Goal: Task Accomplishment & Management: Use online tool/utility

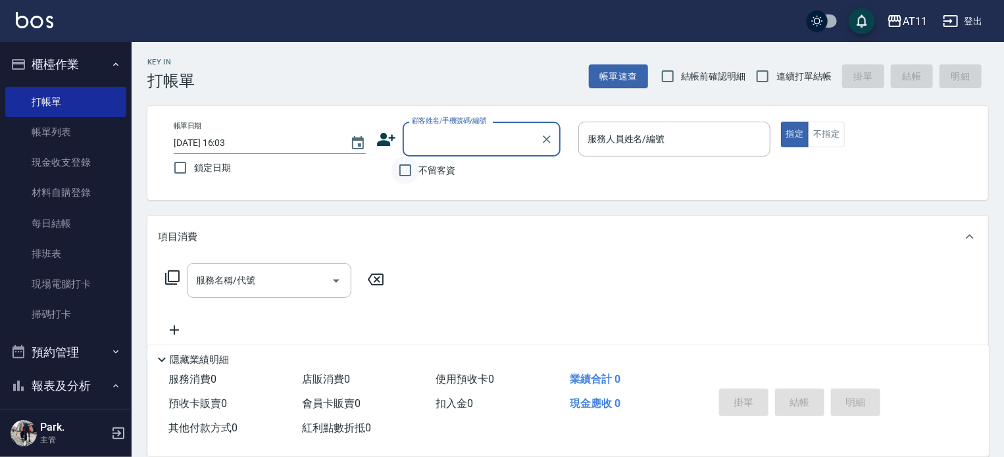
click at [403, 166] on input "不留客資" at bounding box center [406, 171] width 28 height 28
checkbox input "true"
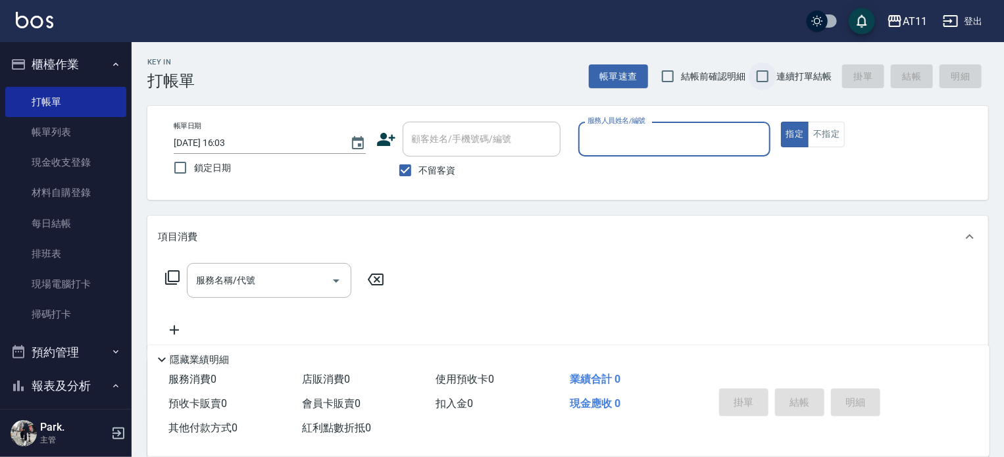
click at [769, 78] on input "連續打單結帳" at bounding box center [763, 77] width 28 height 28
checkbox input "true"
click at [625, 130] on input "服務人員姓名/編號" at bounding box center [675, 139] width 180 height 23
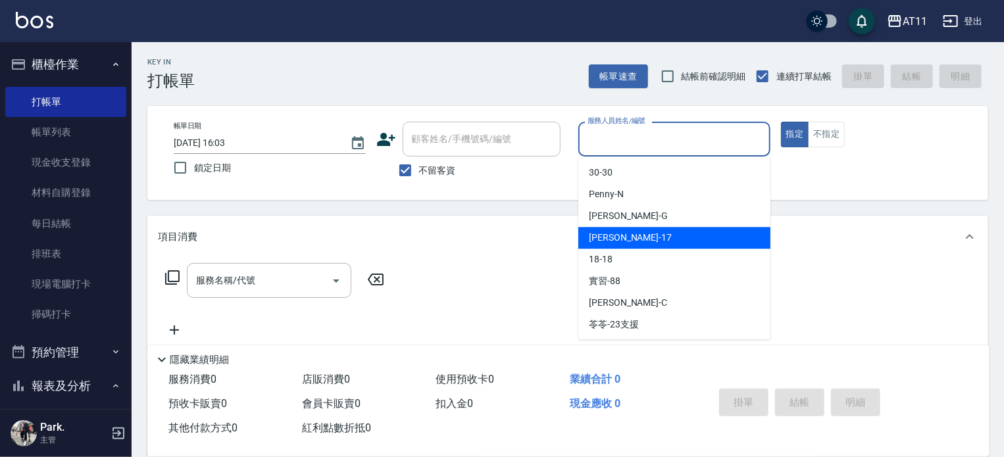
type input "ㄣ"
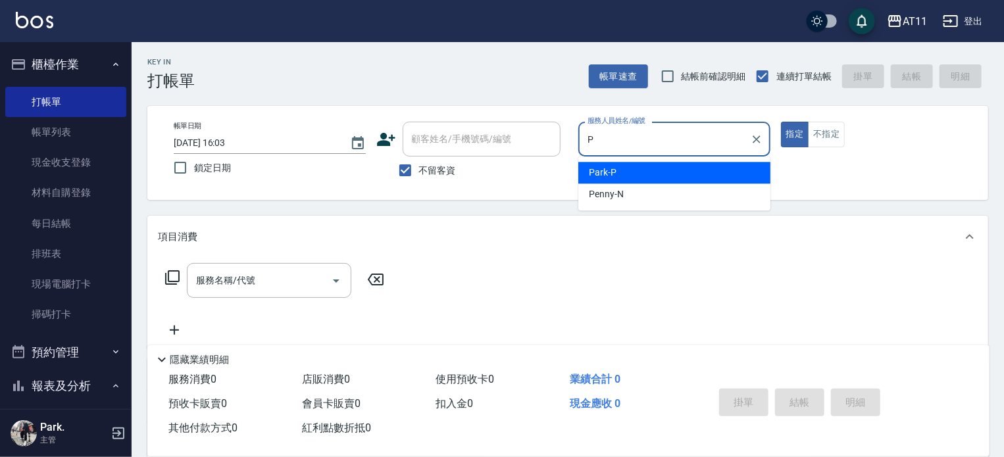
type input "Park-P"
type button "true"
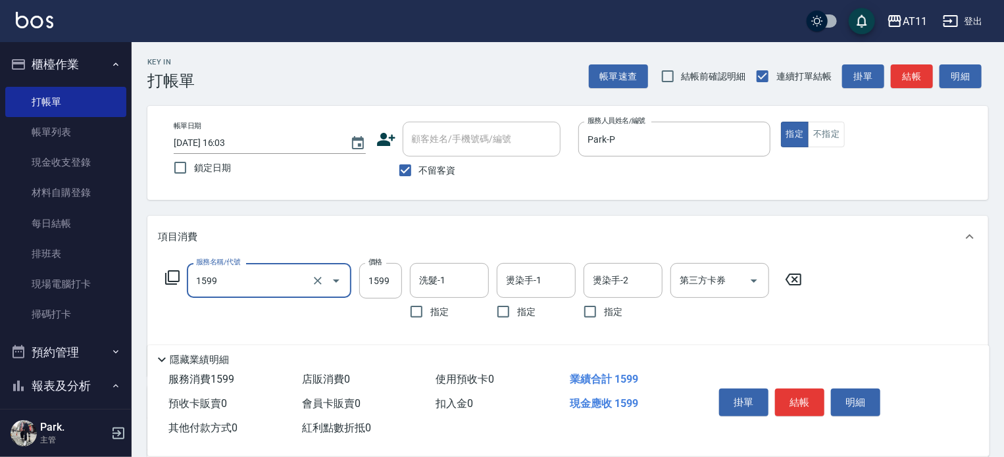
type input "染髮套餐(1599)"
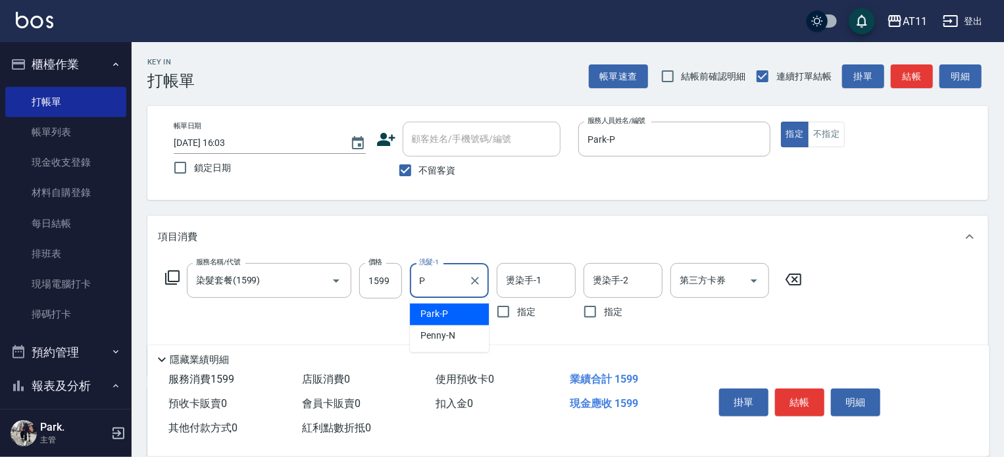
type input "Park-P"
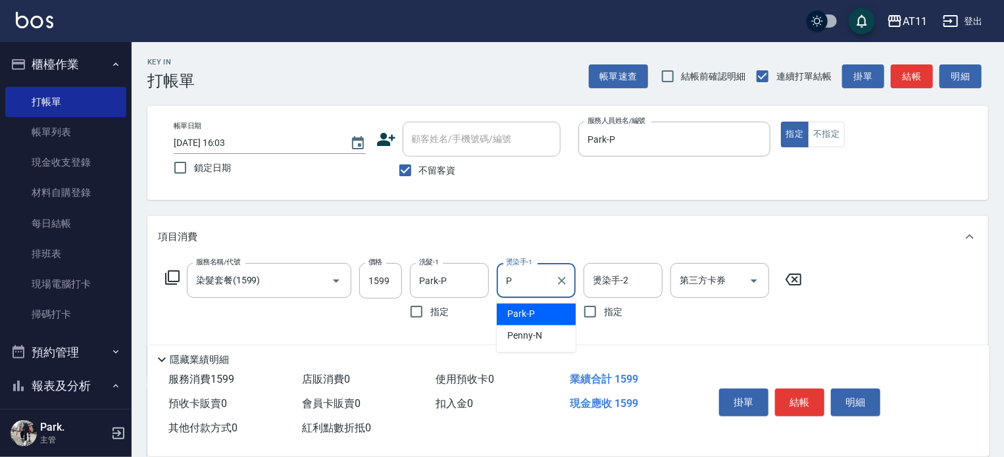
type input "Park-P"
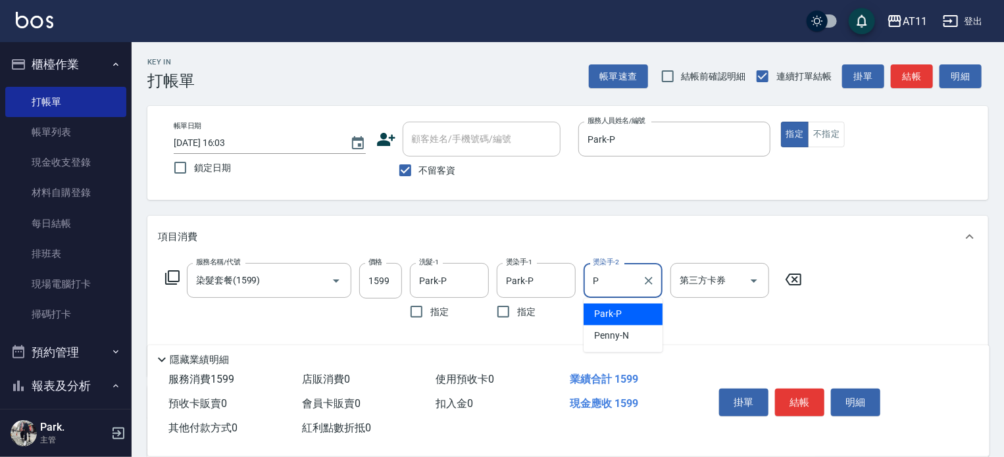
type input "Park-P"
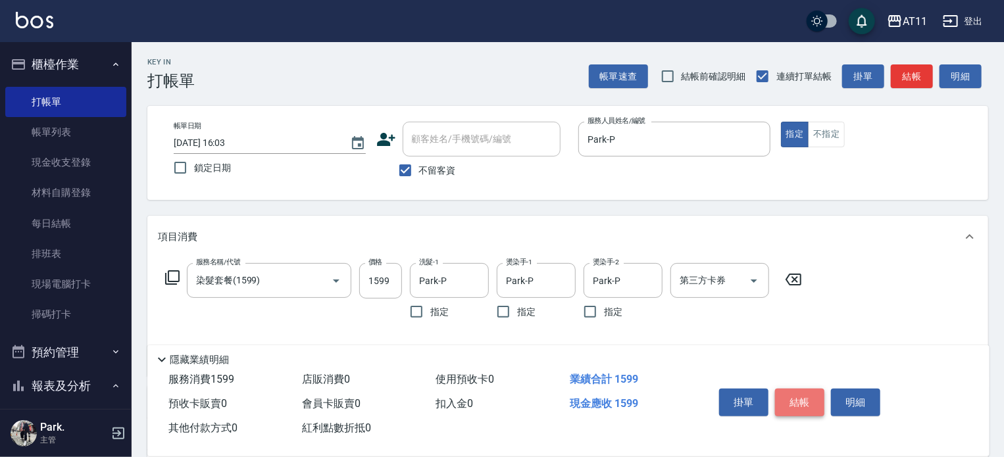
click at [791, 398] on button "結帳" at bounding box center [799, 403] width 49 height 28
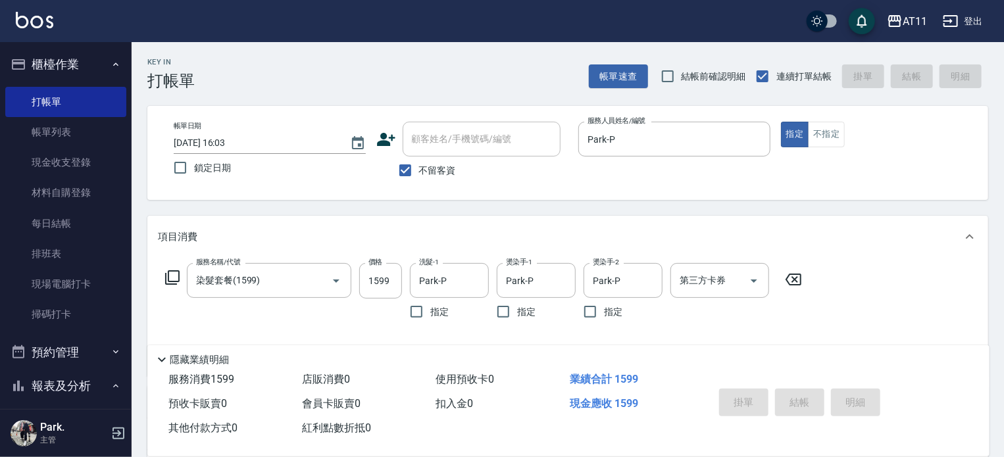
type input "[DATE] 17:16"
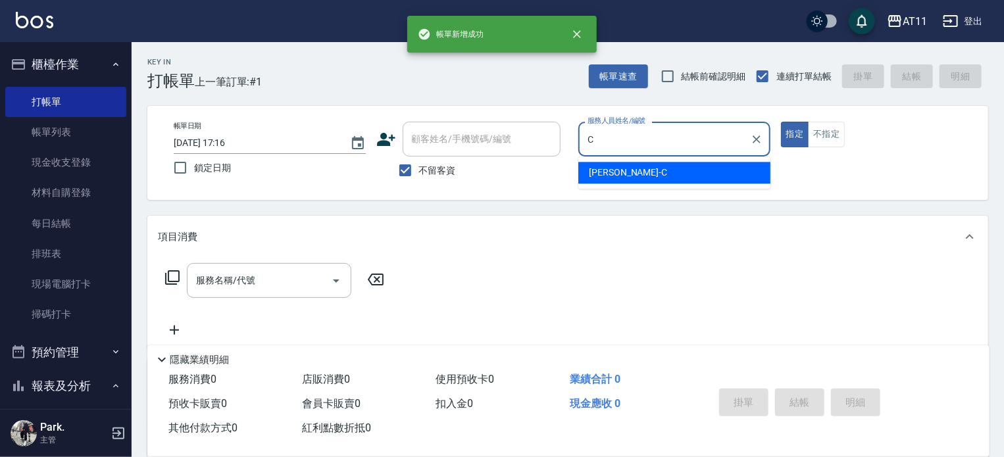
type input "[PERSON_NAME]"
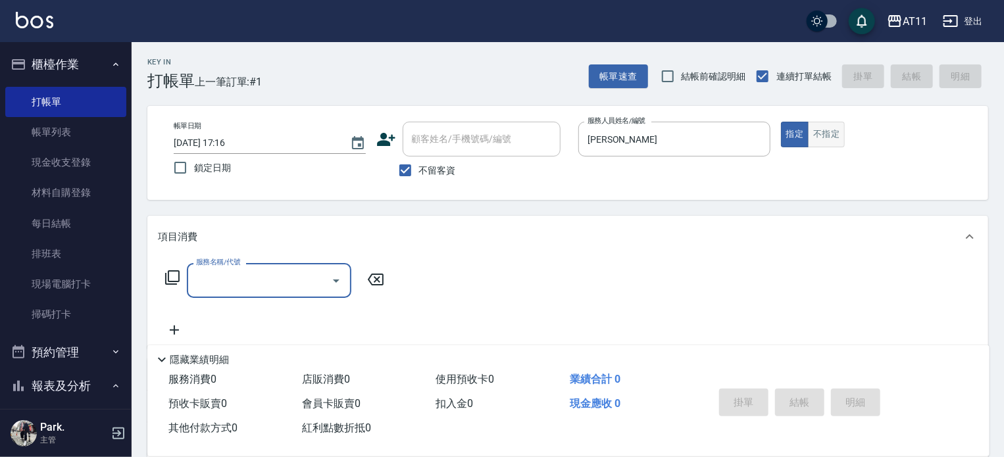
click at [830, 140] on button "不指定" at bounding box center [826, 135] width 37 height 26
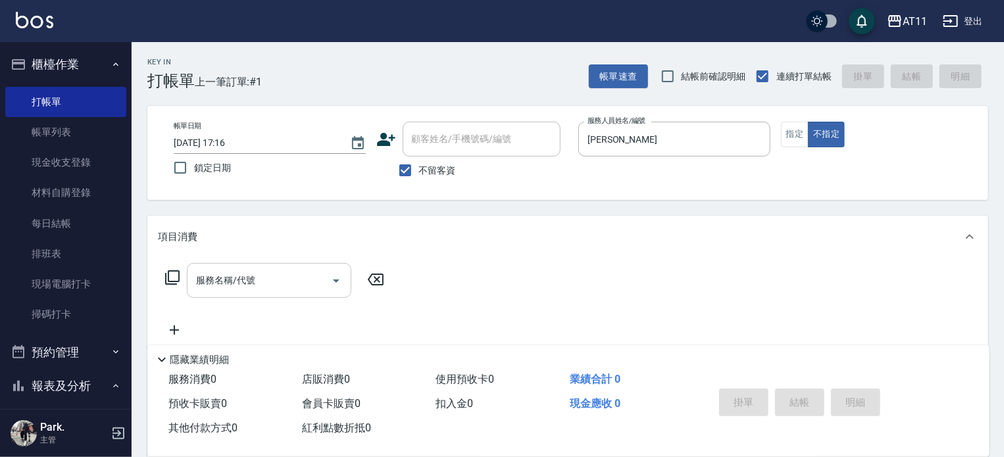
click at [282, 276] on input "服務名稱/代號" at bounding box center [259, 280] width 133 height 23
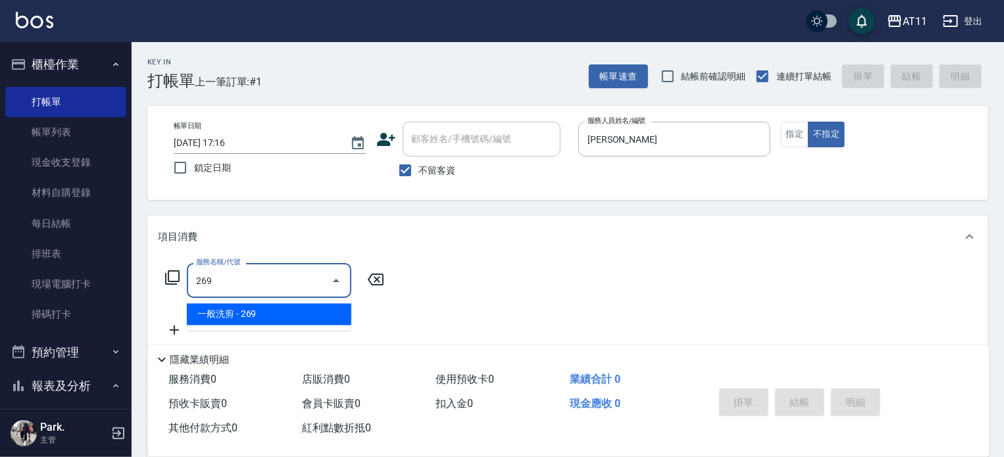
type input "一般洗剪(269)"
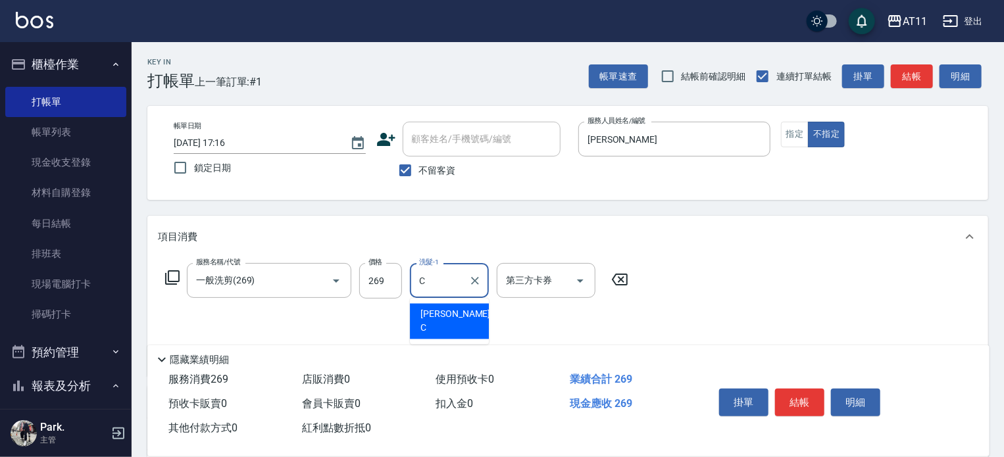
type input "[PERSON_NAME]"
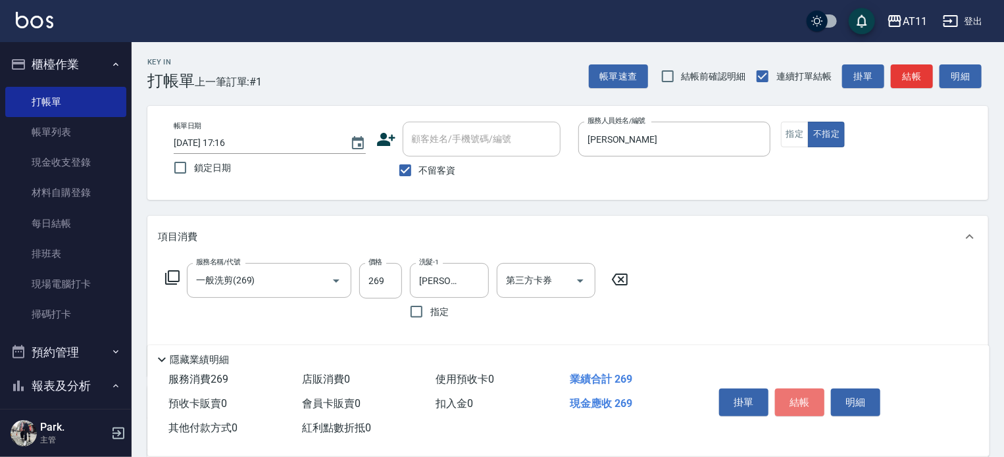
click at [798, 400] on button "結帳" at bounding box center [799, 403] width 49 height 28
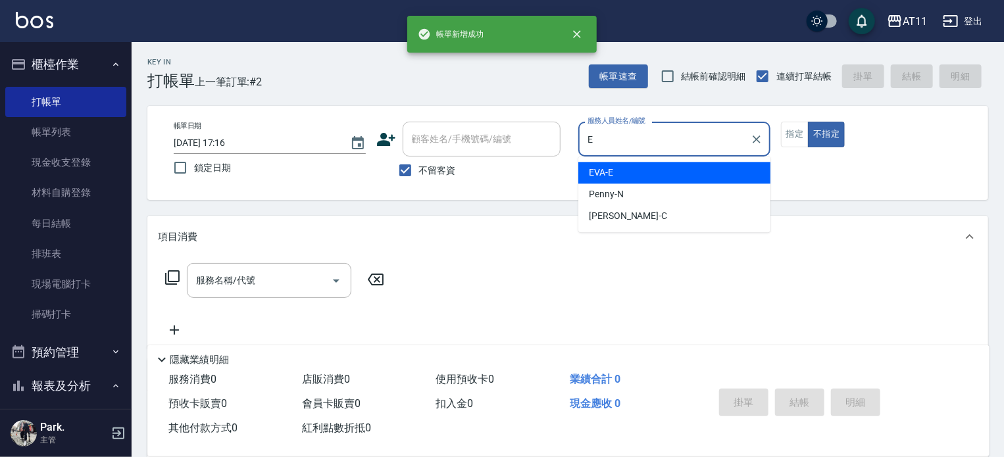
type input "EVA-E"
type button "false"
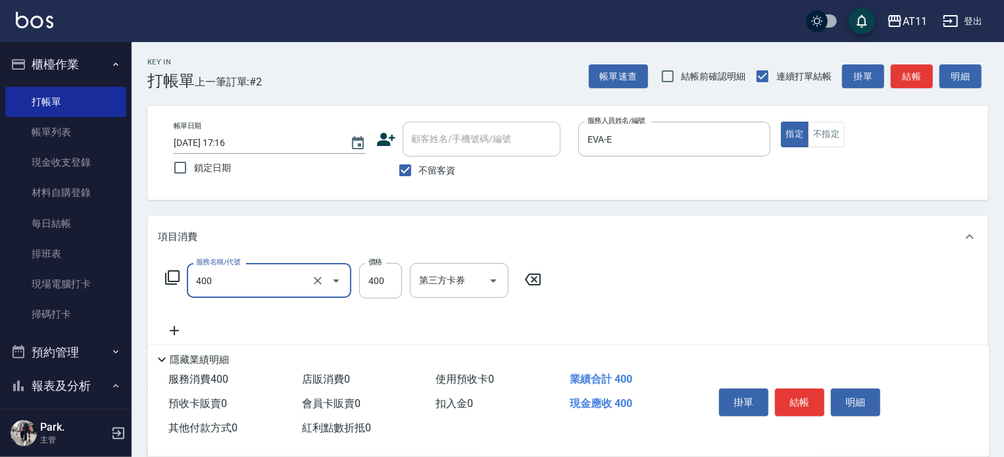
type input "洗剪(400)"
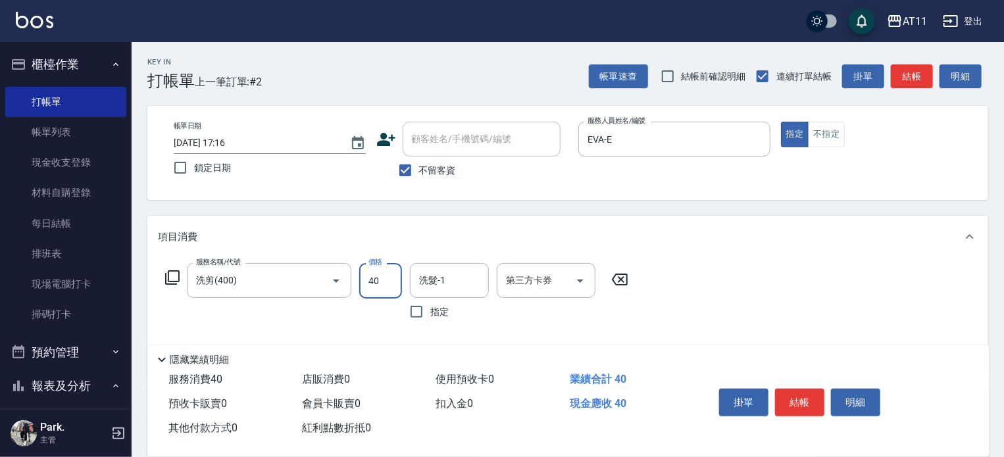
type input "400"
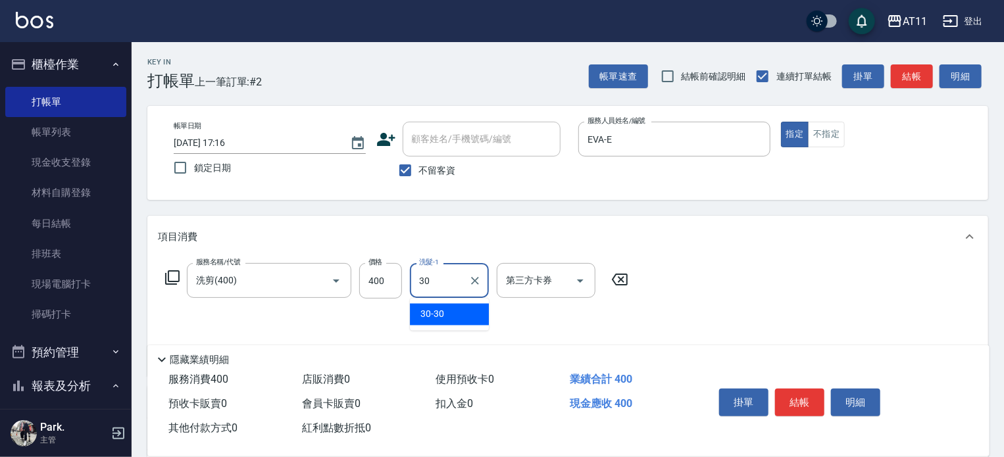
type input "30-30"
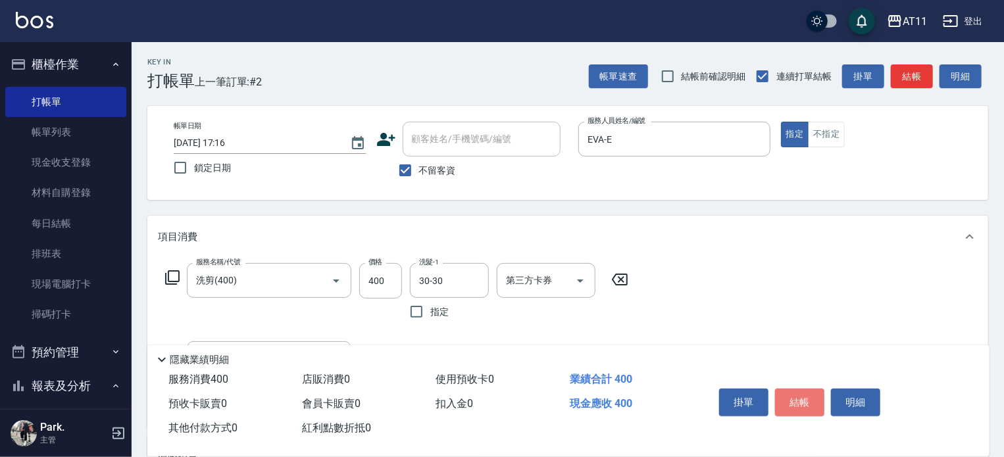
click at [798, 400] on button "結帳" at bounding box center [799, 403] width 49 height 28
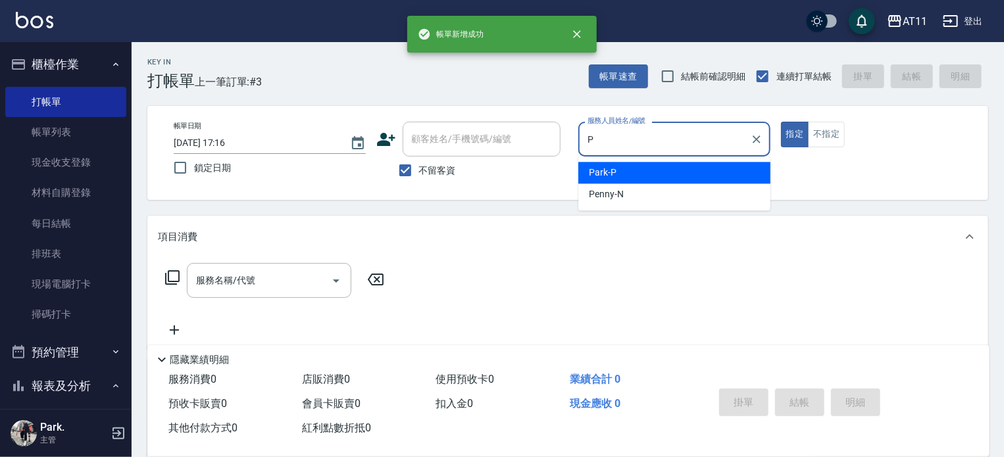
type input "Park-P"
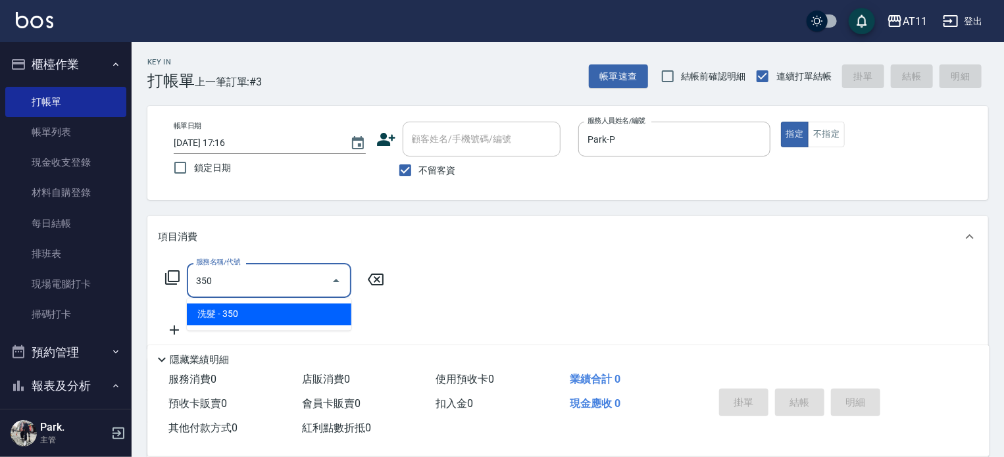
type input "洗髮(350)"
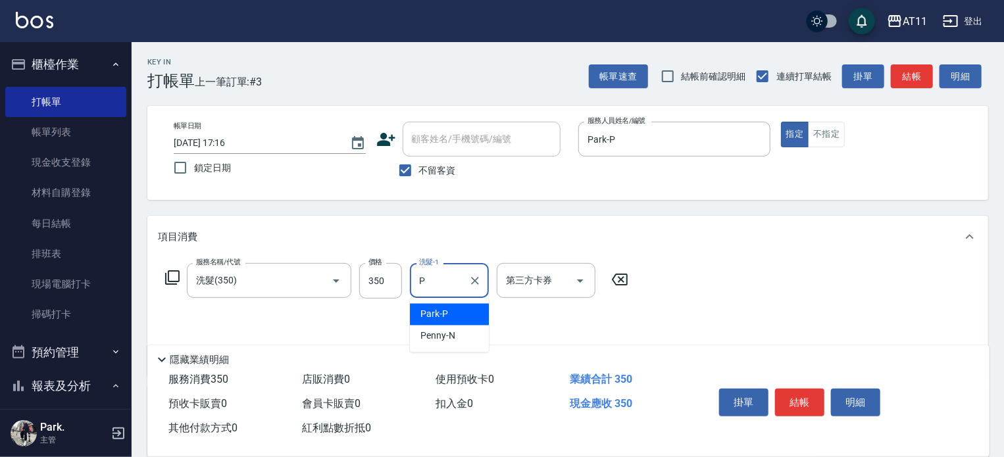
type input "Park-P"
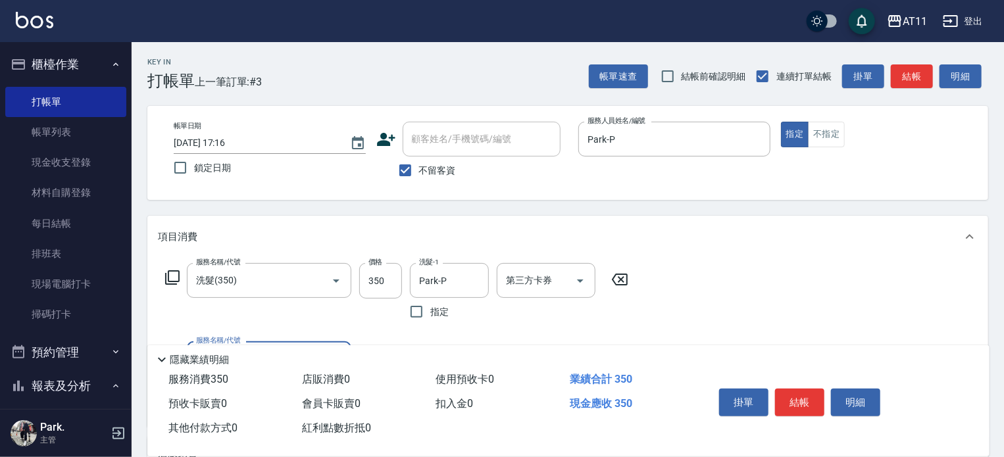
click at [798, 400] on button "結帳" at bounding box center [799, 403] width 49 height 28
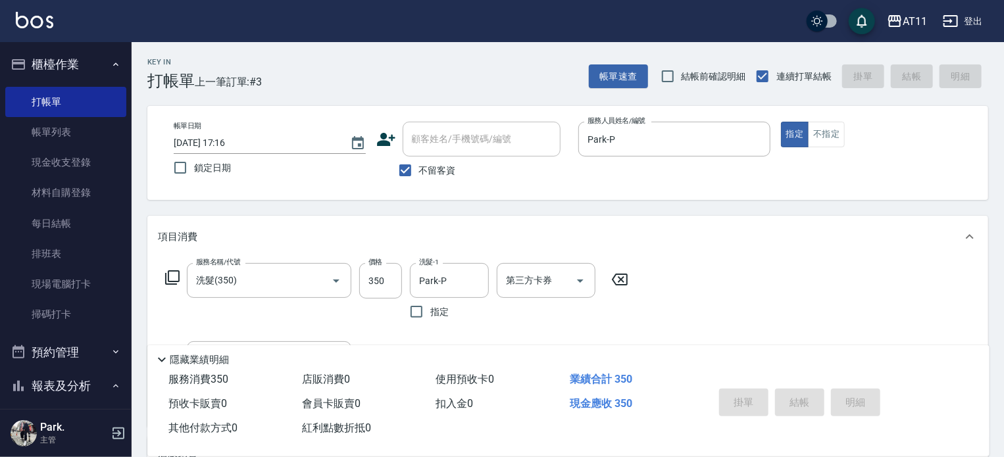
type input "[DATE] 17:17"
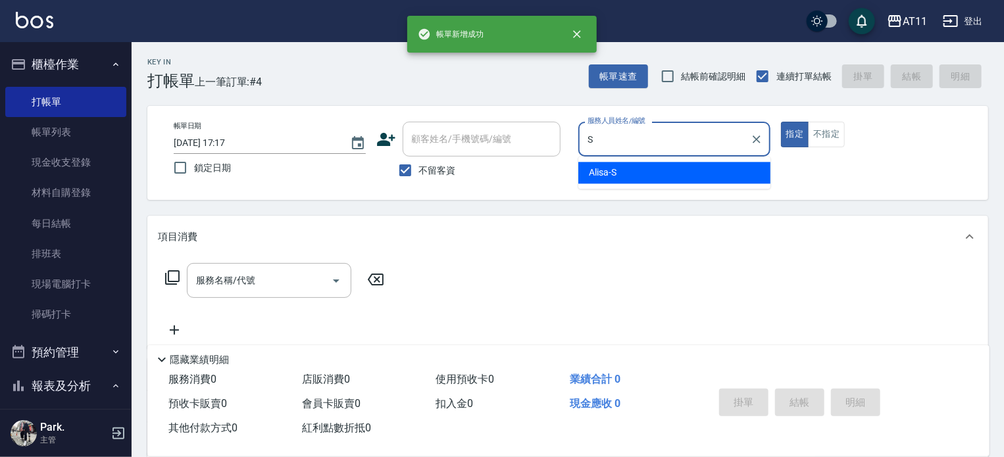
type input "Alisa-S"
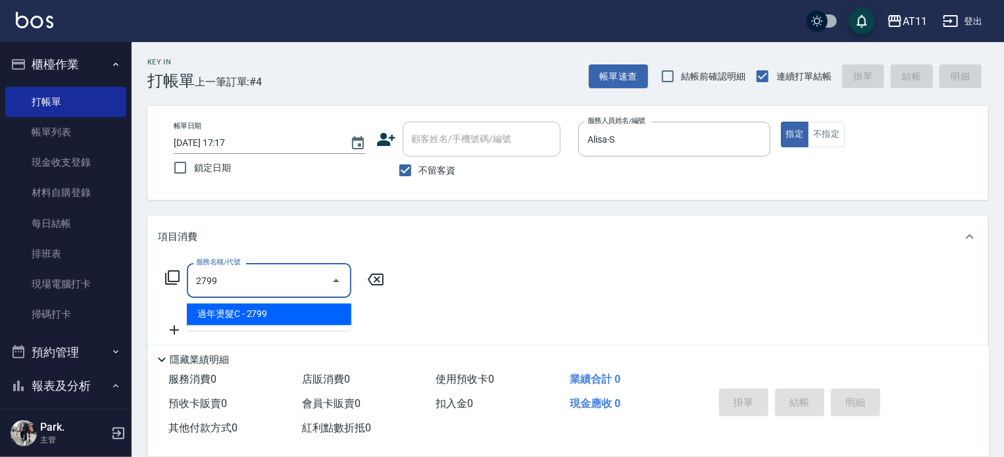
type input "過年燙髮C(2799)"
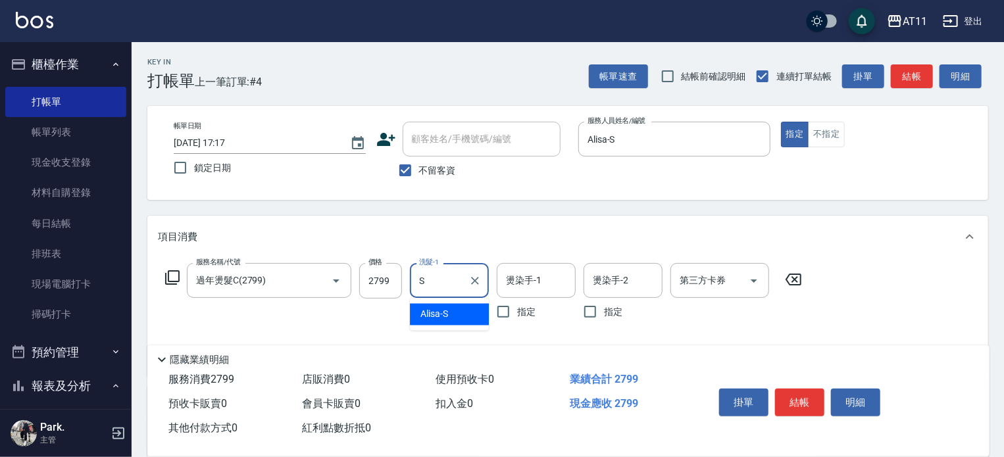
type input "Alisa-S"
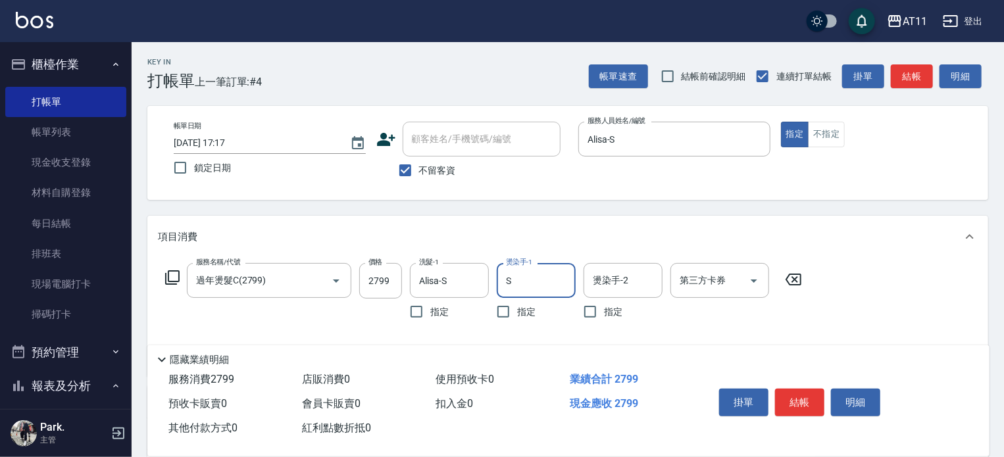
type input "Alisa-S"
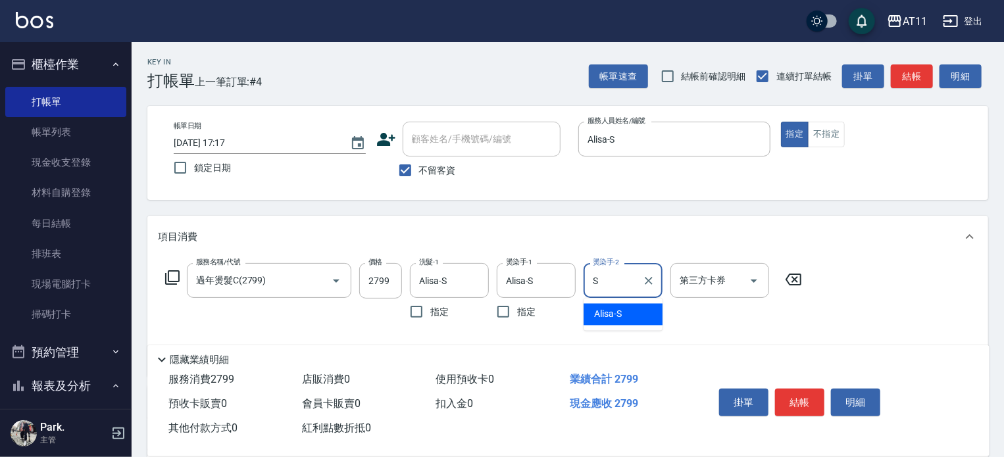
type input "Alisa-S"
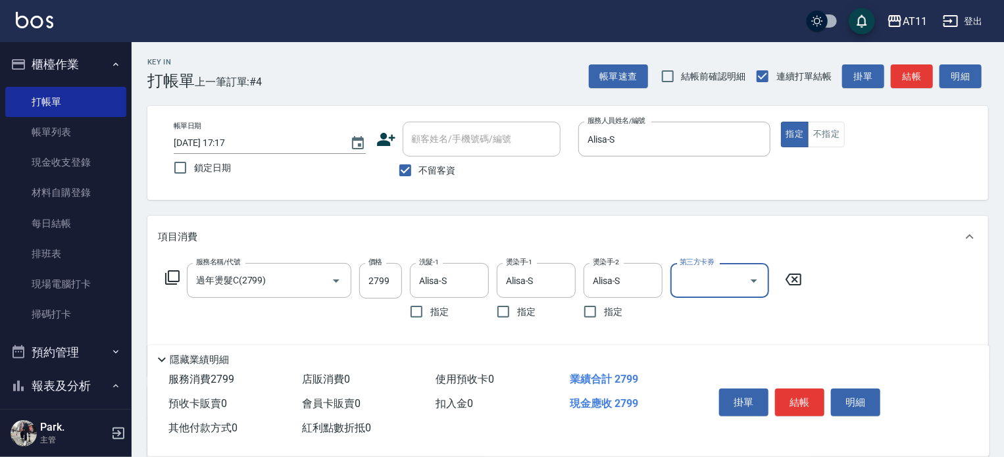
click at [798, 400] on button "結帳" at bounding box center [799, 403] width 49 height 28
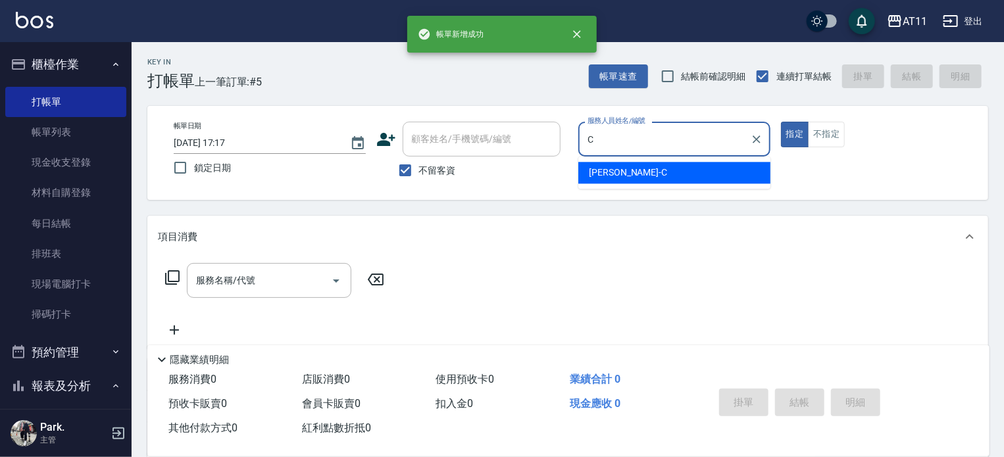
type input "[PERSON_NAME]"
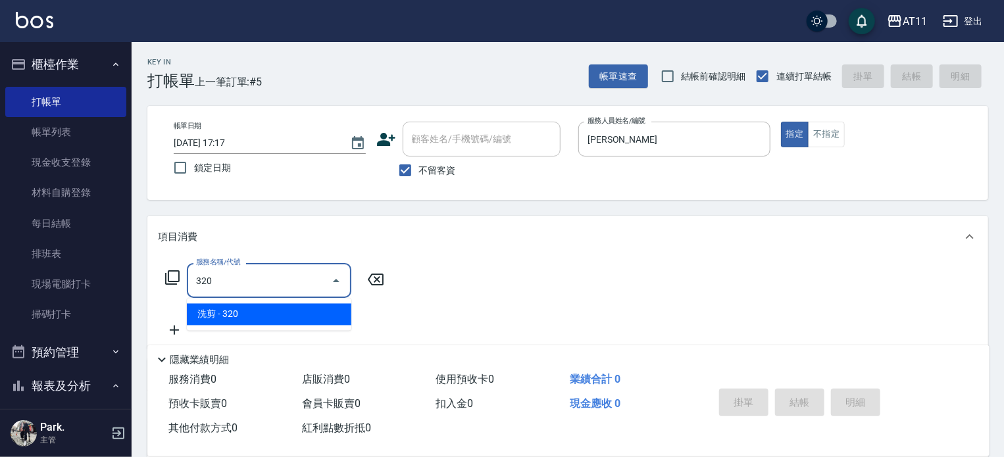
type input "洗剪(320)"
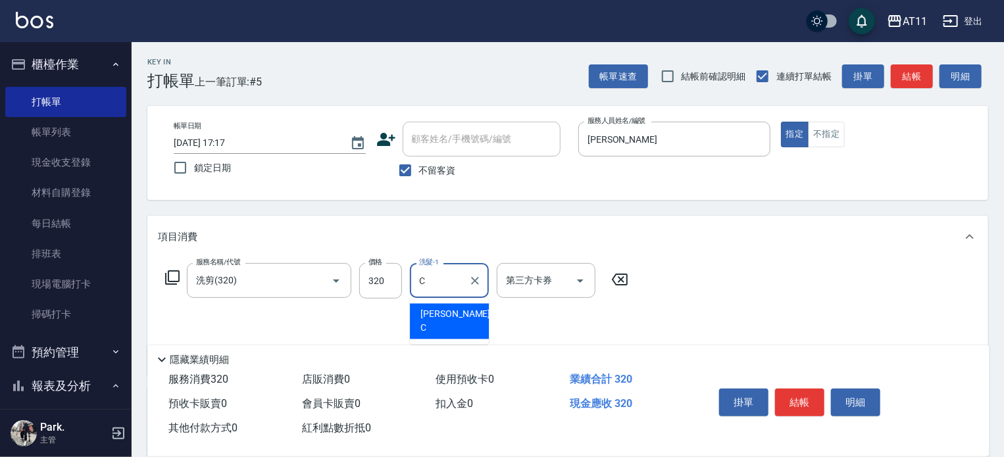
type input "[PERSON_NAME]"
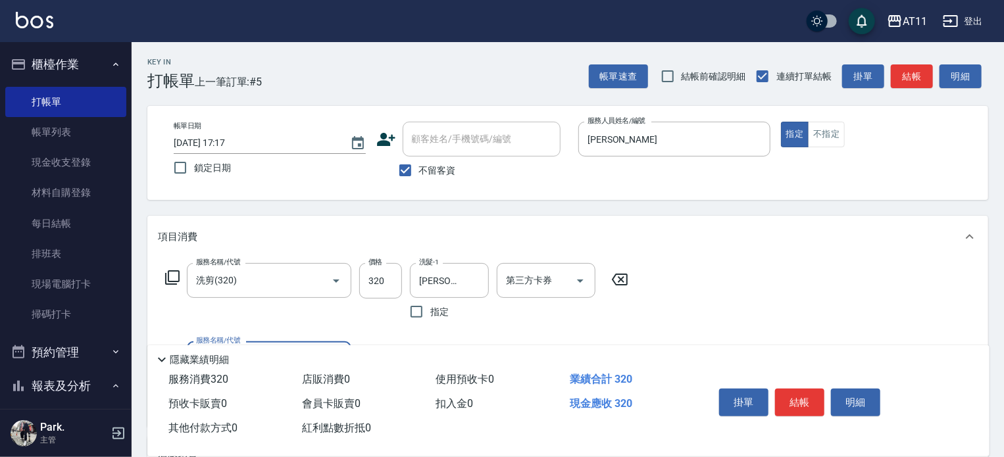
click at [798, 400] on button "結帳" at bounding box center [799, 403] width 49 height 28
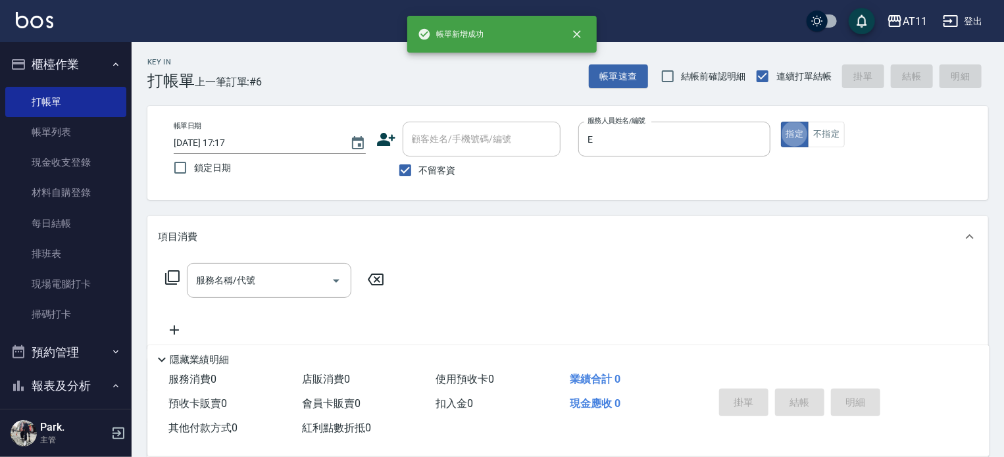
type input "EVA-E"
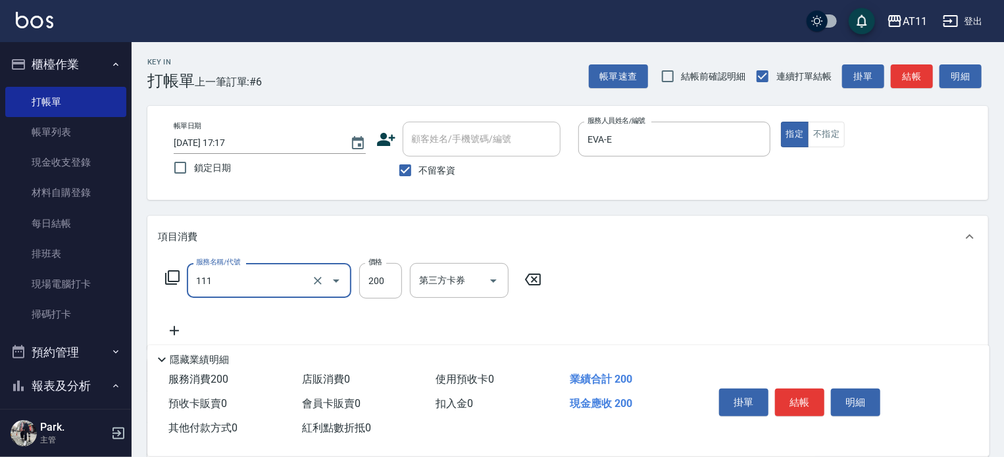
type input "精油洗髮(111)"
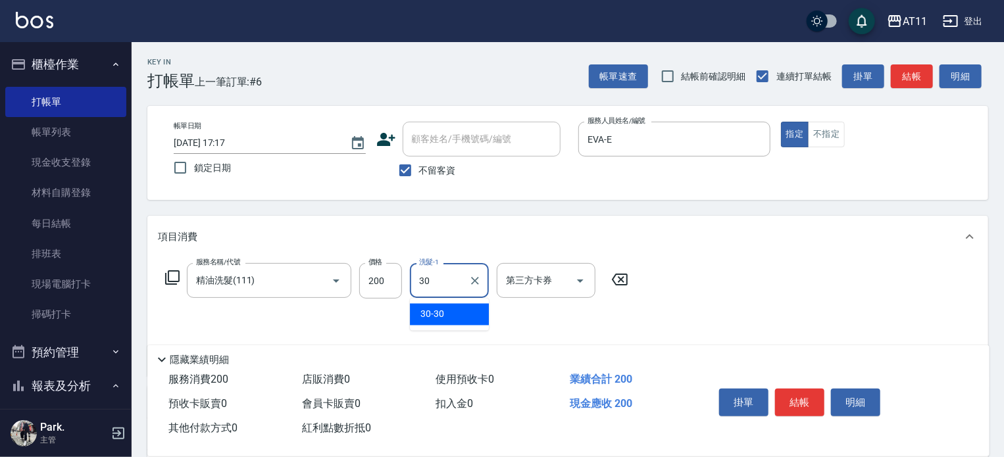
type input "30-30"
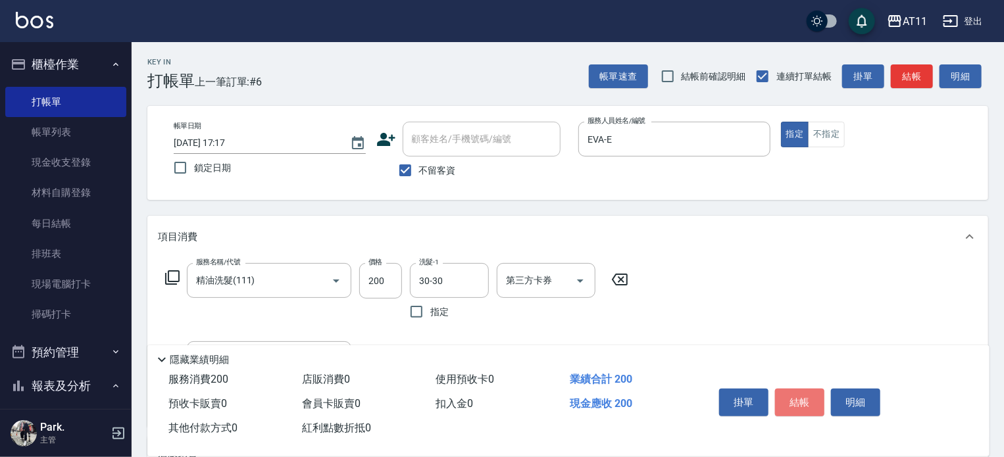
click at [798, 400] on button "結帳" at bounding box center [799, 403] width 49 height 28
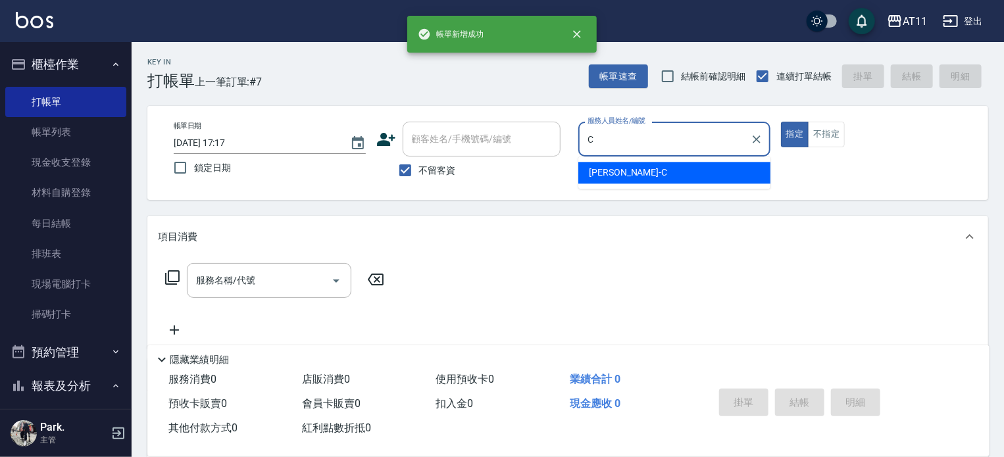
type input "[PERSON_NAME]"
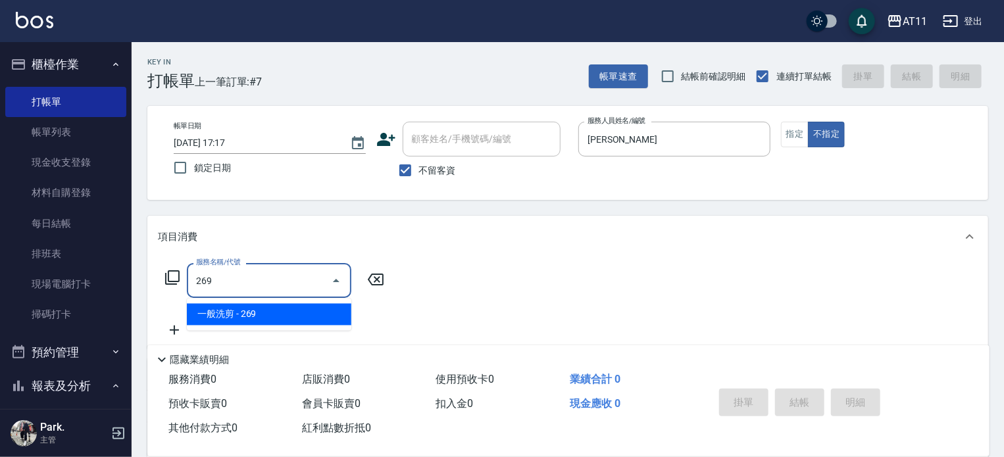
type input "一般洗剪(269)"
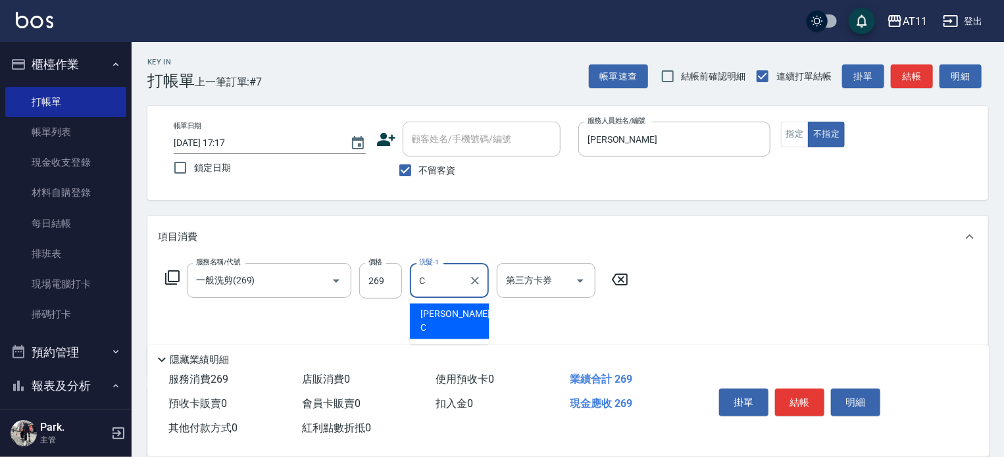
type input "[PERSON_NAME]"
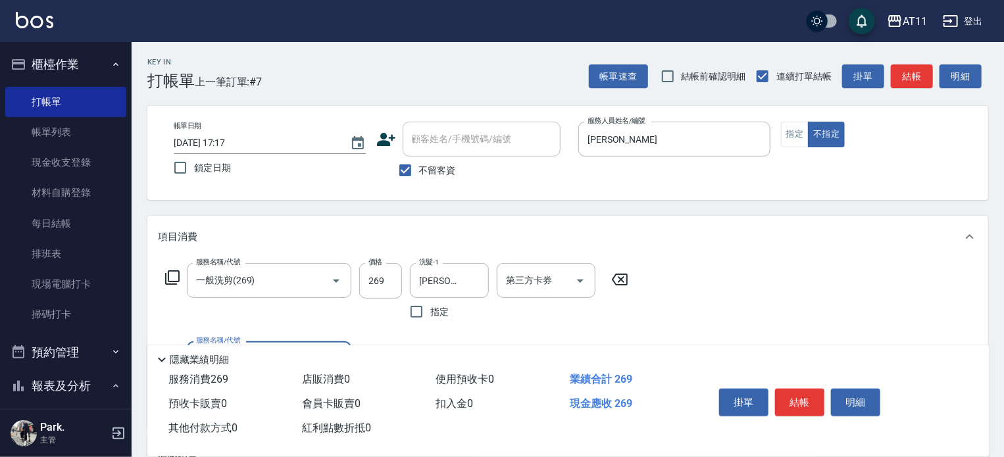
click at [798, 400] on button "結帳" at bounding box center [799, 403] width 49 height 28
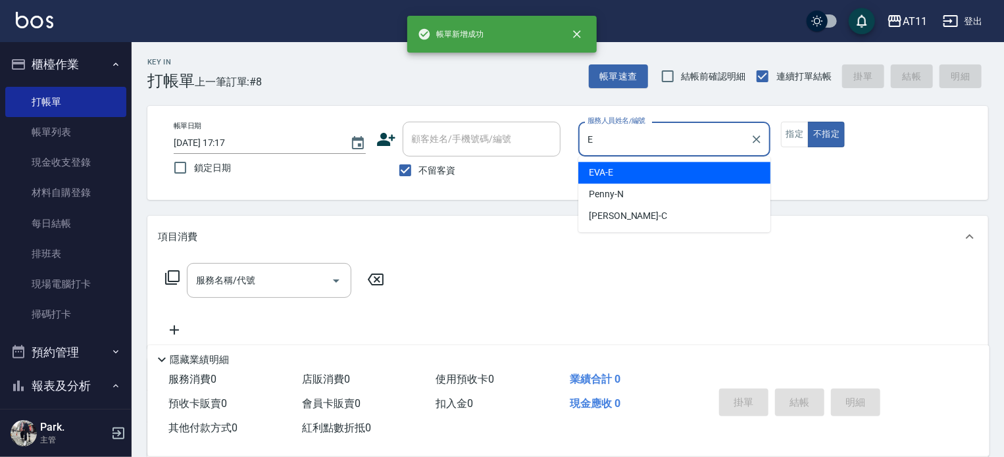
type input "EVA-E"
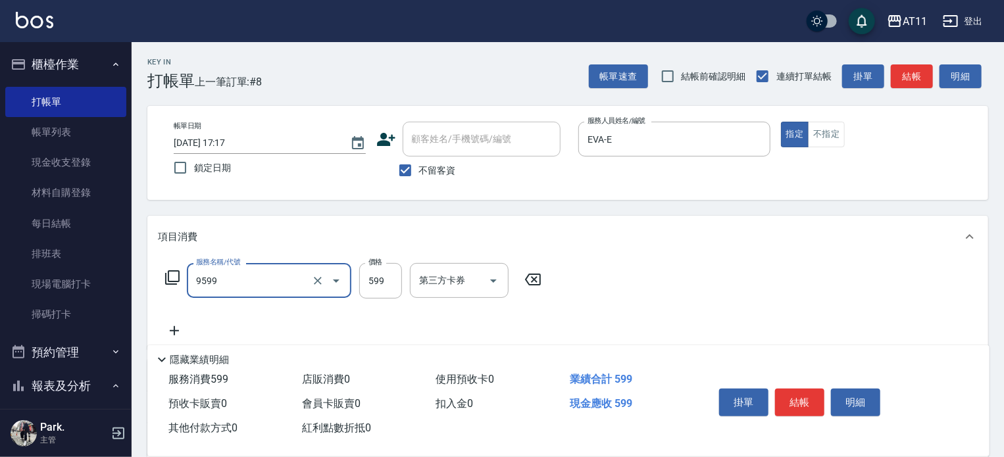
type input "D套餐(9599)"
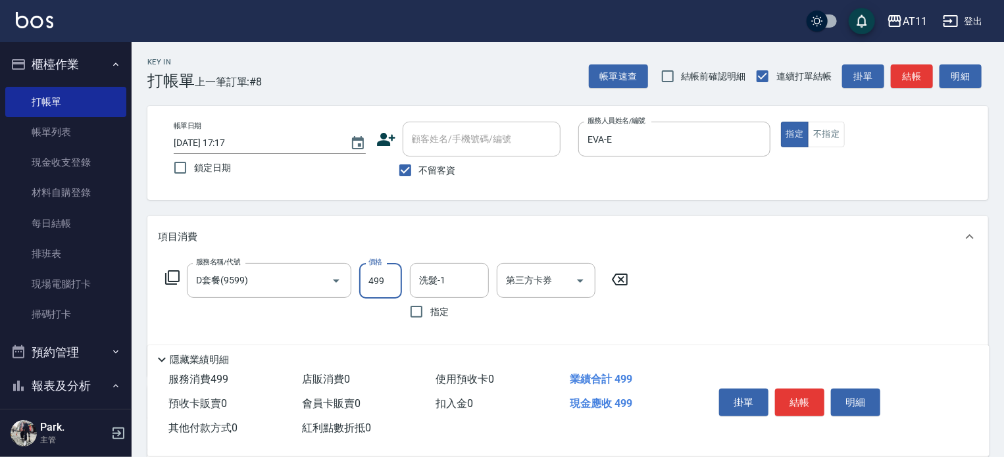
type input "499"
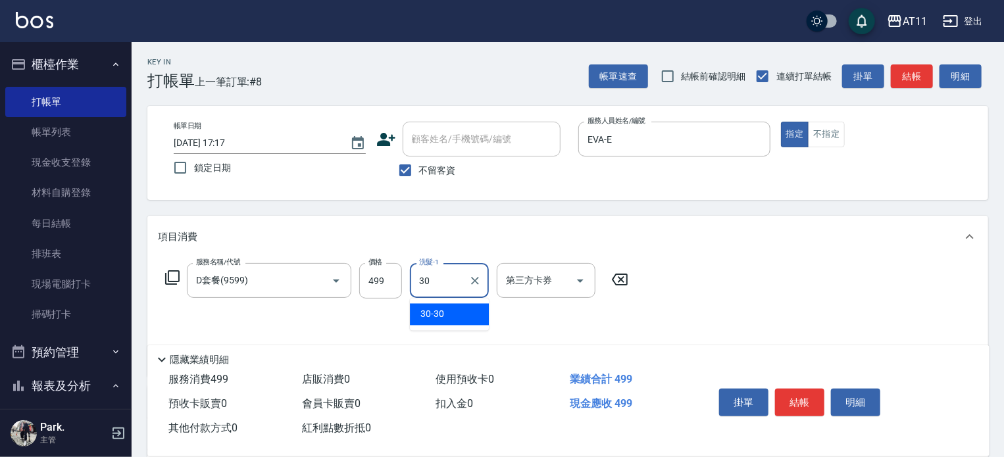
type input "30-30"
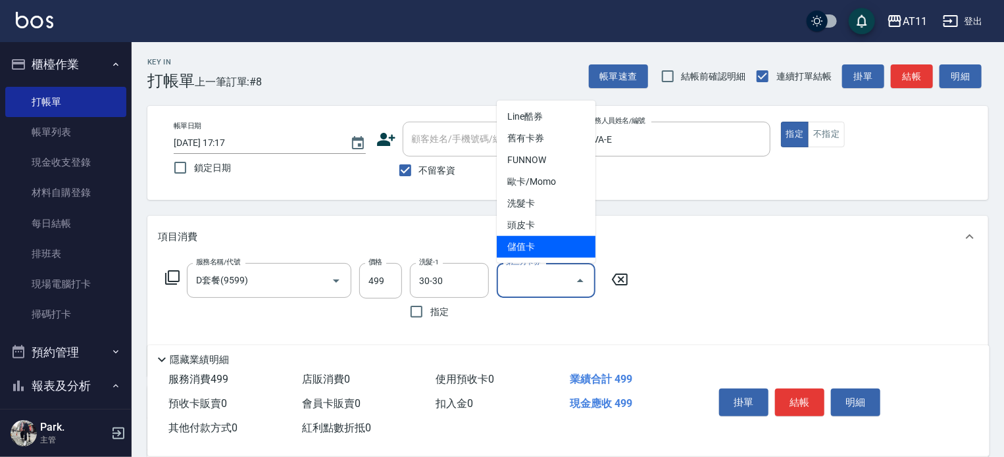
type input "儲值卡"
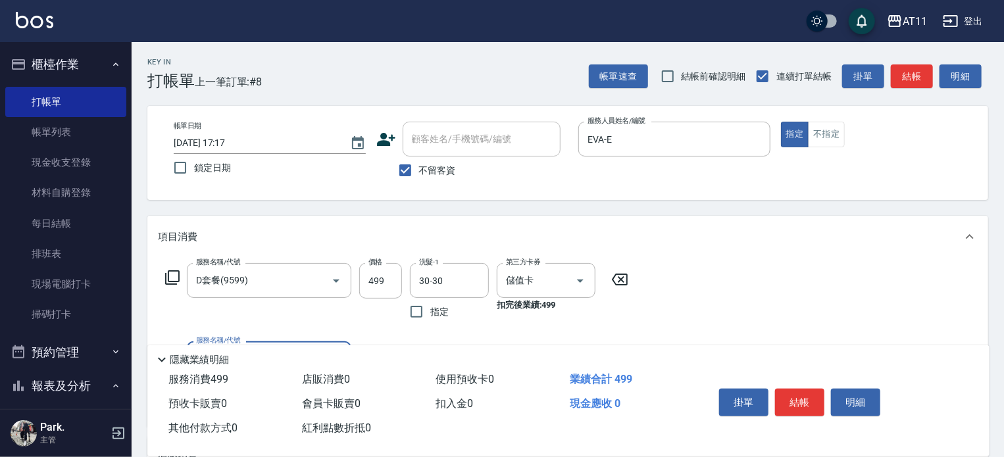
click at [798, 400] on button "結帳" at bounding box center [799, 403] width 49 height 28
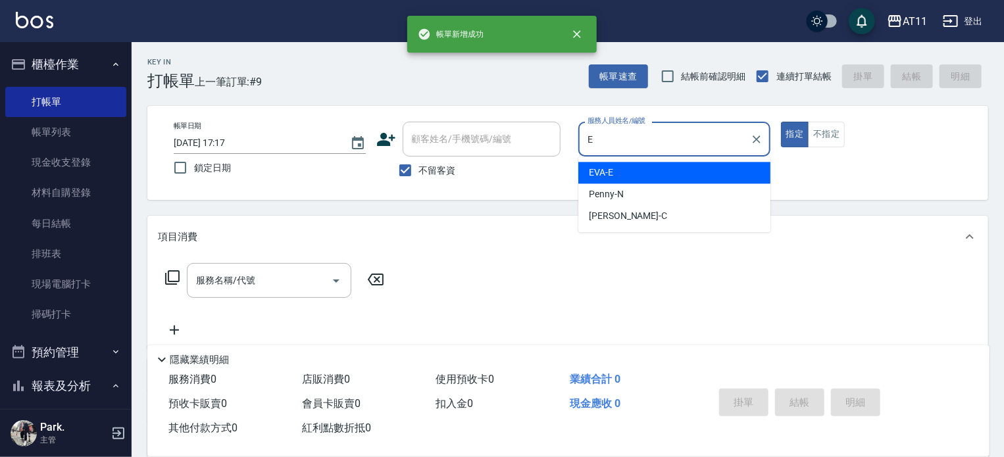
type input "EVA-E"
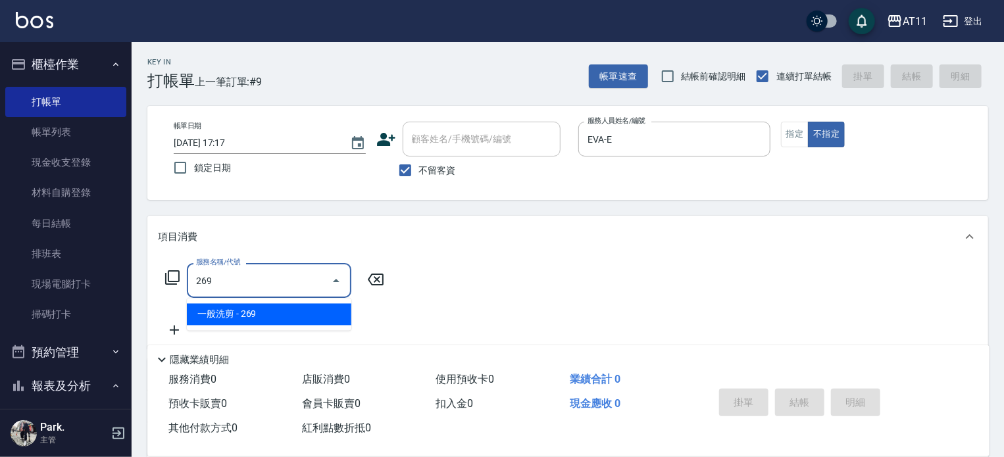
type input "一般洗剪(269)"
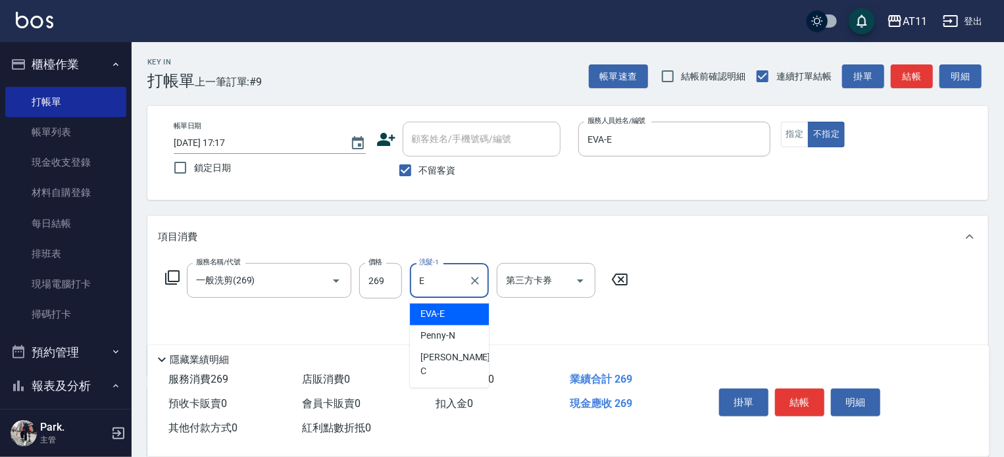
type input "EVA-E"
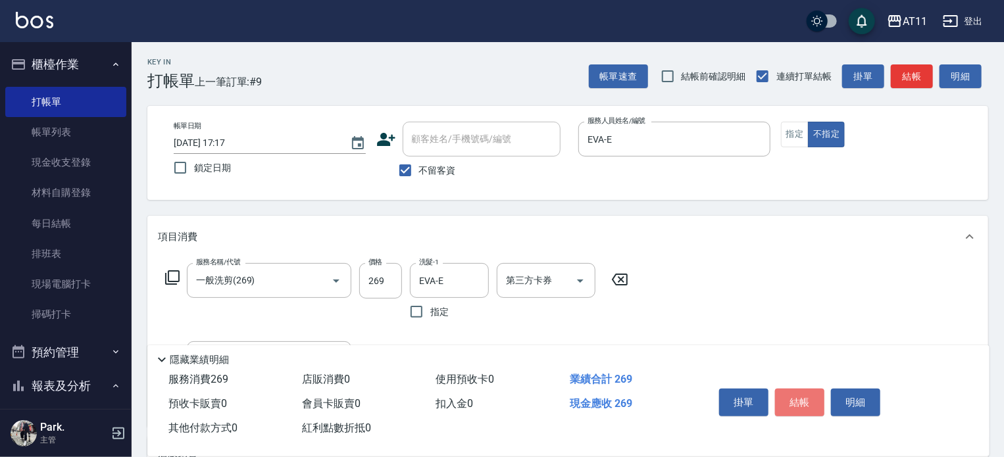
click at [798, 400] on button "結帳" at bounding box center [799, 403] width 49 height 28
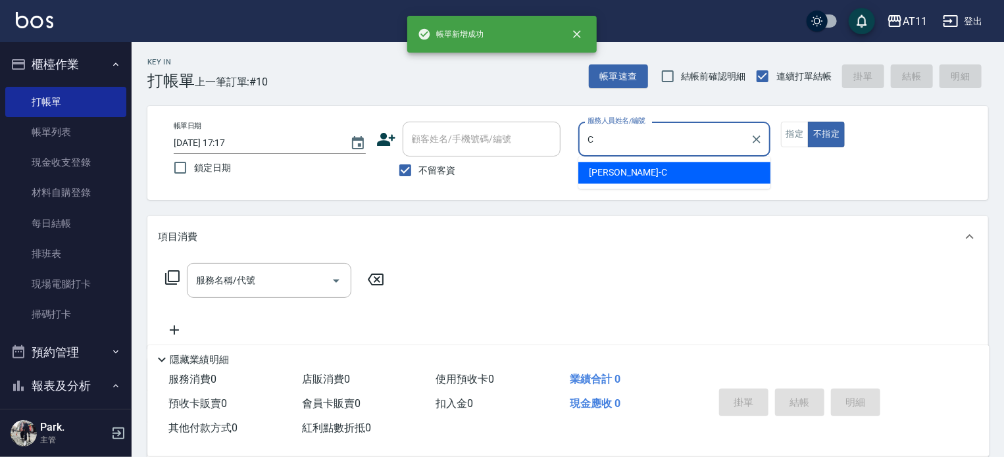
type input "[PERSON_NAME]"
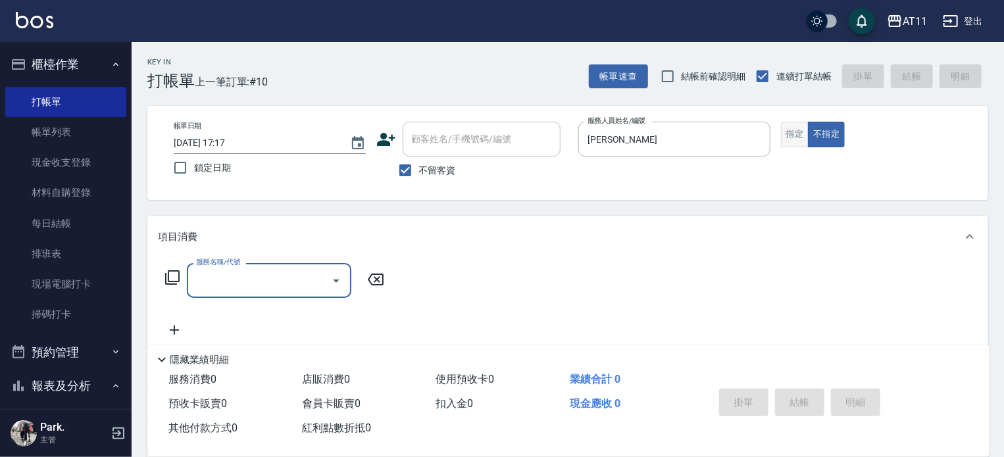
click at [786, 139] on button "指定" at bounding box center [795, 135] width 28 height 26
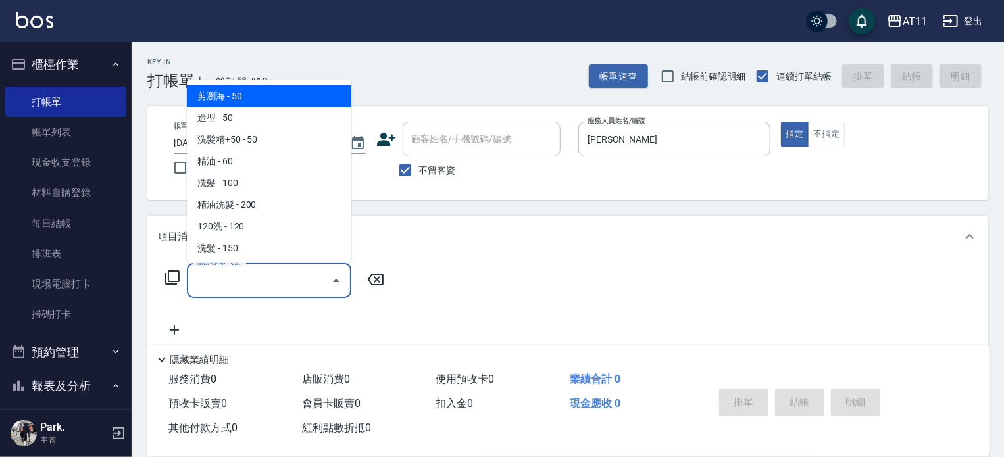
click at [228, 283] on input "服務名稱/代號" at bounding box center [259, 280] width 133 height 23
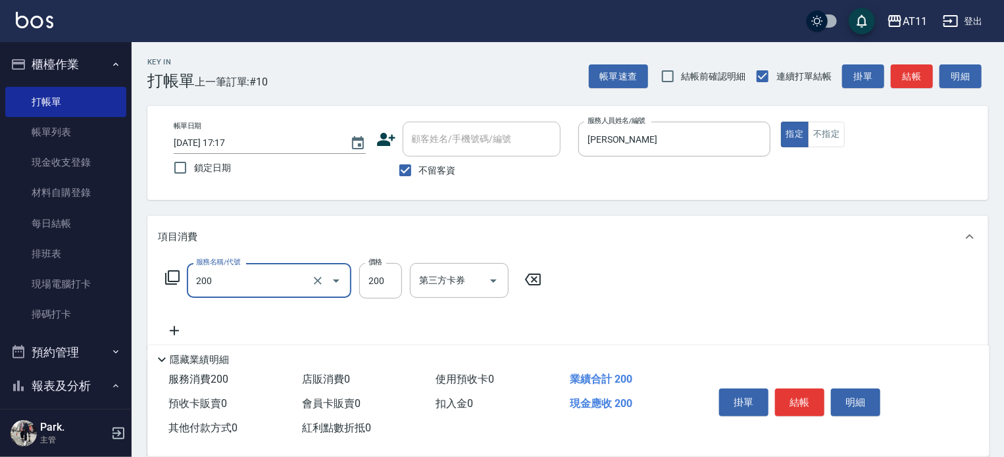
type input "剪髮(200)"
click at [791, 393] on button "結帳" at bounding box center [799, 403] width 49 height 28
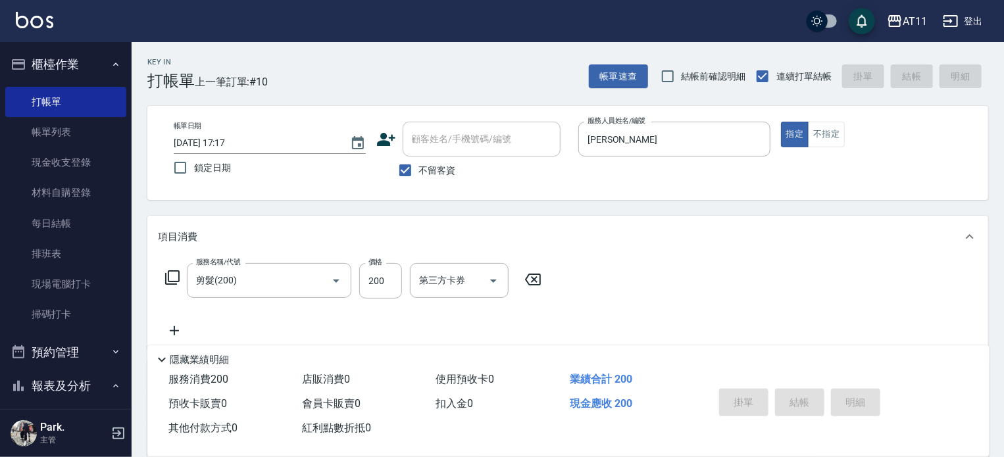
type input "[DATE] 17:18"
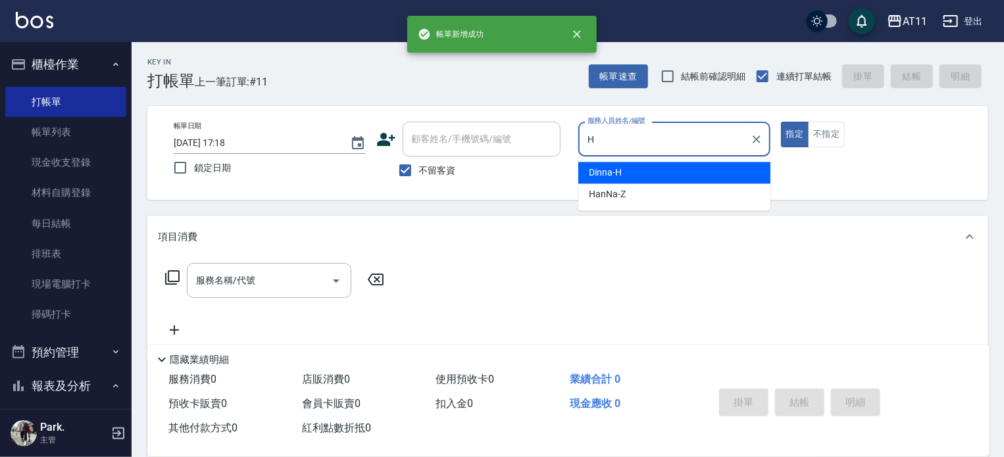
type input "Dinna-H"
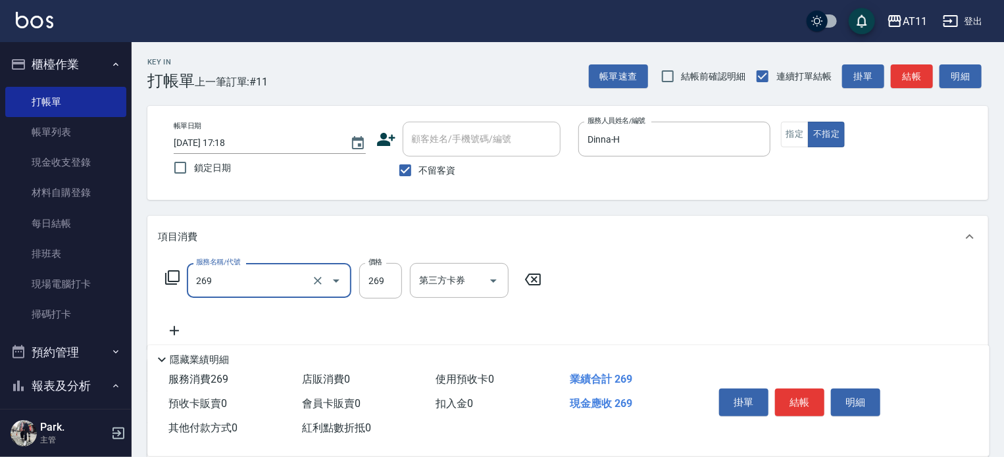
type input "一般洗剪(269)"
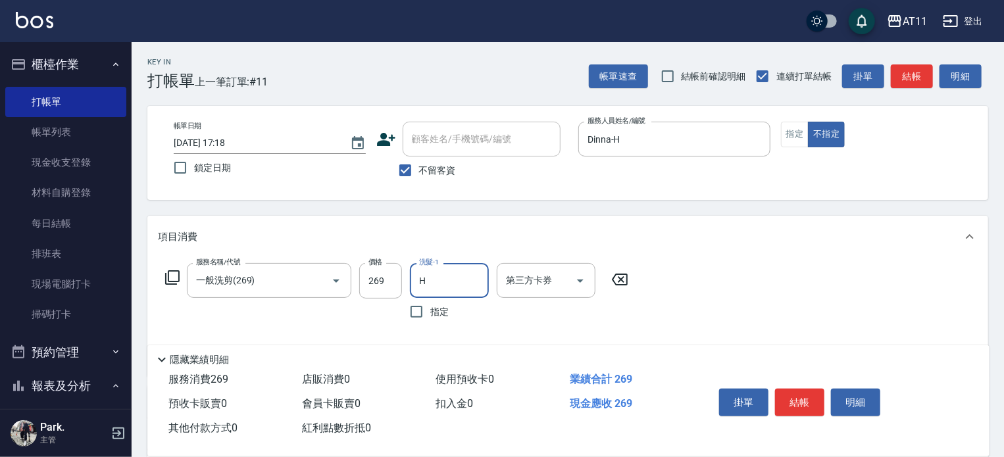
type input "Dinna-H"
click at [791, 393] on button "結帳" at bounding box center [799, 403] width 49 height 28
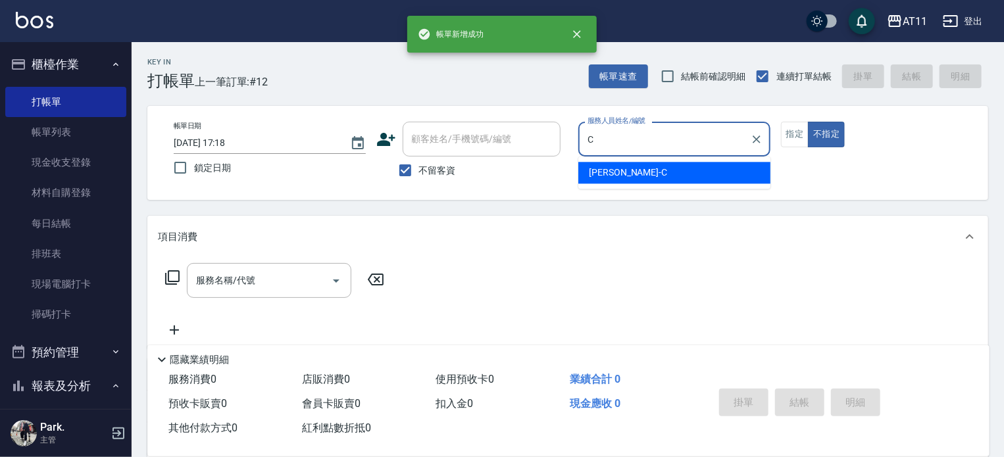
type input "[PERSON_NAME]"
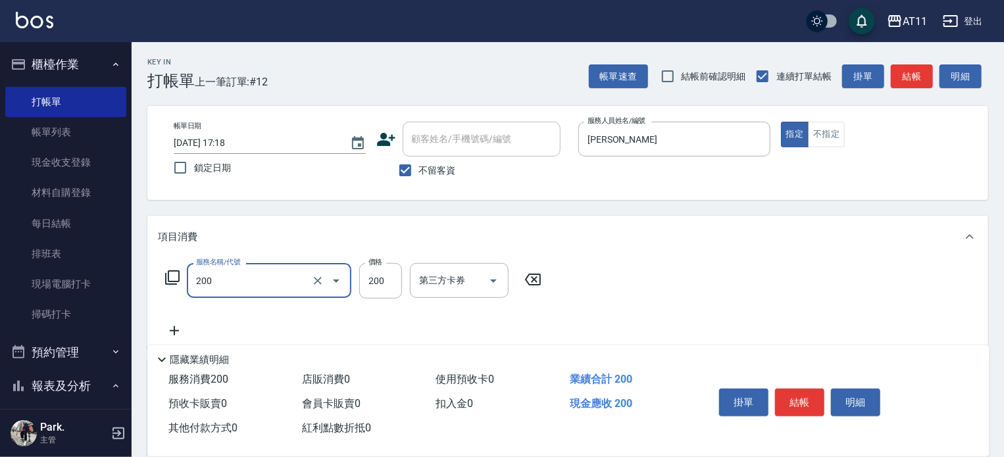
type input "剪髮(200)"
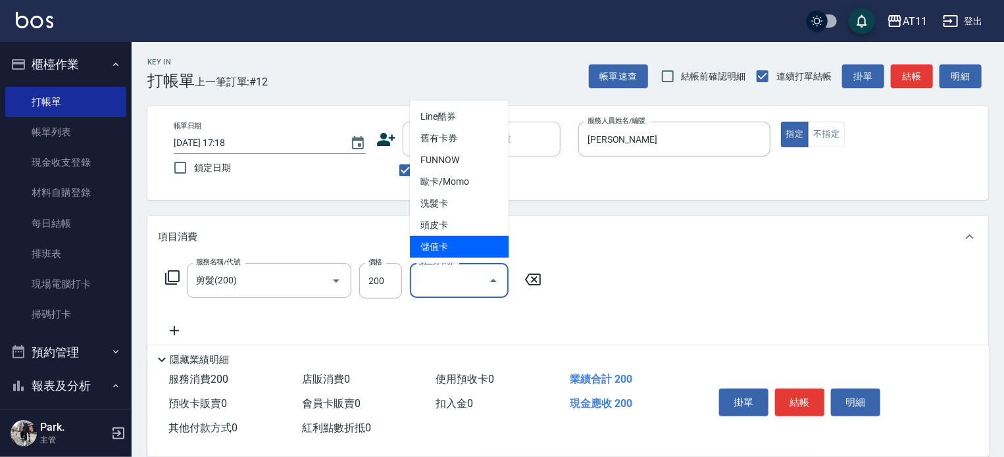
type input "儲值卡"
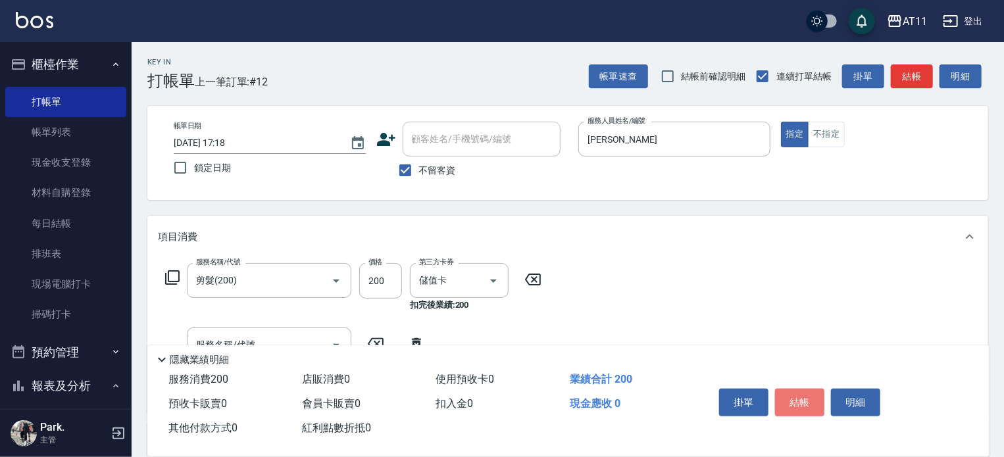
click at [791, 393] on button "結帳" at bounding box center [799, 403] width 49 height 28
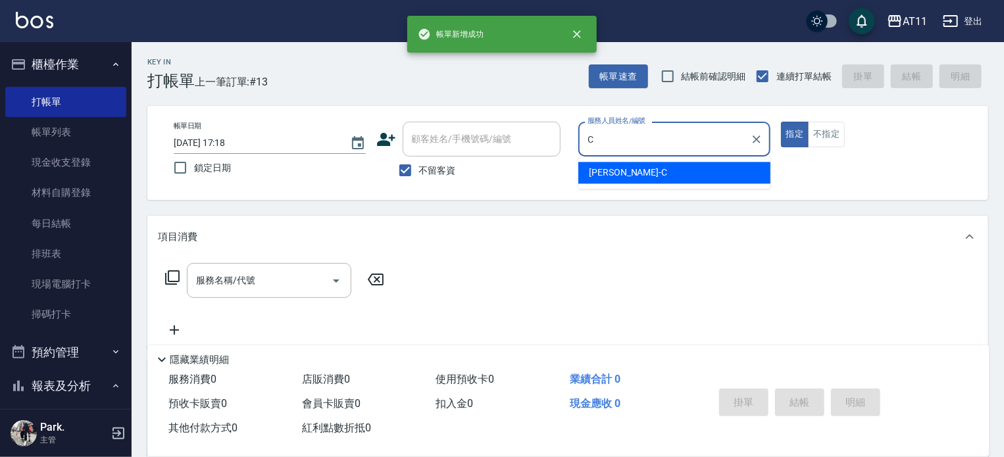
type input "[PERSON_NAME]"
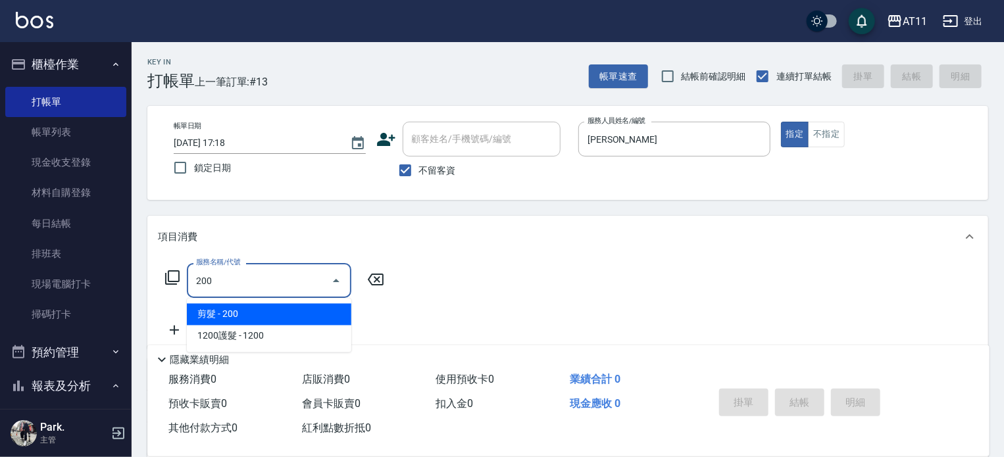
type input "剪髮(200)"
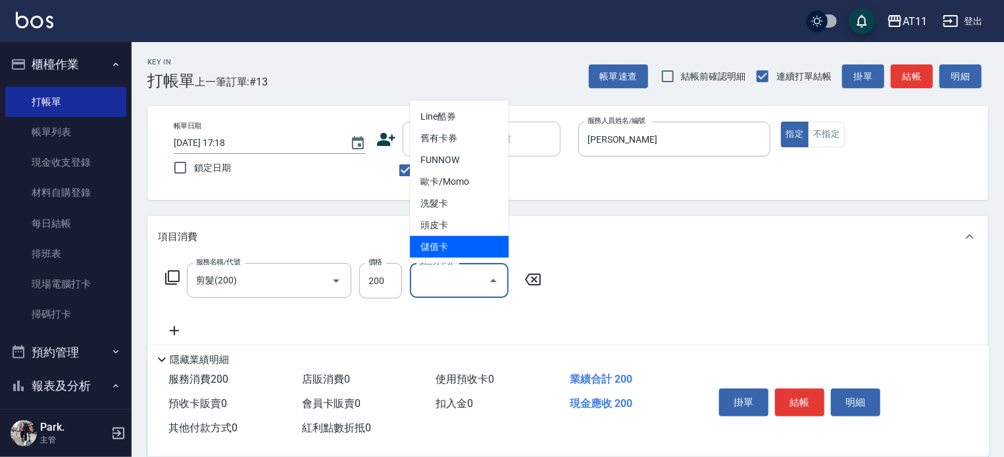
type input "儲值卡"
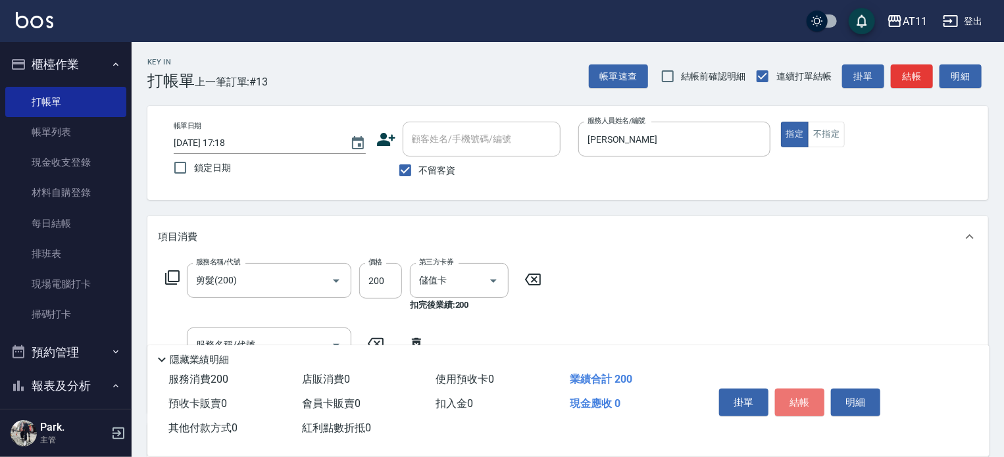
click at [791, 393] on button "結帳" at bounding box center [799, 403] width 49 height 28
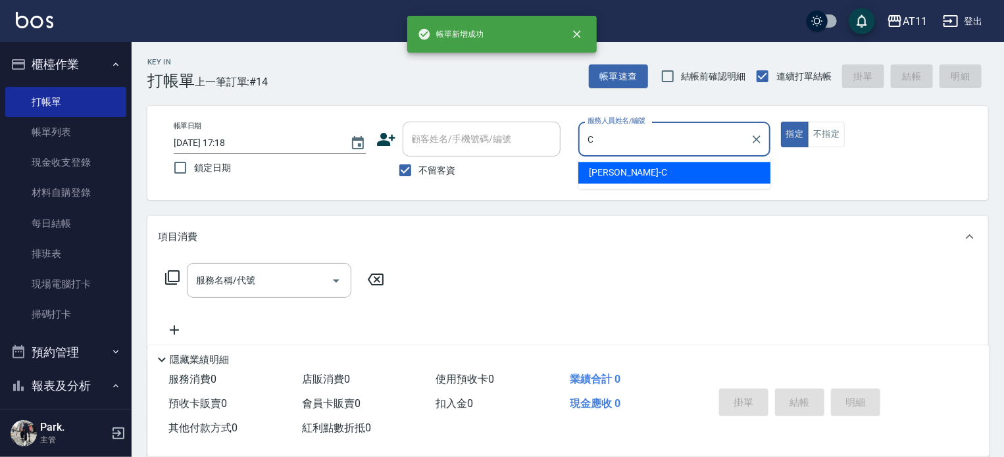
type input "[PERSON_NAME]"
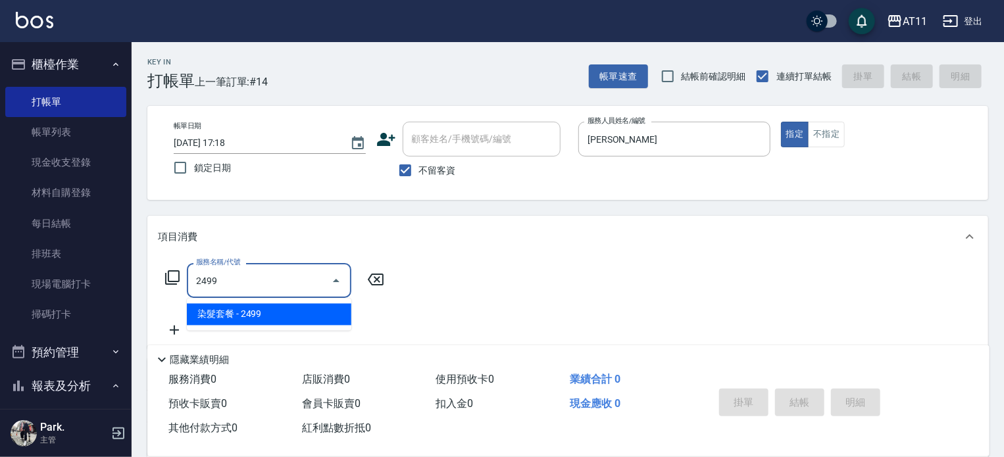
type input "染髮套餐(2499)"
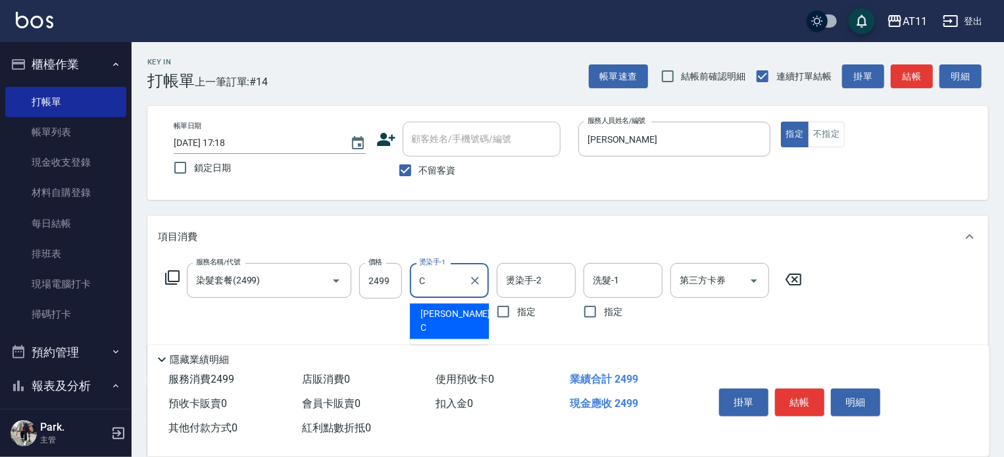
type input "[PERSON_NAME]"
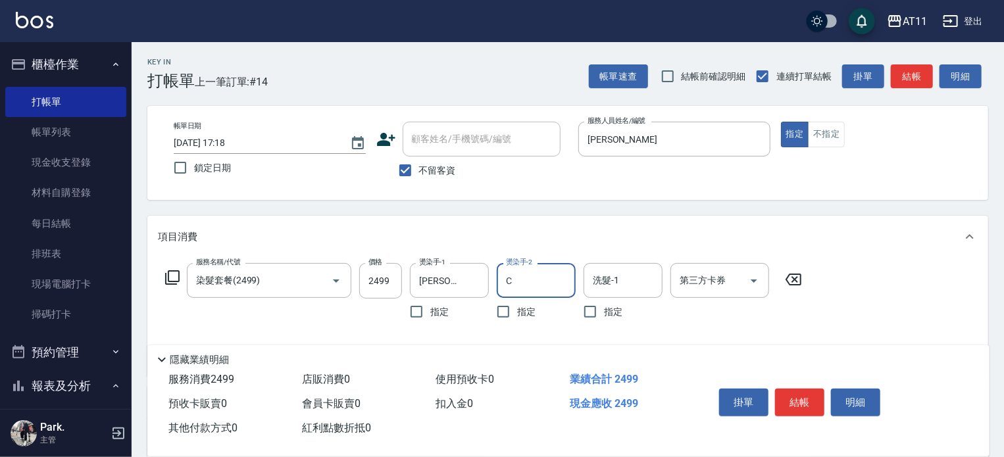
type input "[PERSON_NAME]"
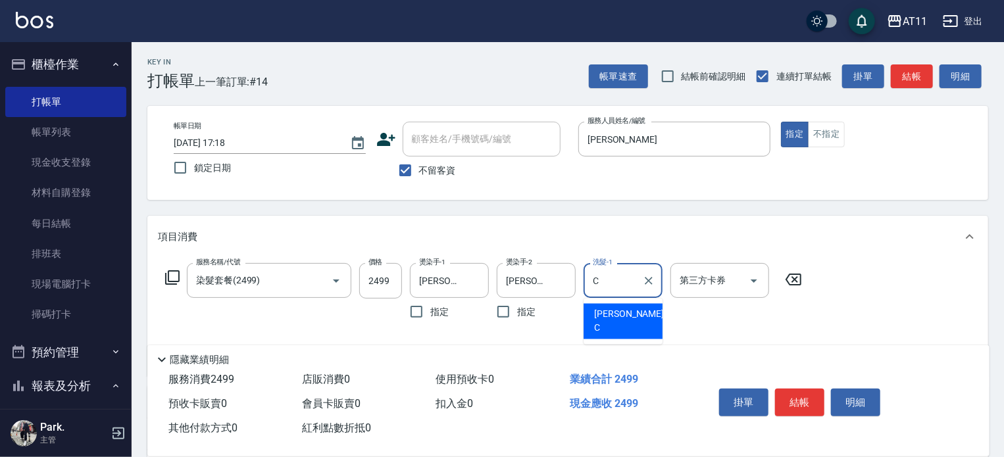
type input "[PERSON_NAME]"
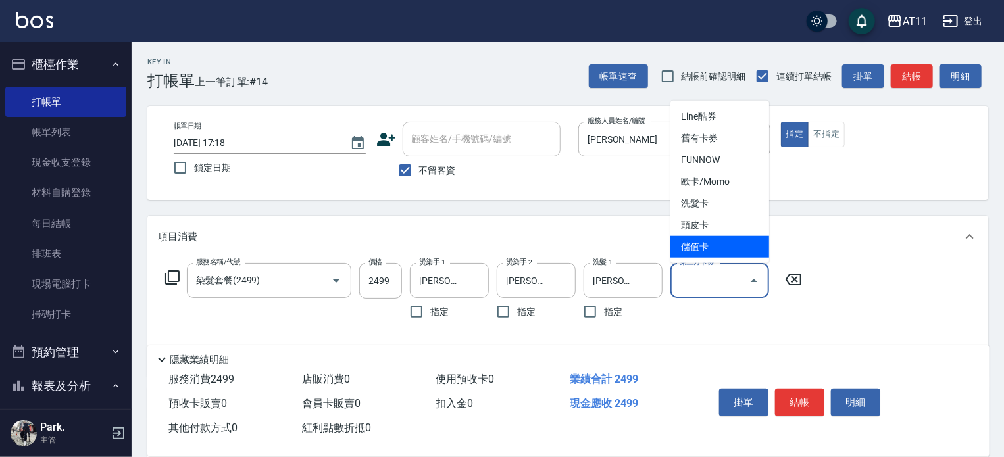
type input "儲值卡"
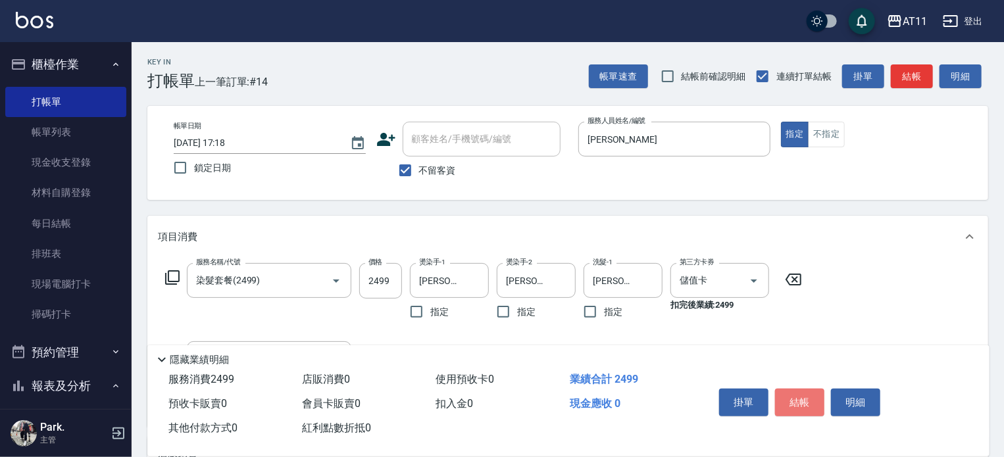
click at [791, 393] on button "結帳" at bounding box center [799, 403] width 49 height 28
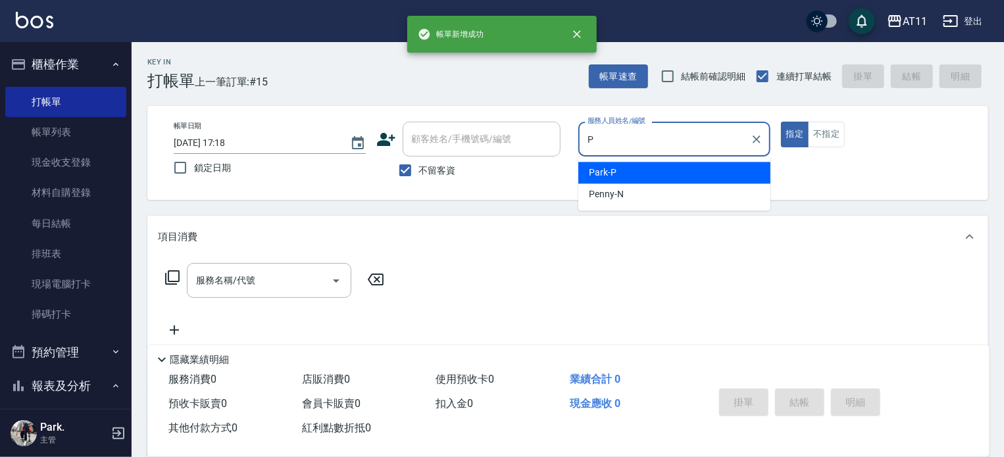
type input "Park-P"
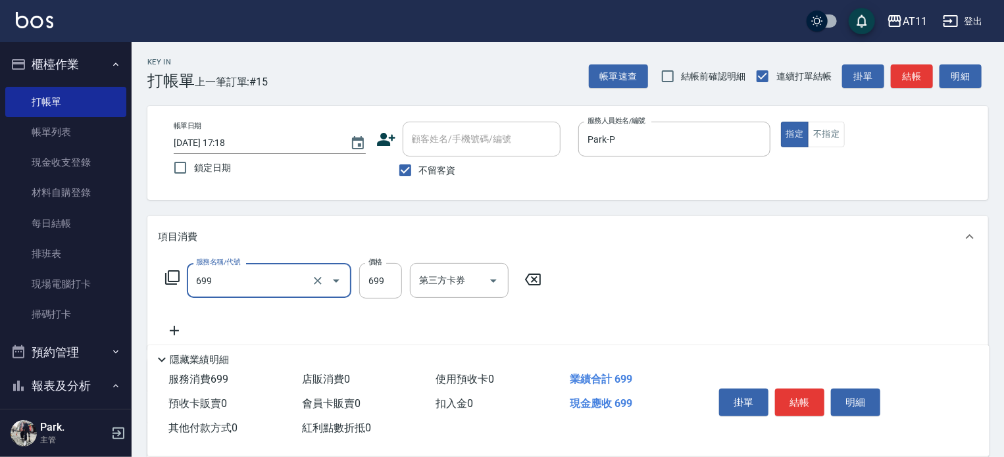
type input "SPA699(699)"
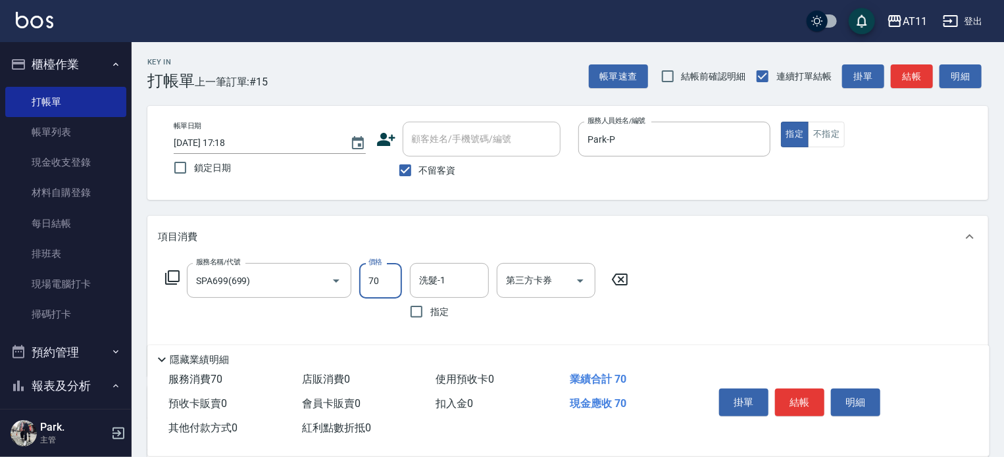
type input "70"
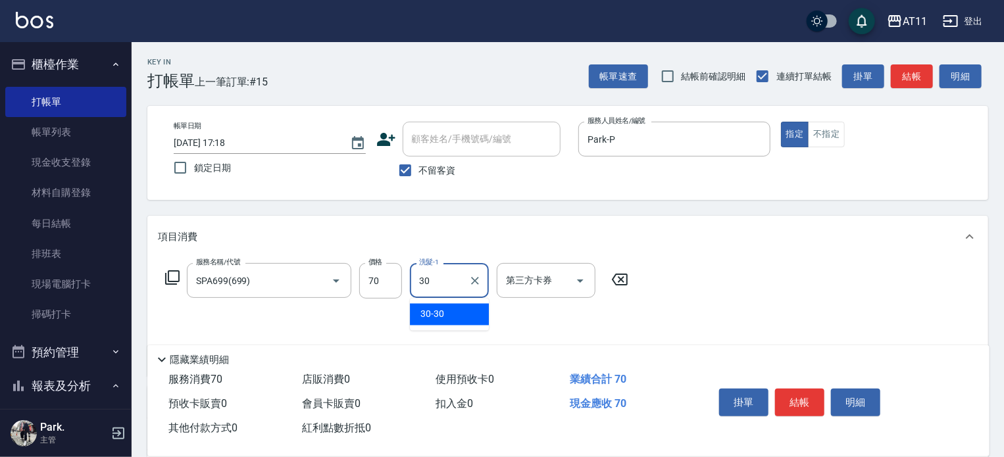
type input "30-30"
drag, startPoint x: 392, startPoint y: 290, endPoint x: 492, endPoint y: 302, distance: 100.8
click at [392, 290] on input "70" at bounding box center [380, 281] width 43 height 36
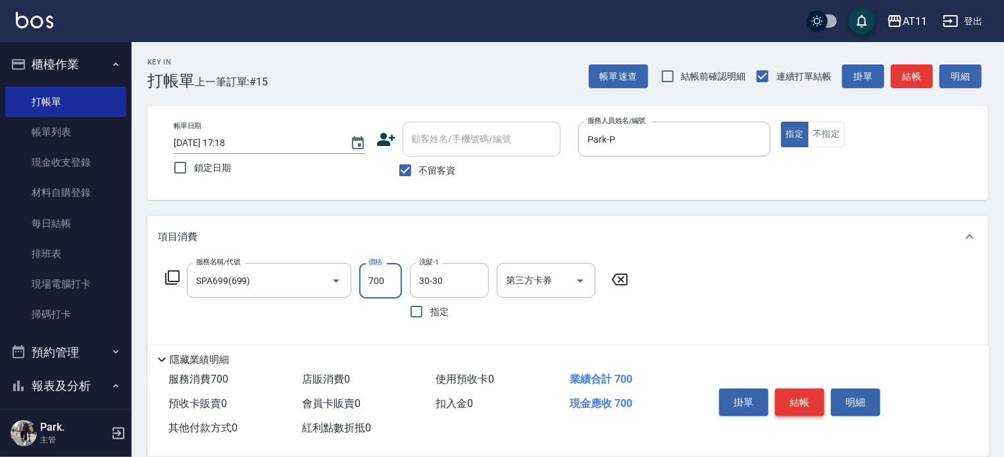
type input "700"
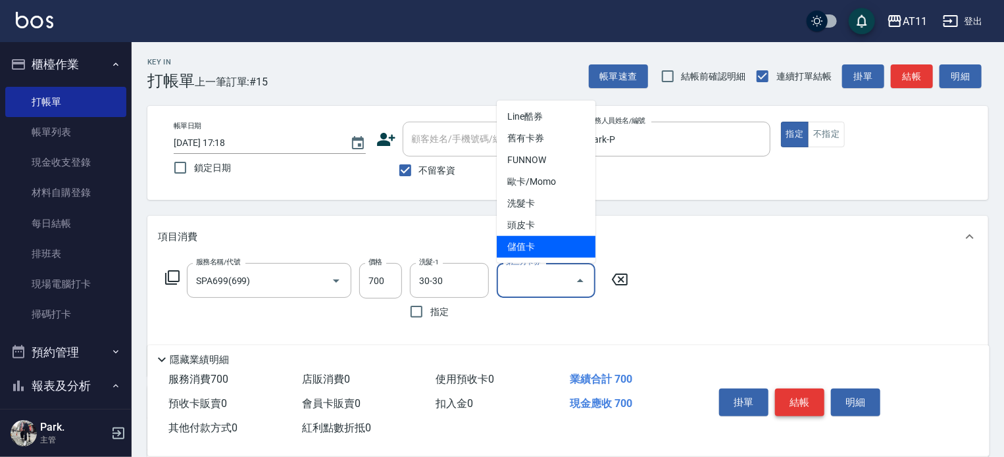
type input "儲值卡"
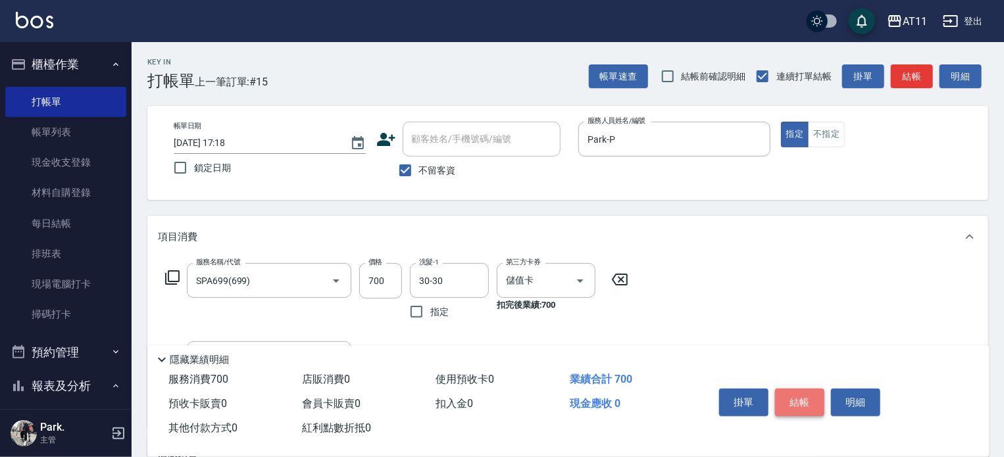
click at [814, 390] on button "結帳" at bounding box center [799, 403] width 49 height 28
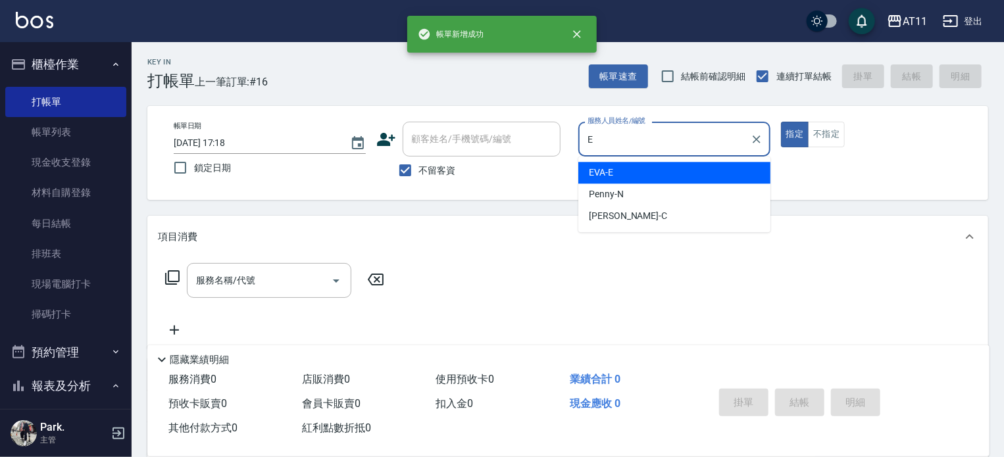
type input "EVA-E"
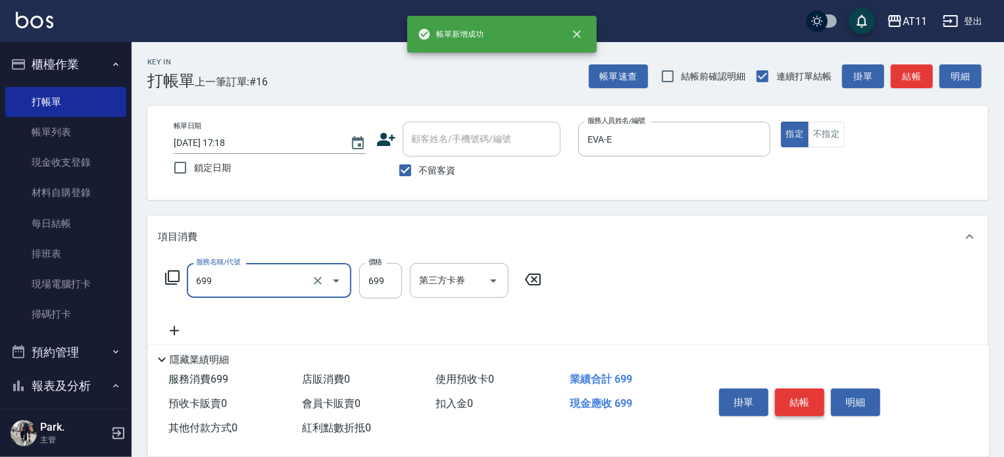
type input "SPA699(699)"
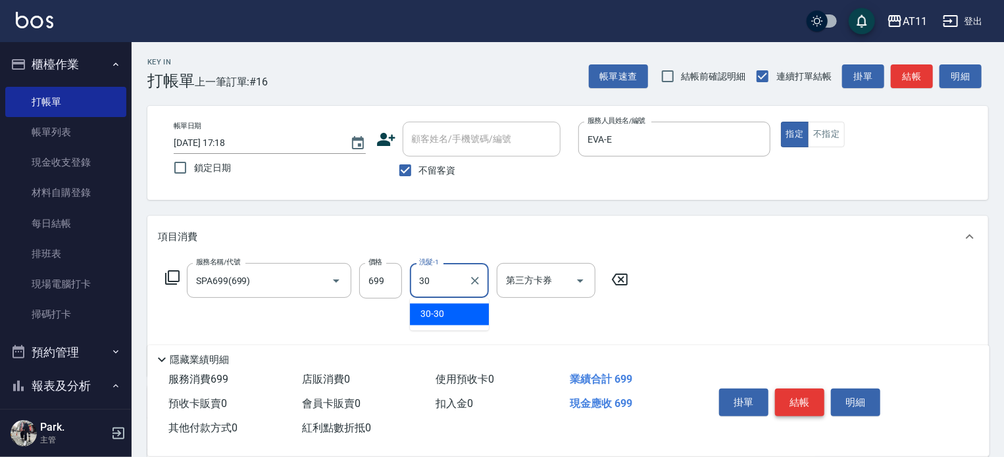
type input "30-30"
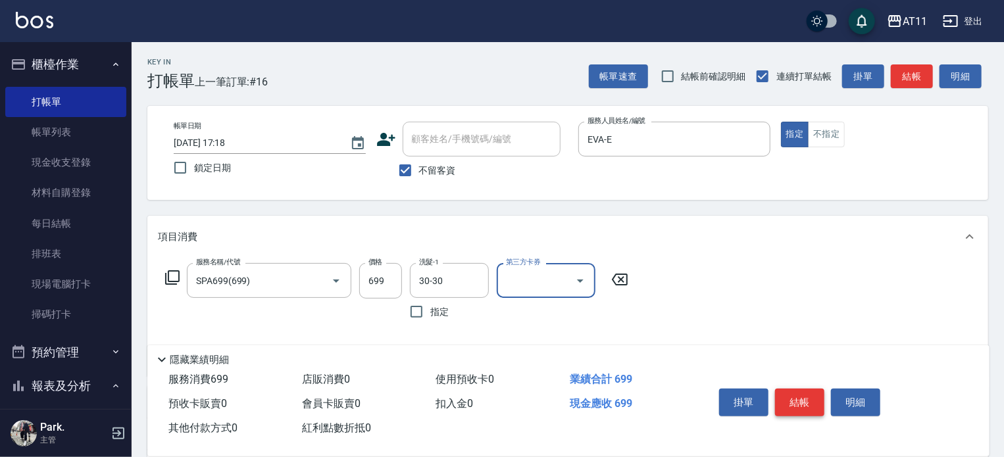
click at [814, 390] on button "結帳" at bounding box center [799, 403] width 49 height 28
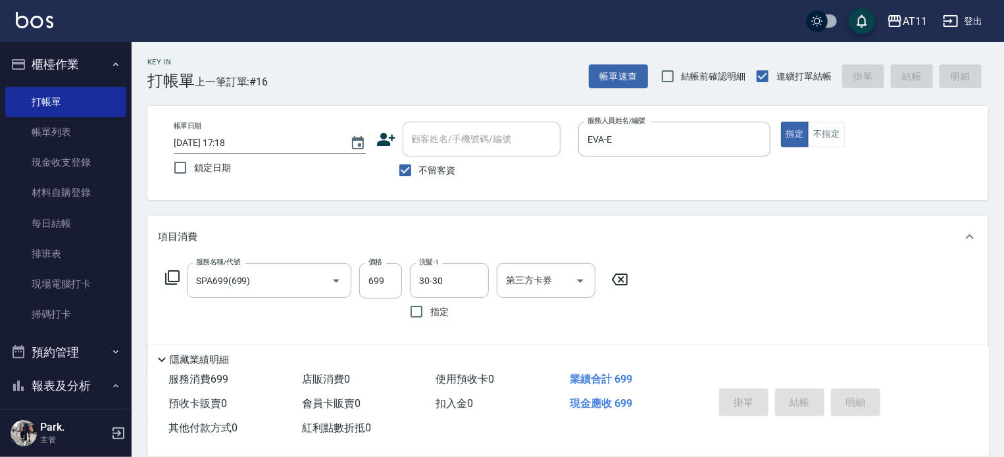
type input "[DATE] 17:19"
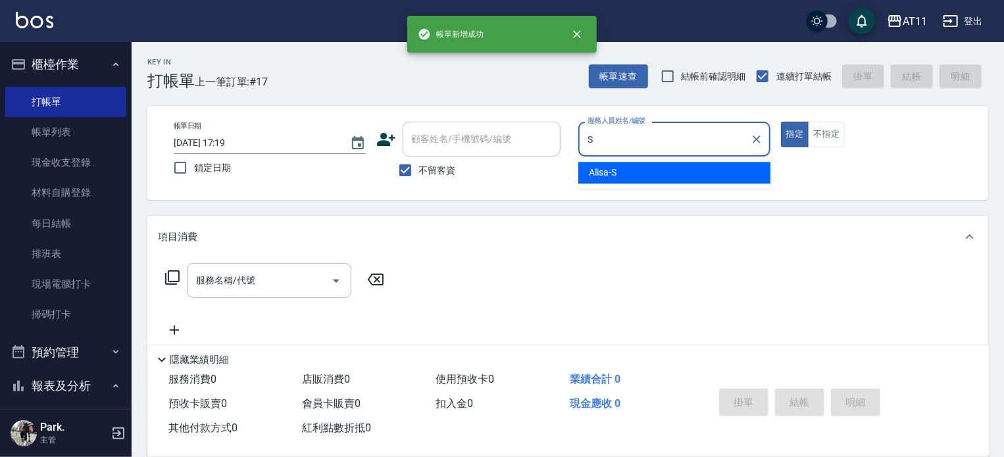
type input "Alisa-S"
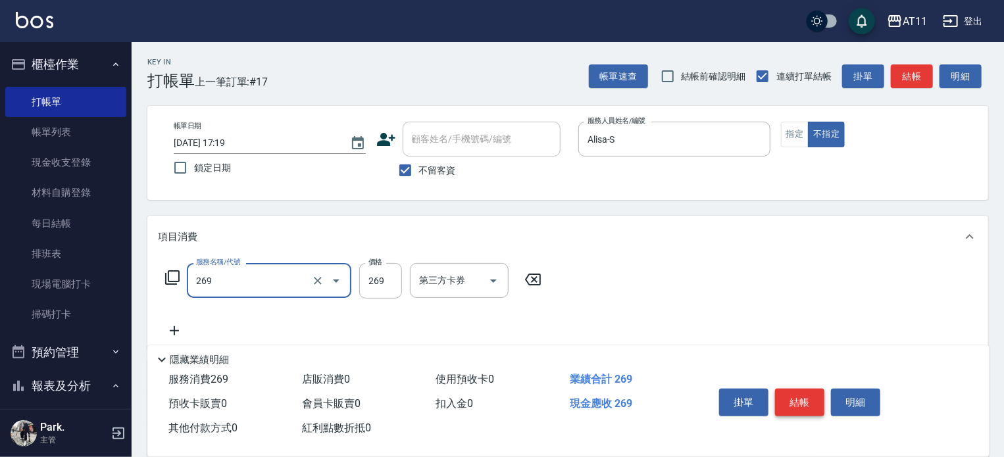
type input "一般洗剪(269)"
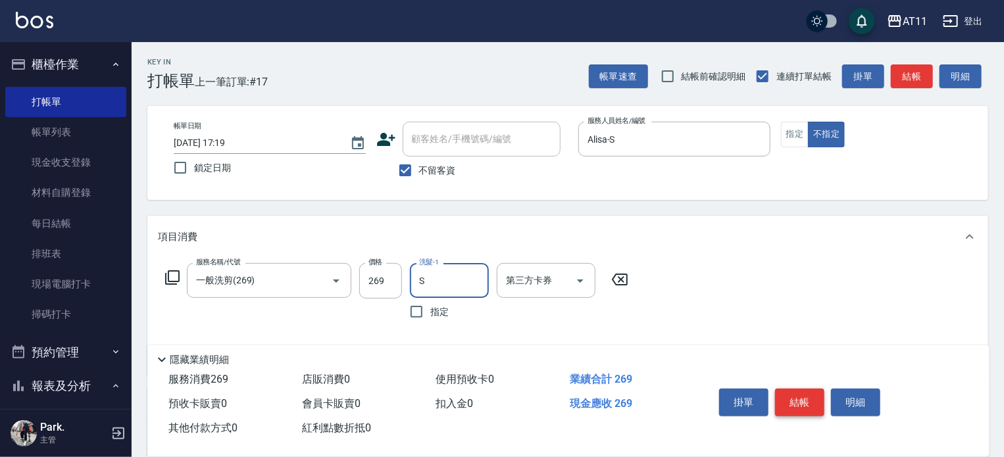
type input "Alisa-S"
click at [814, 390] on button "結帳" at bounding box center [799, 403] width 49 height 28
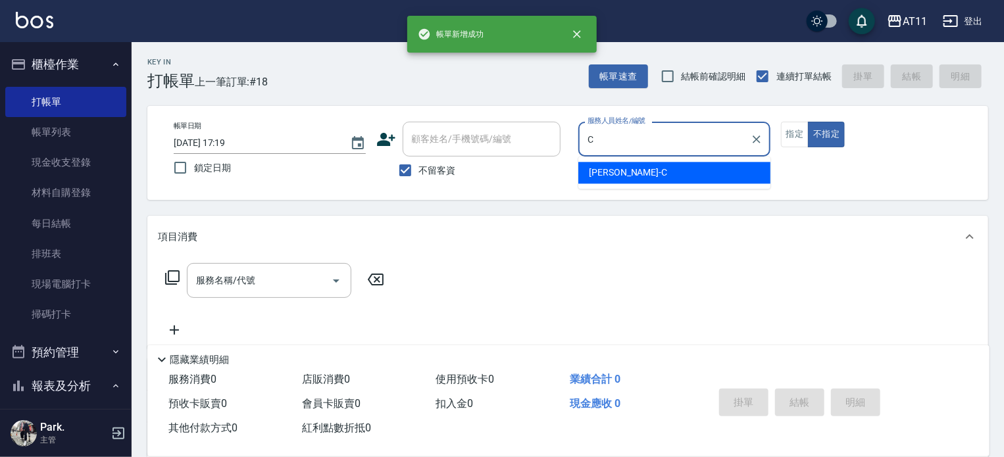
type input "[PERSON_NAME]"
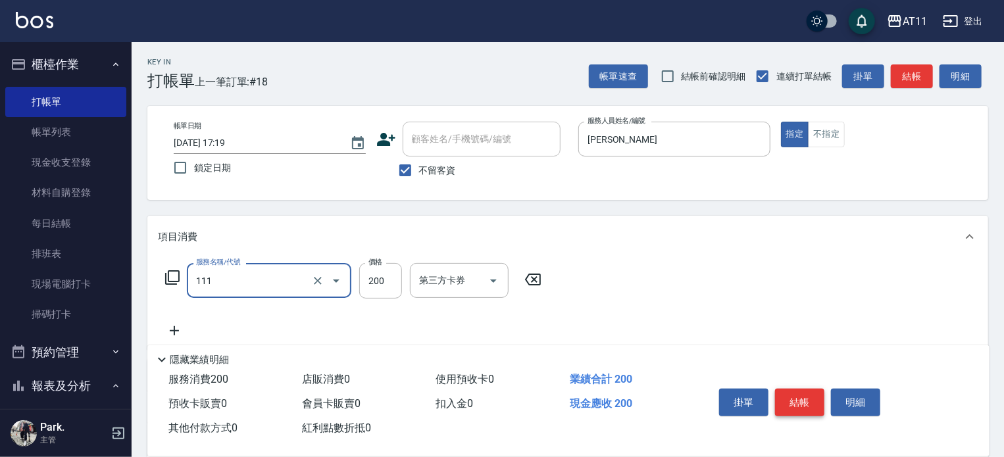
type input "精油洗髮(111)"
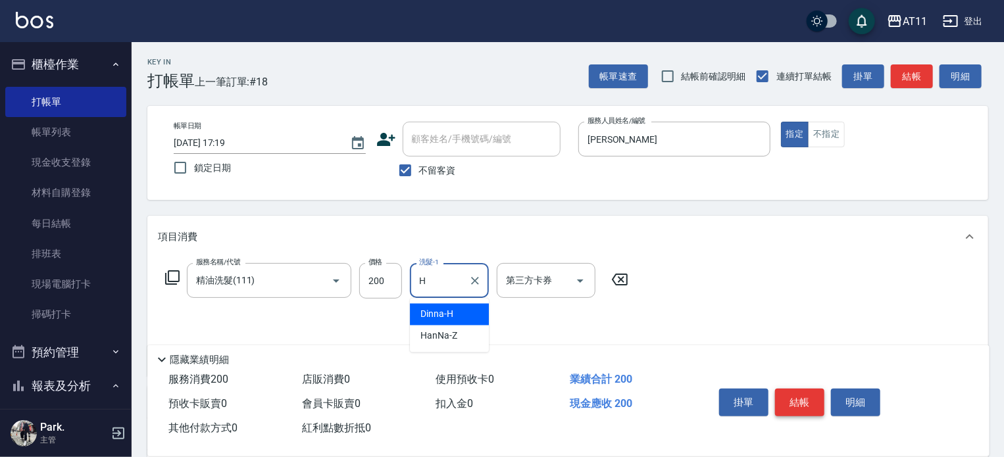
type input "Dinna-H"
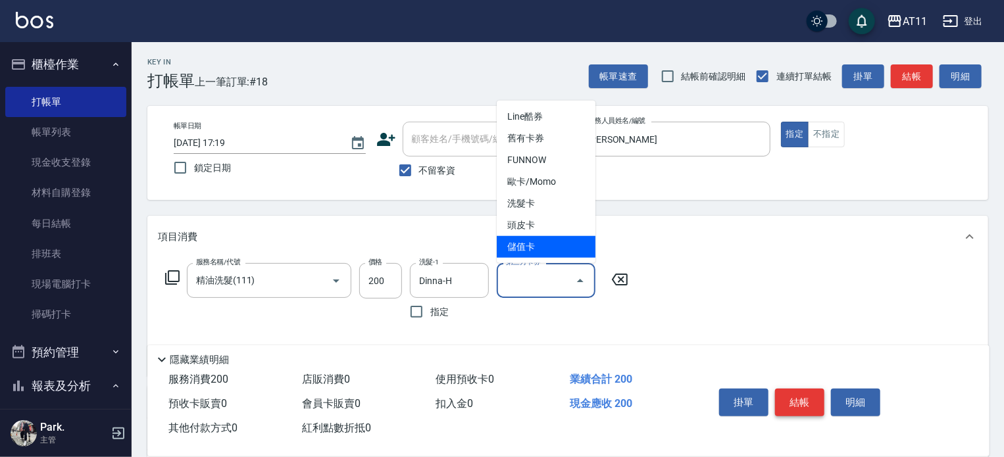
type input "儲值卡"
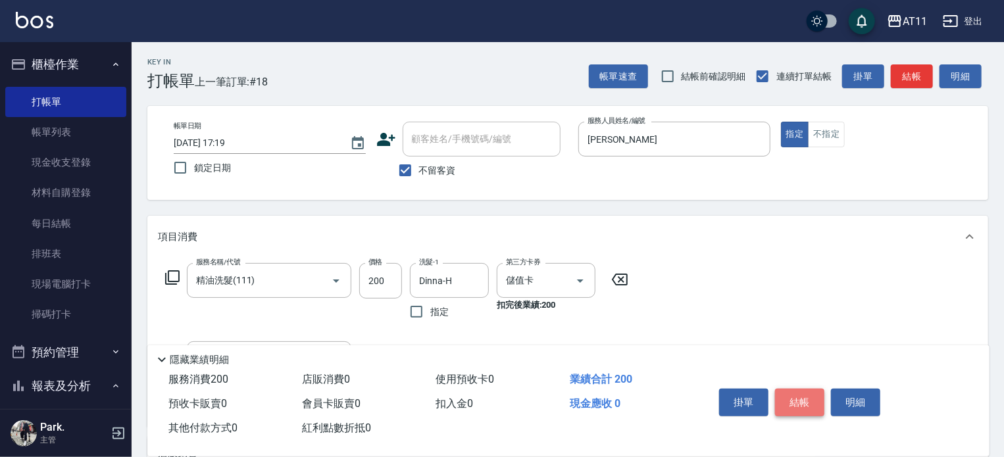
click at [814, 390] on button "結帳" at bounding box center [799, 403] width 49 height 28
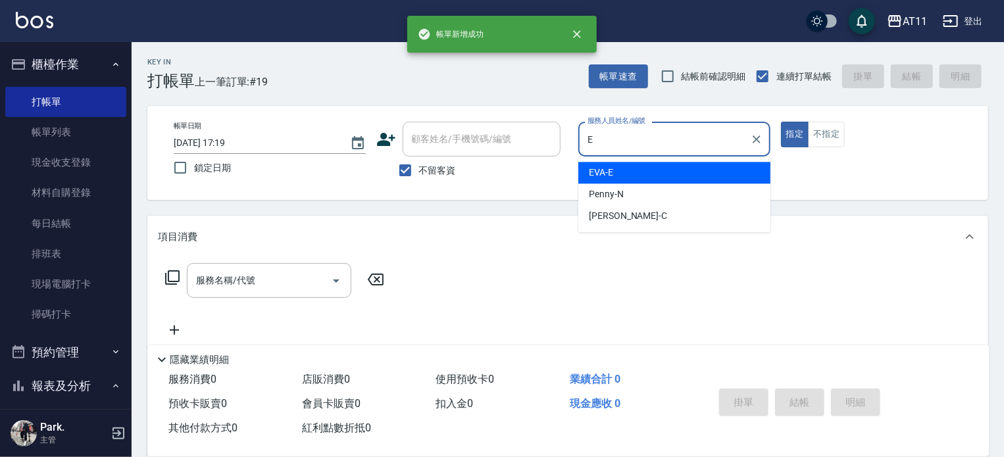
type input "EVA-E"
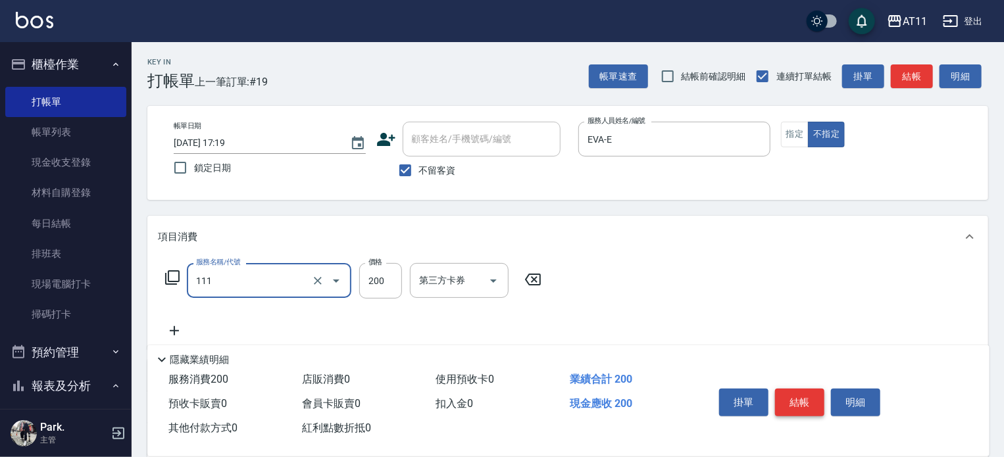
type input "精油洗髮(111)"
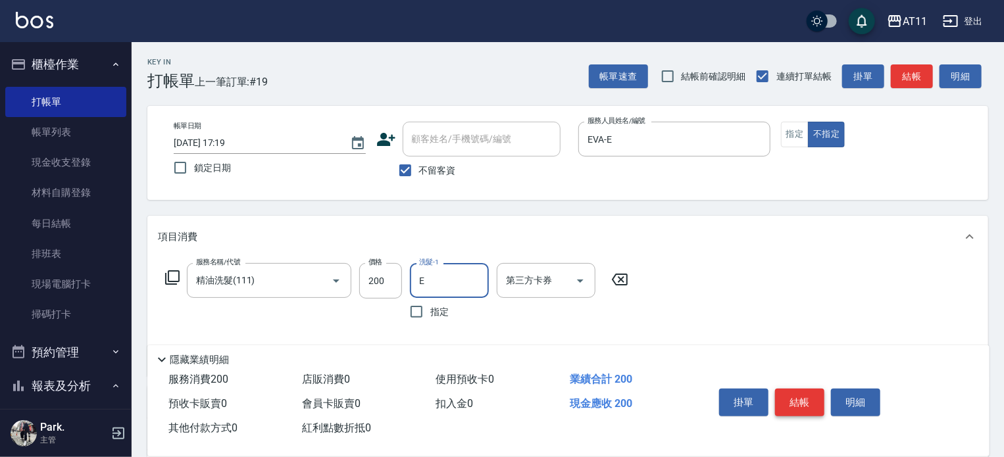
type input "EVA-E"
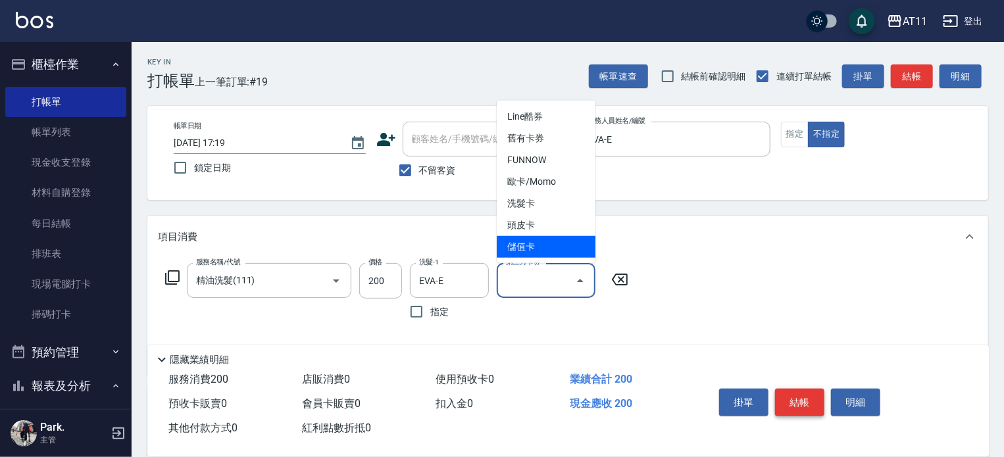
type input "儲值卡"
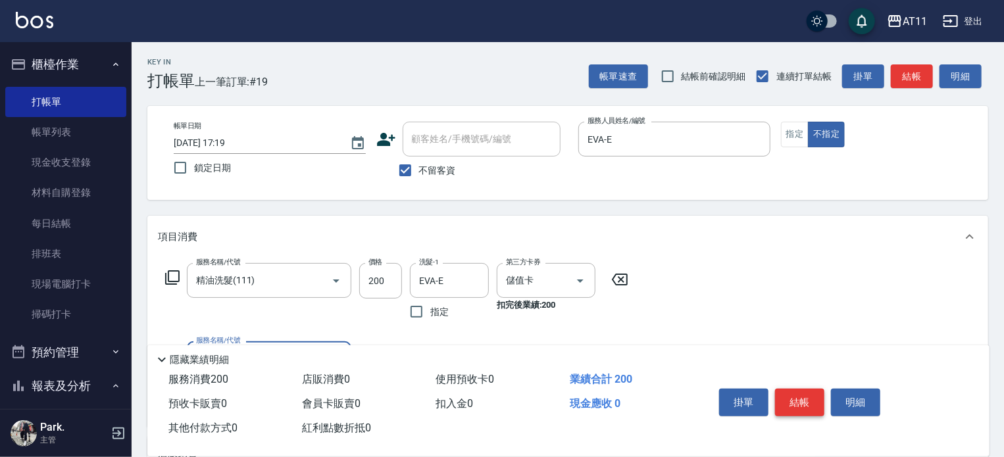
click at [814, 390] on button "結帳" at bounding box center [799, 403] width 49 height 28
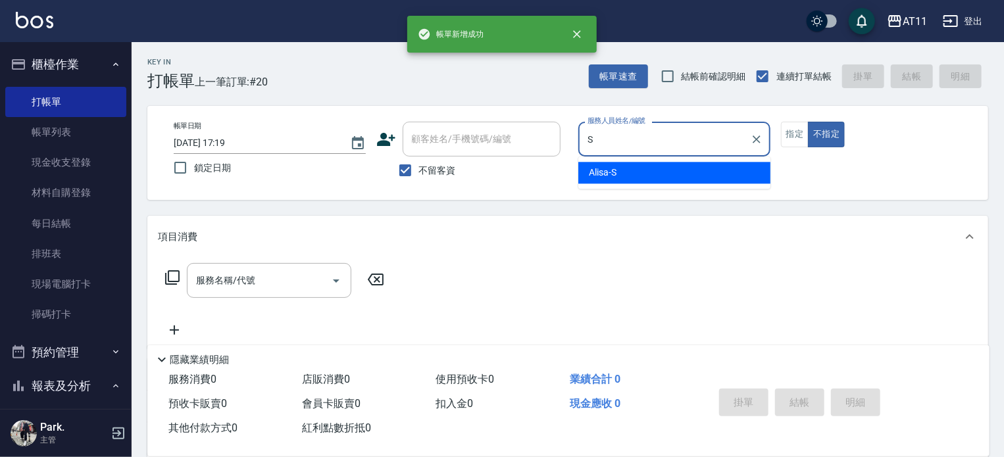
type input "Alisa-S"
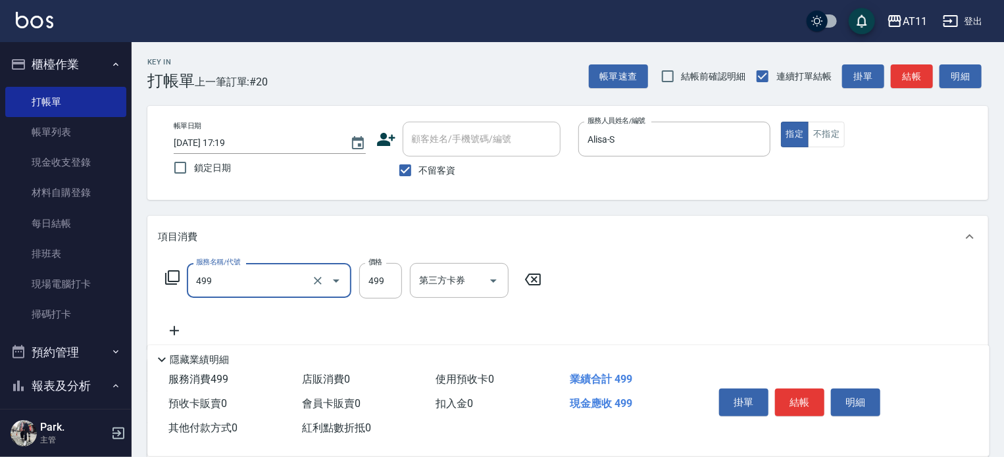
type input "SPA499(499)"
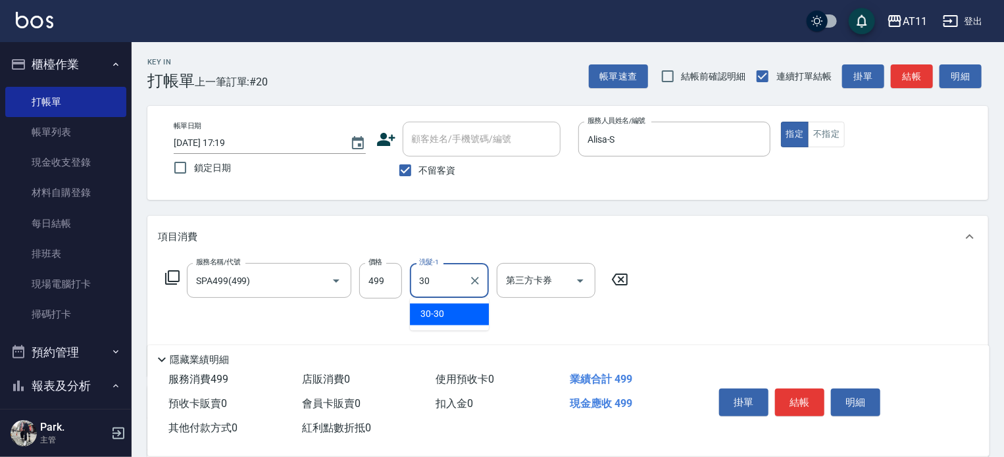
type input "30-30"
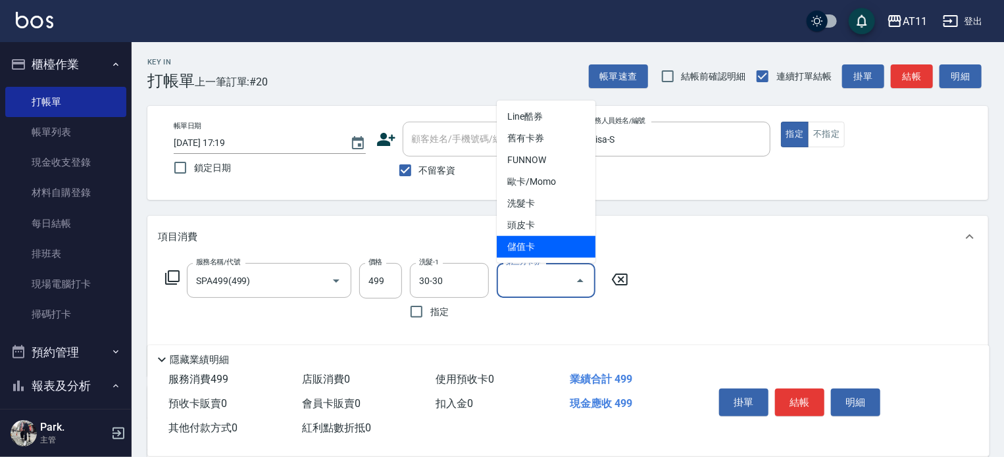
type input "儲值卡"
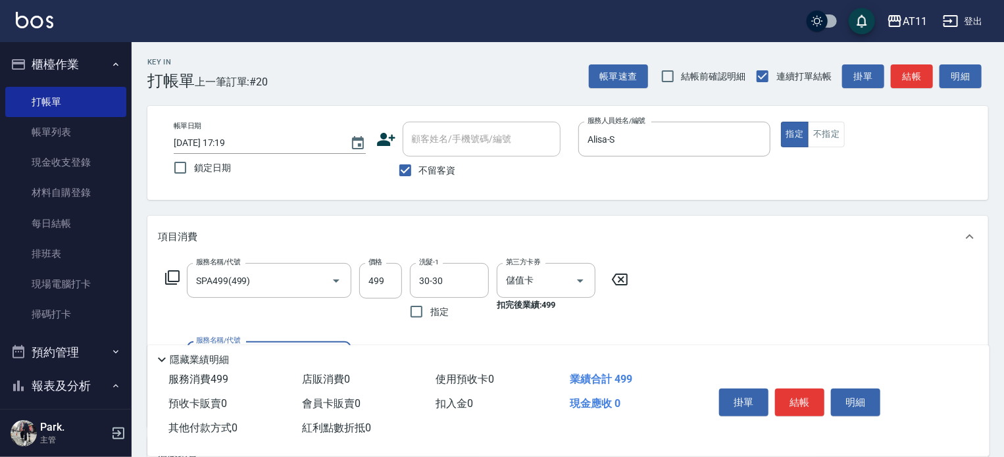
click at [816, 397] on button "結帳" at bounding box center [799, 403] width 49 height 28
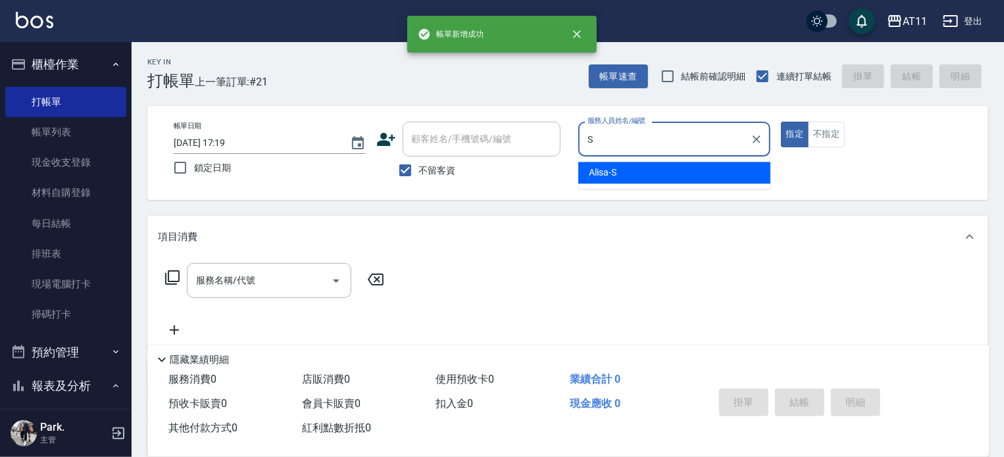
type input "Alisa-S"
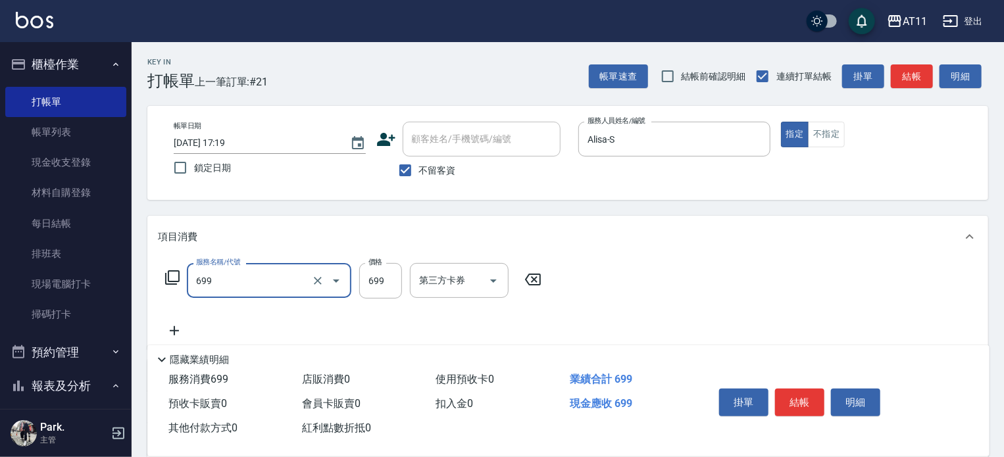
type input "SPA699(699)"
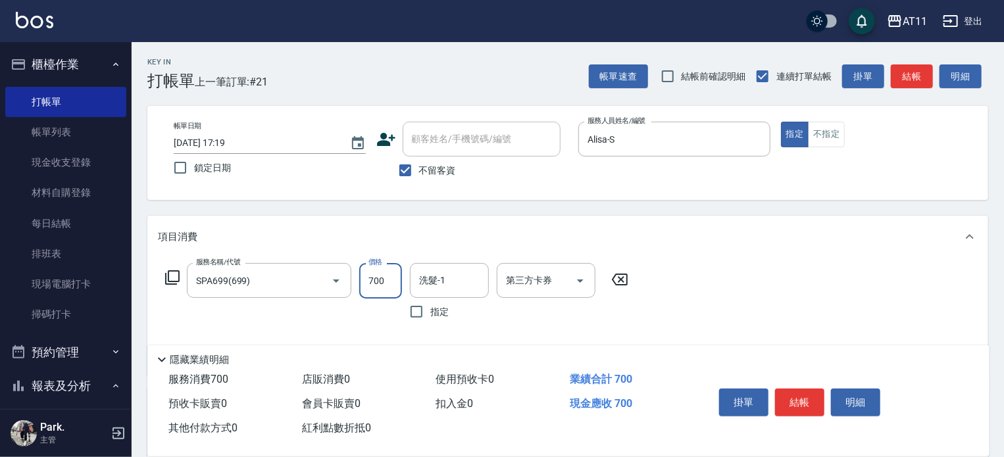
type input "700"
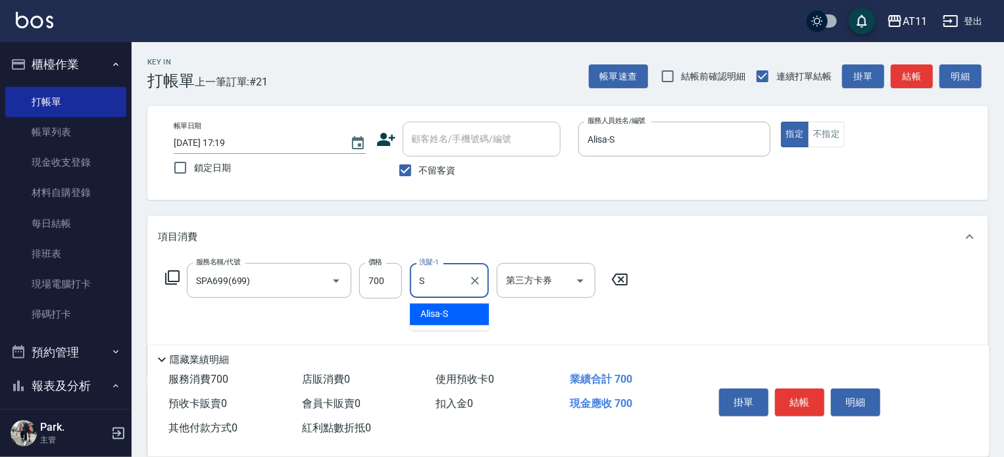
type input "Alisa-S"
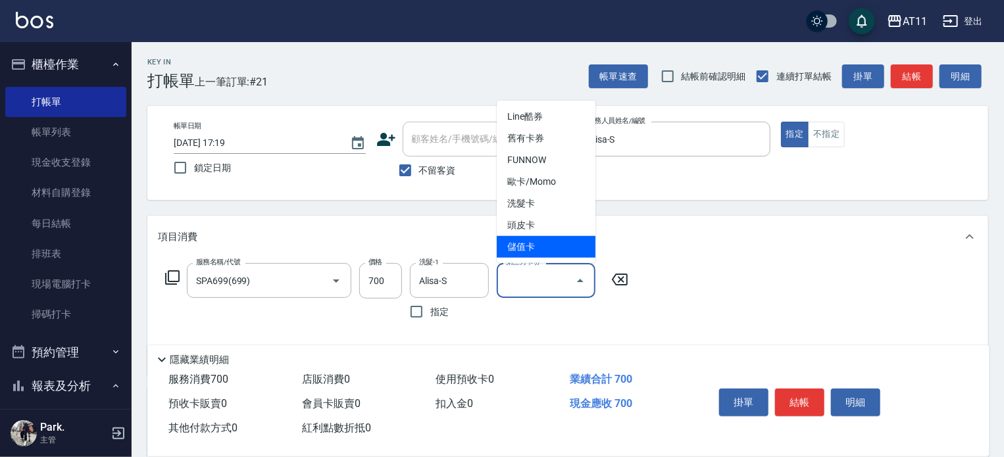
type input "儲值卡"
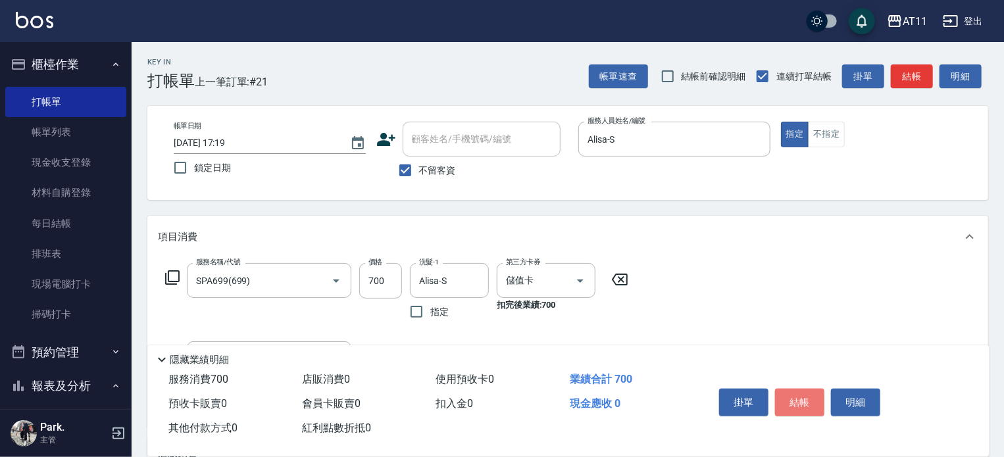
click at [816, 397] on button "結帳" at bounding box center [799, 403] width 49 height 28
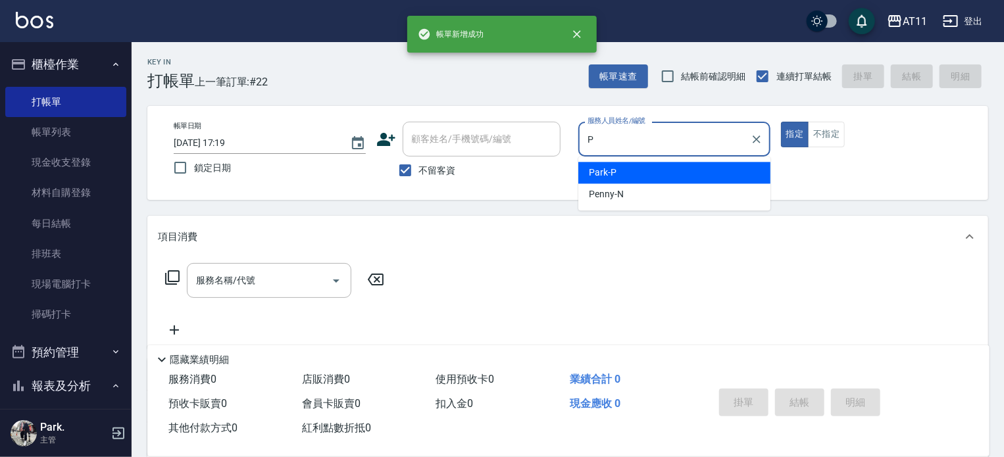
type input "Park-P"
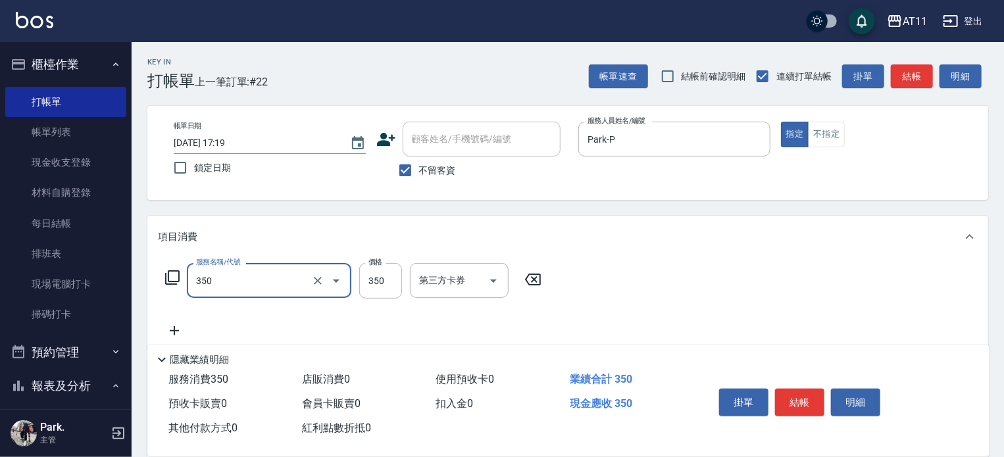
type input "洗髮(350)"
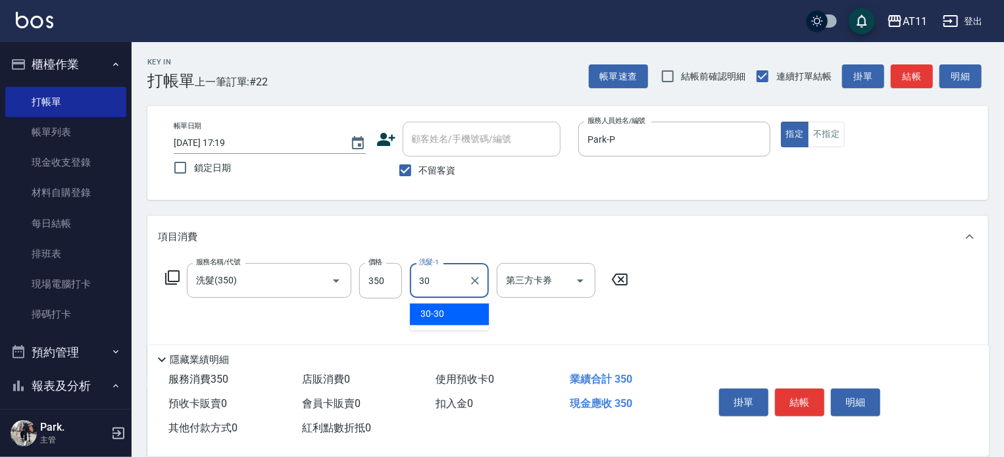
type input "30-30"
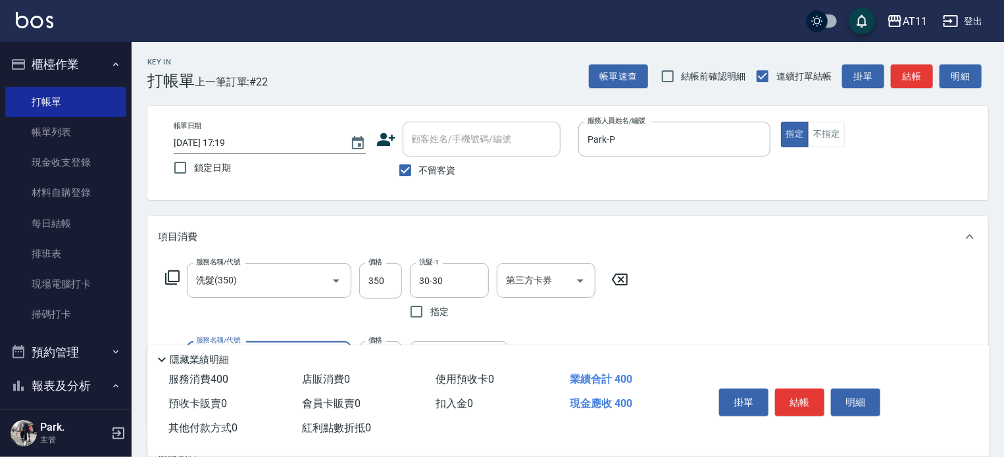
type input "洗髮精+50(50)"
type input "20"
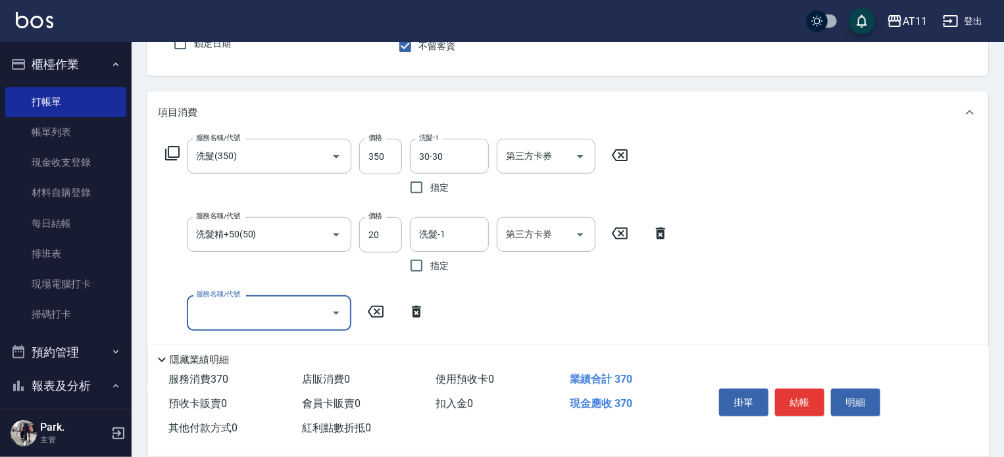
scroll to position [132, 0]
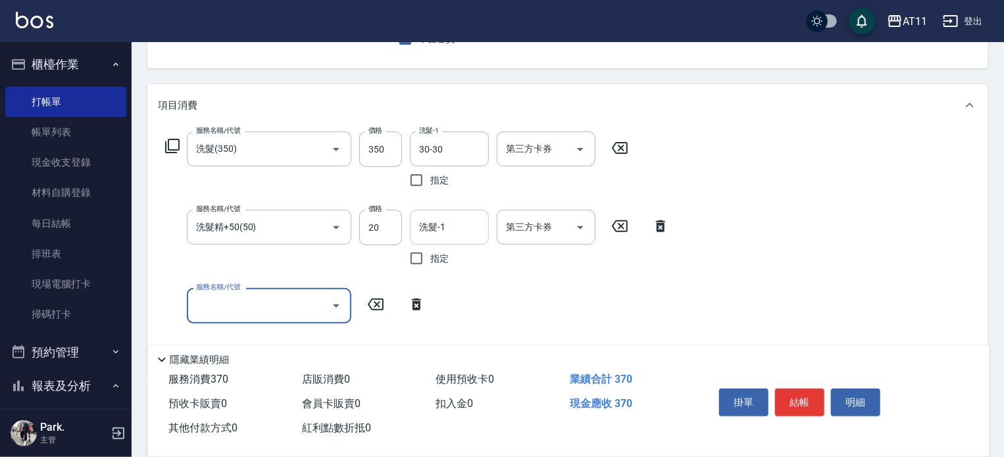
drag, startPoint x: 452, startPoint y: 228, endPoint x: 463, endPoint y: 234, distance: 11.8
click at [454, 228] on input "洗髮-1" at bounding box center [449, 227] width 67 height 23
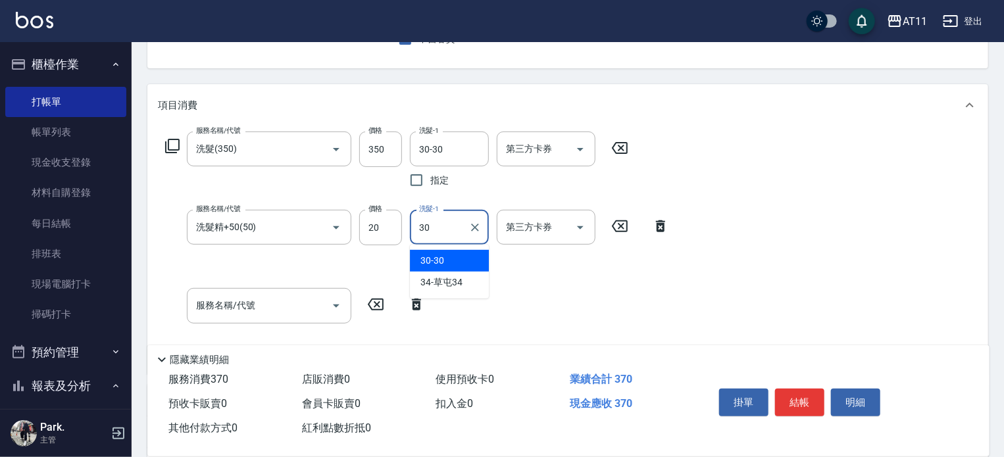
type input "30-30"
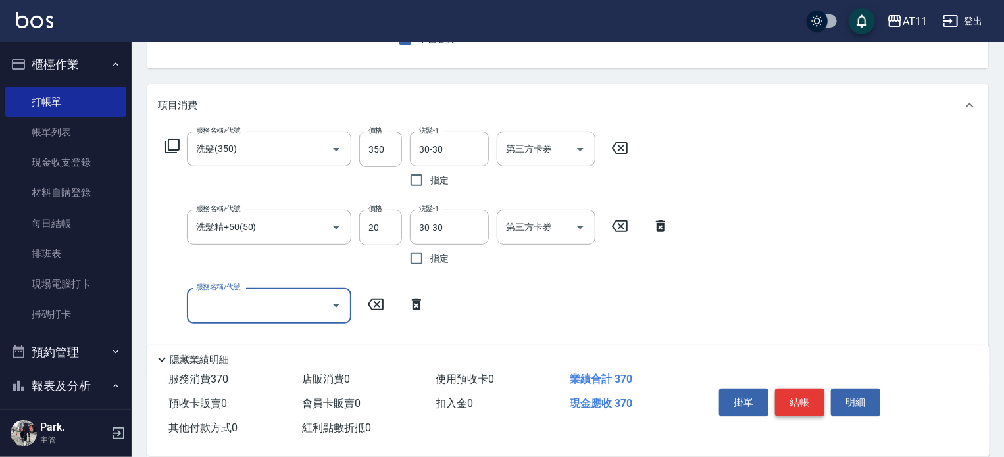
click at [802, 397] on button "結帳" at bounding box center [799, 403] width 49 height 28
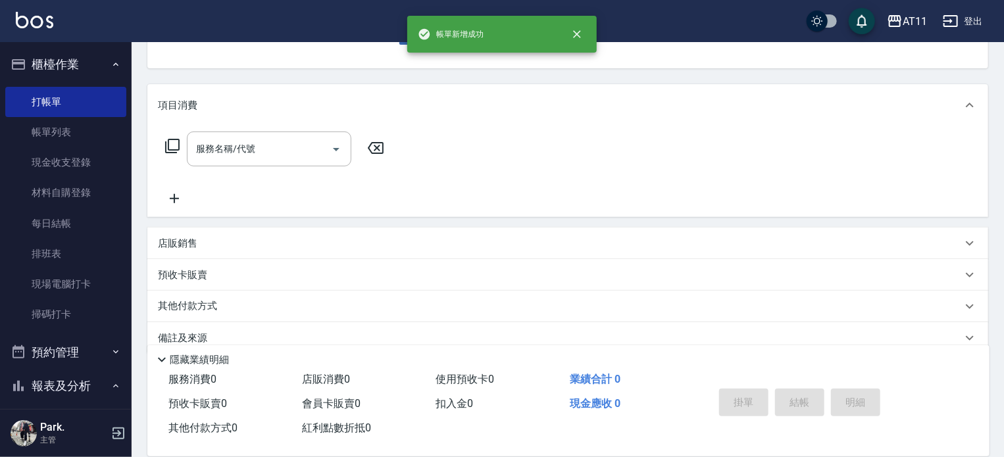
scroll to position [128, 0]
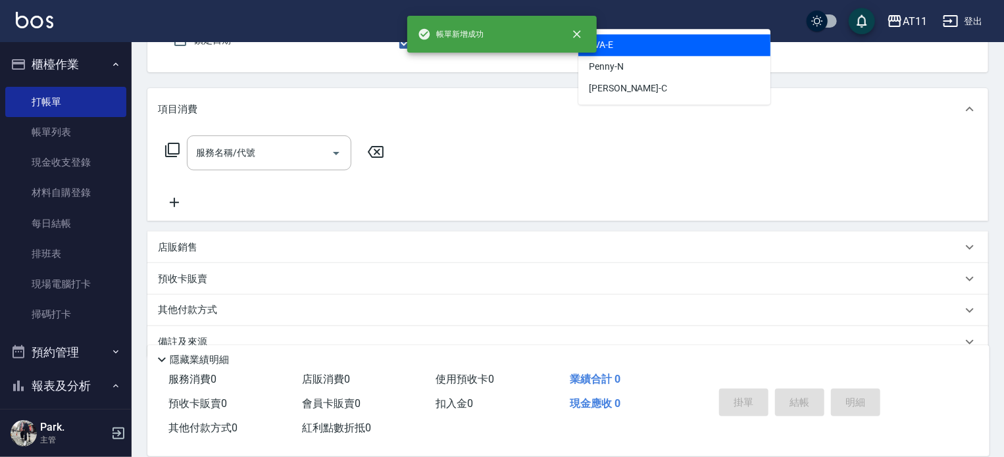
type input "EVA-E"
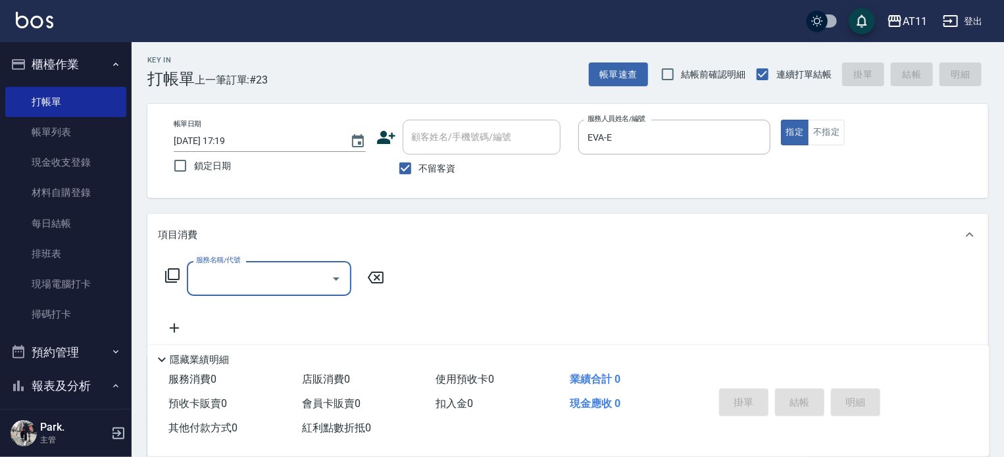
scroll to position [0, 0]
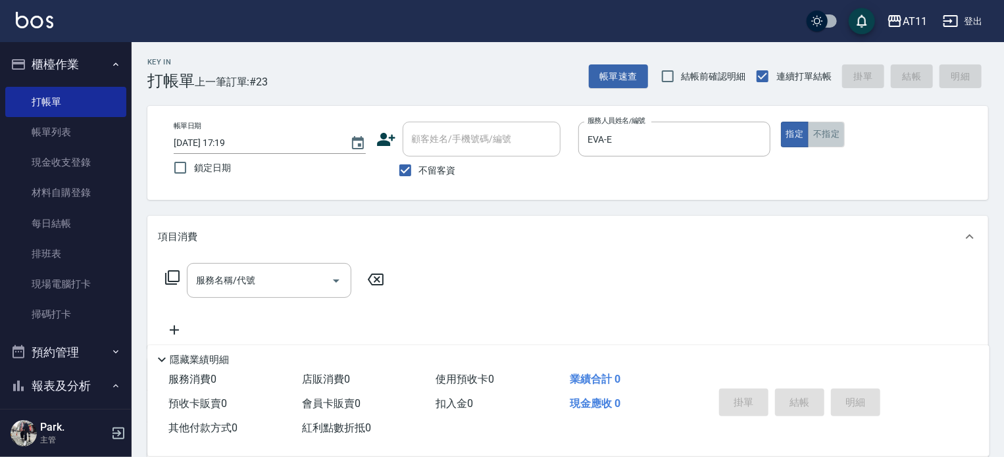
click at [829, 139] on button "不指定" at bounding box center [826, 135] width 37 height 26
click at [289, 273] on input "服務名稱/代號" at bounding box center [259, 280] width 133 height 23
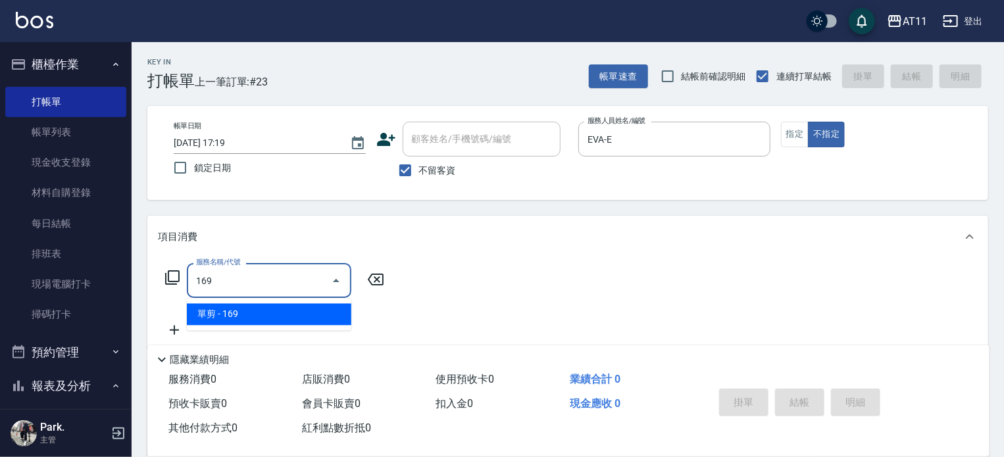
type input "單剪(169)"
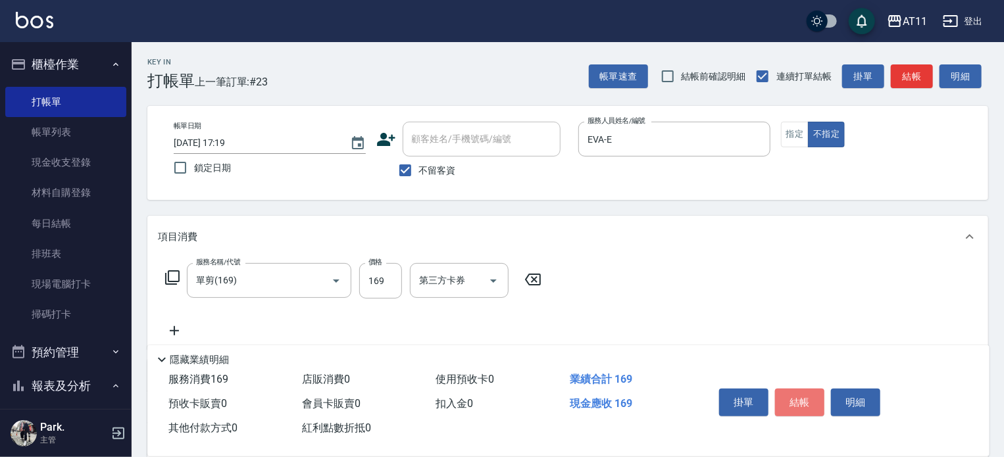
click at [795, 407] on button "結帳" at bounding box center [799, 403] width 49 height 28
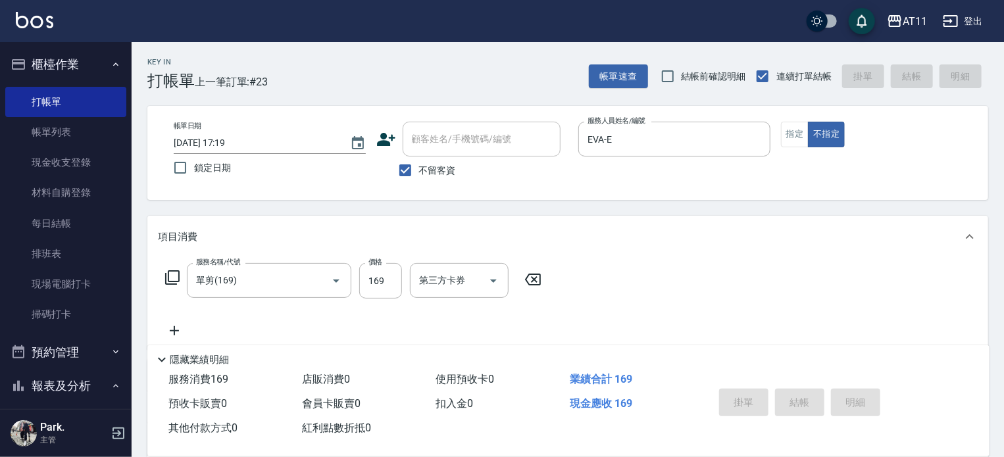
type input "[DATE] 17:20"
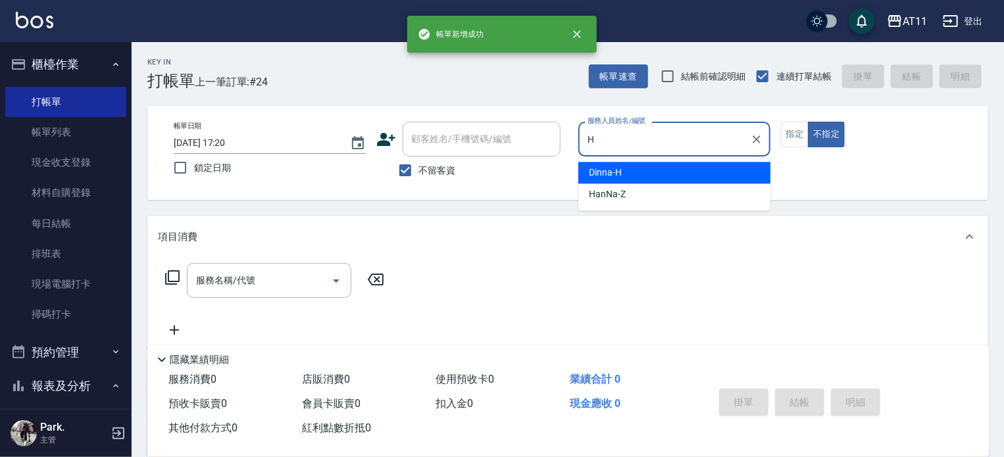
type input "Dinna-H"
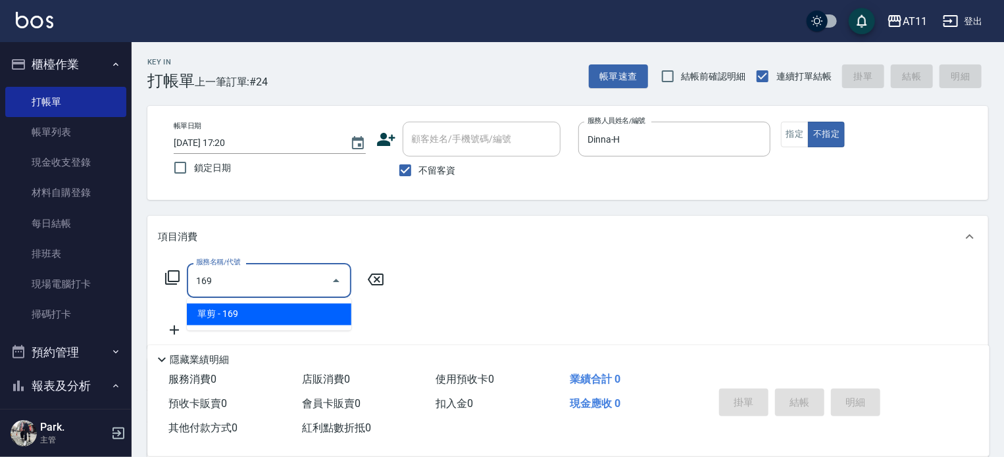
type input "單剪(169)"
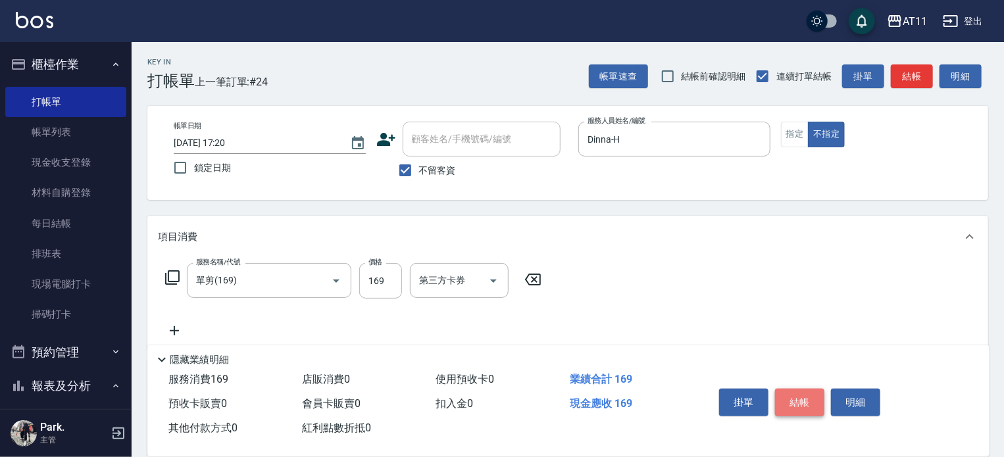
click at [795, 407] on button "結帳" at bounding box center [799, 403] width 49 height 28
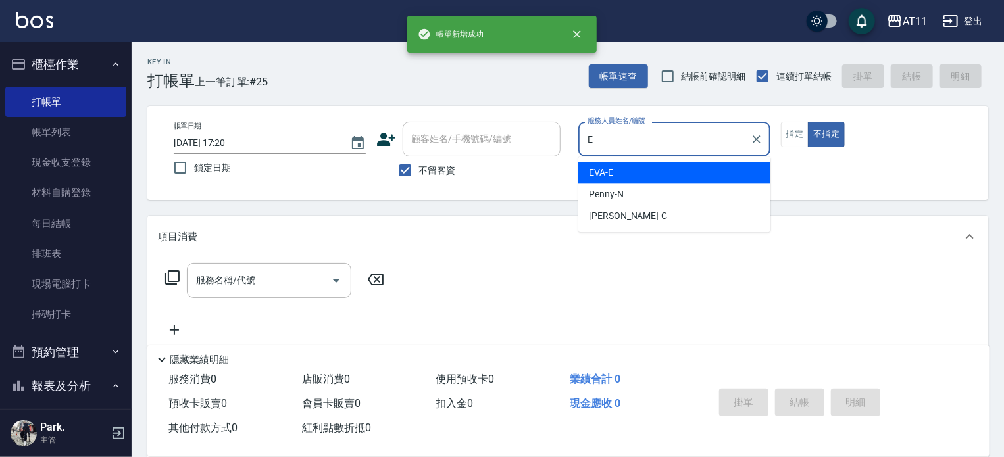
type input "EVA-E"
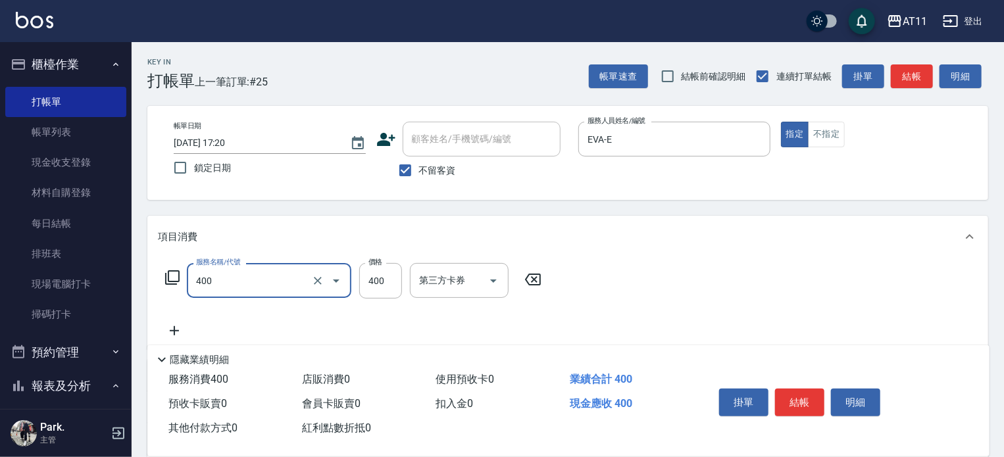
type input "洗剪(400)"
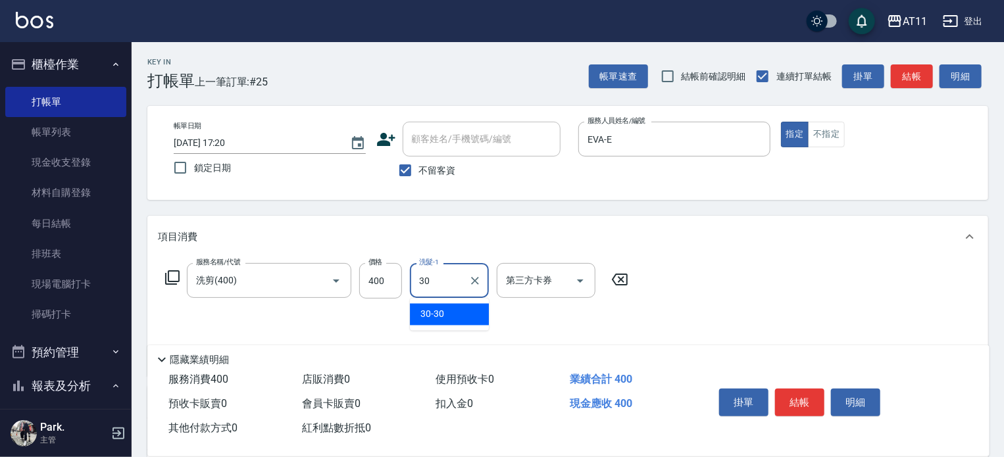
type input "30-30"
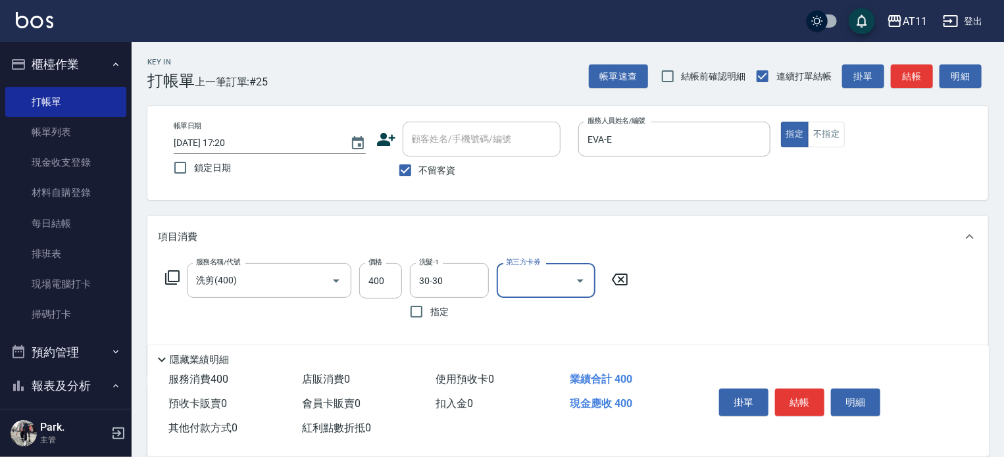
click at [795, 407] on button "結帳" at bounding box center [799, 403] width 49 height 28
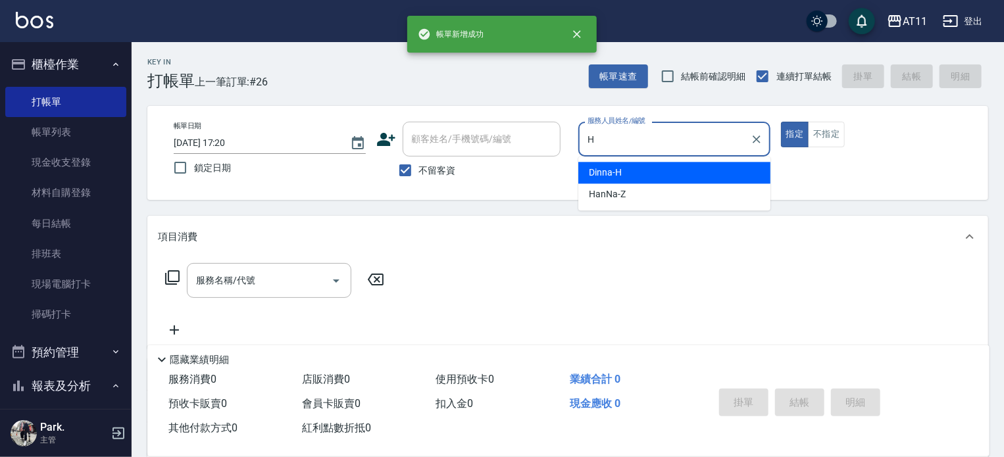
type input "Dinna-H"
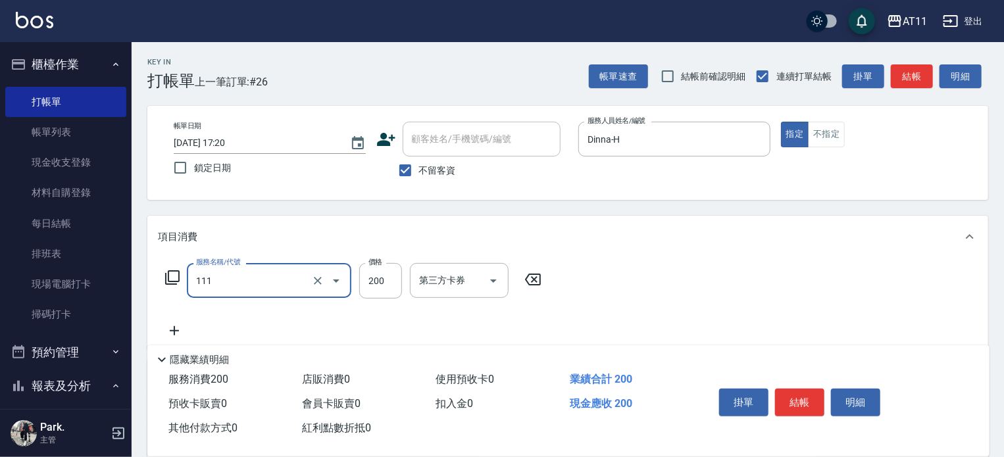
type input "精油洗髮(111)"
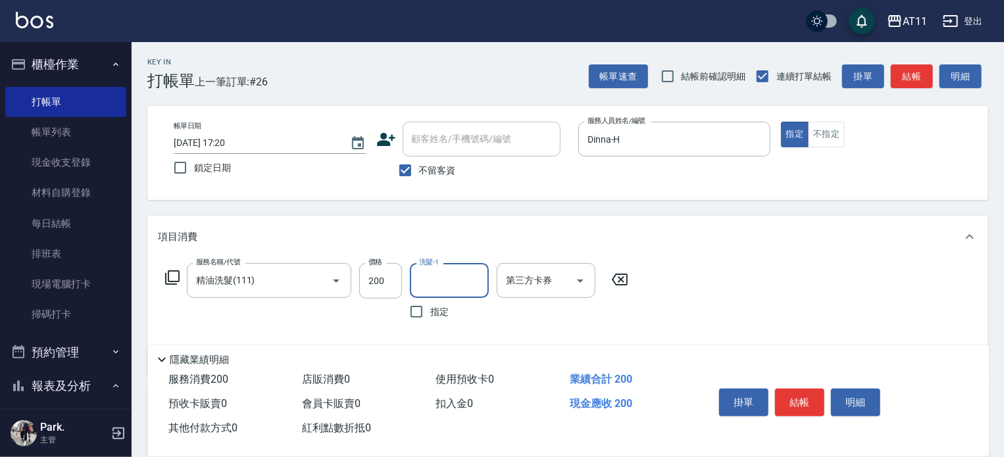
type input "ㄘ"
type input "Dinna-H"
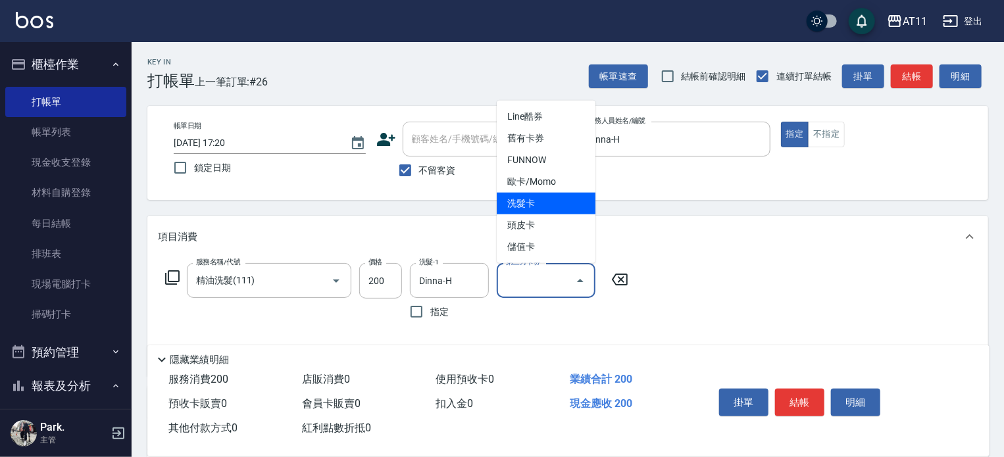
type input "洗髮卡"
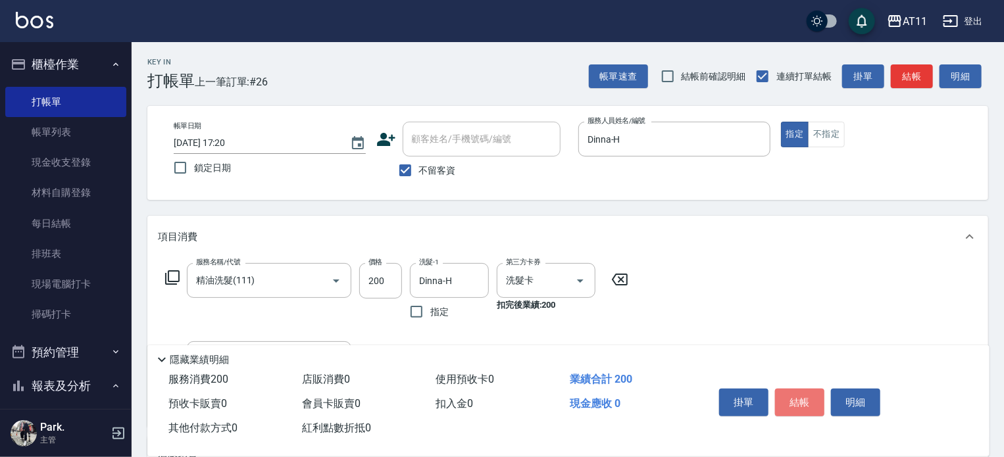
click at [795, 407] on button "結帳" at bounding box center [799, 403] width 49 height 28
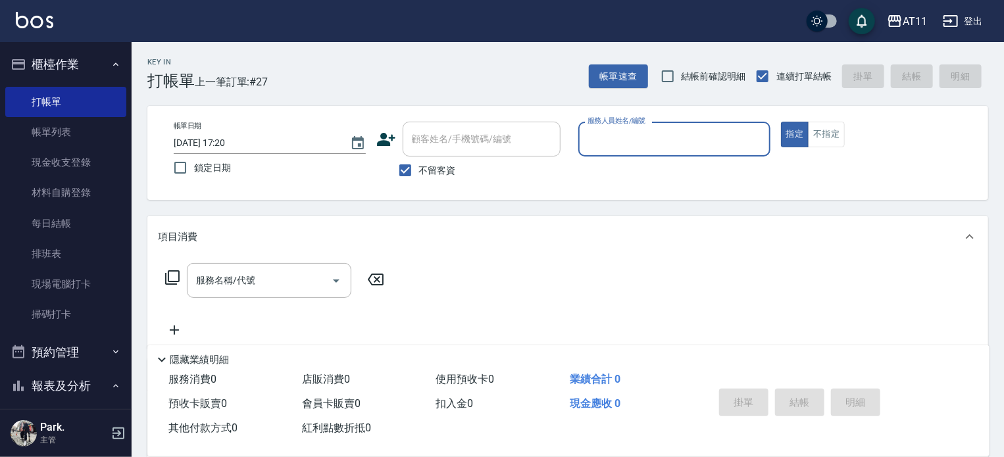
click at [68, 65] on button "櫃檯作業" at bounding box center [65, 64] width 121 height 34
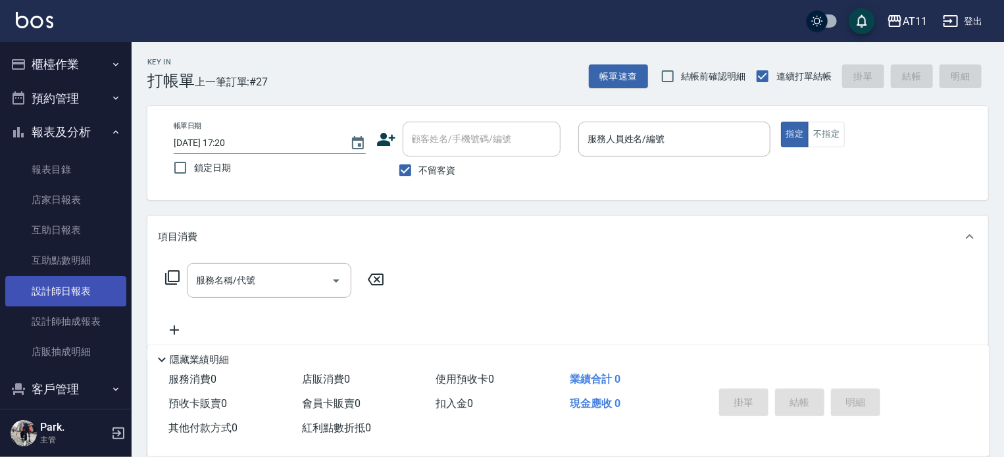
click at [66, 286] on link "設計師日報表" at bounding box center [65, 291] width 121 height 30
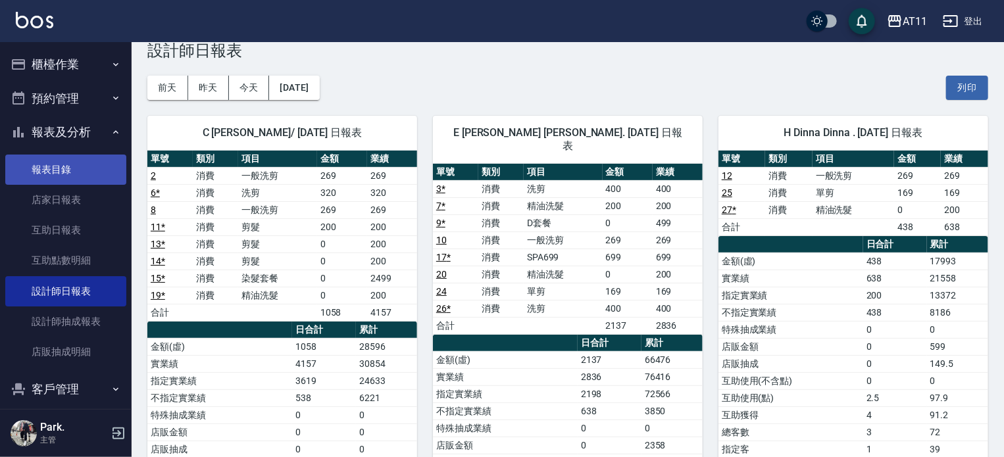
scroll to position [29, 0]
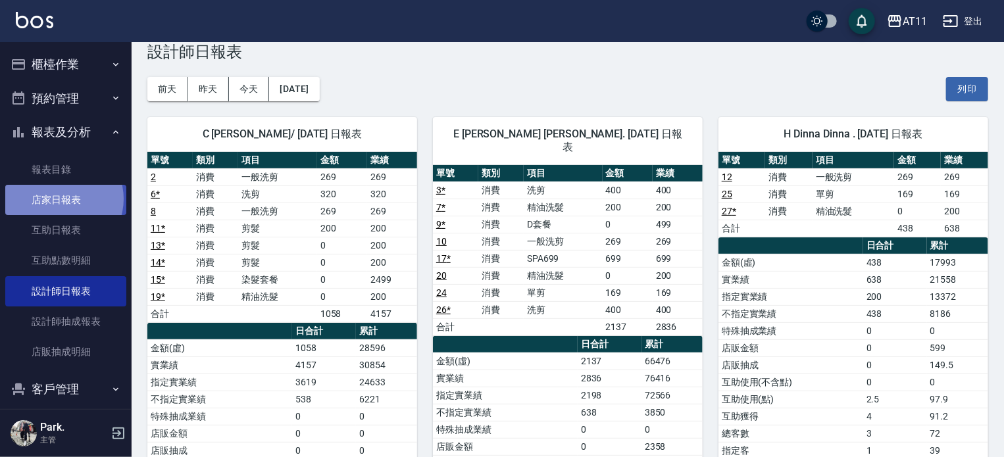
click at [63, 199] on link "店家日報表" at bounding box center [65, 200] width 121 height 30
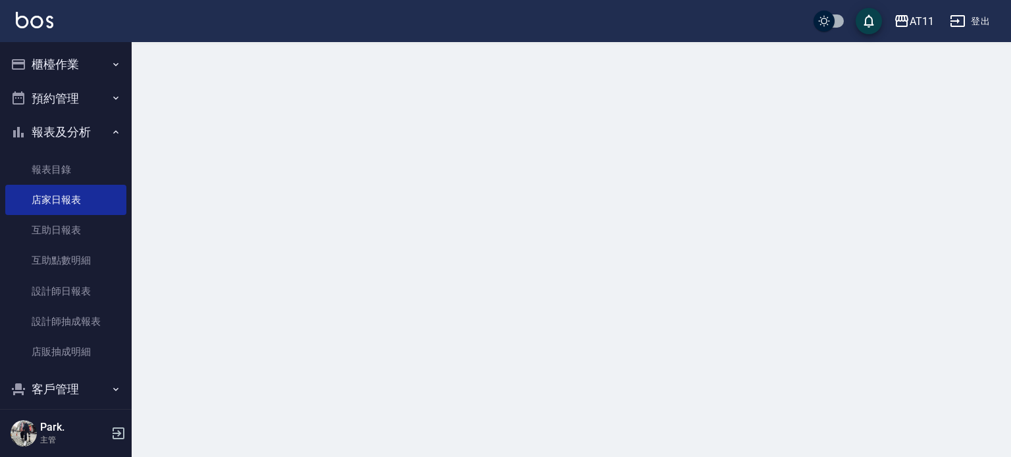
click at [78, 60] on button "櫃檯作業" at bounding box center [65, 64] width 121 height 34
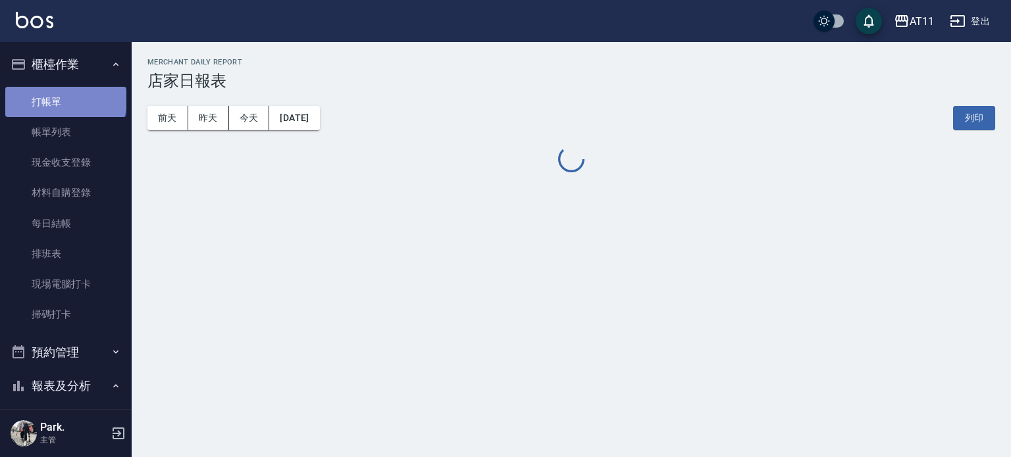
click at [65, 99] on link "打帳單" at bounding box center [65, 102] width 121 height 30
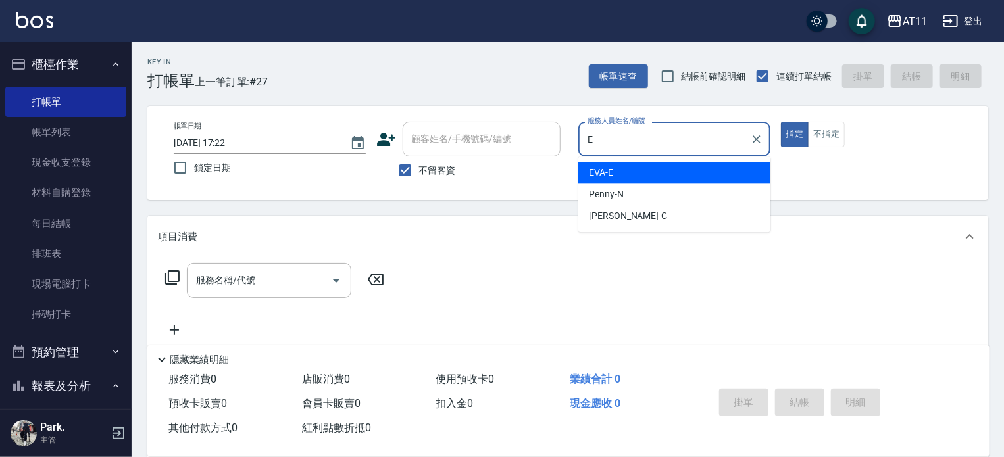
type input "EVA-E"
type button "true"
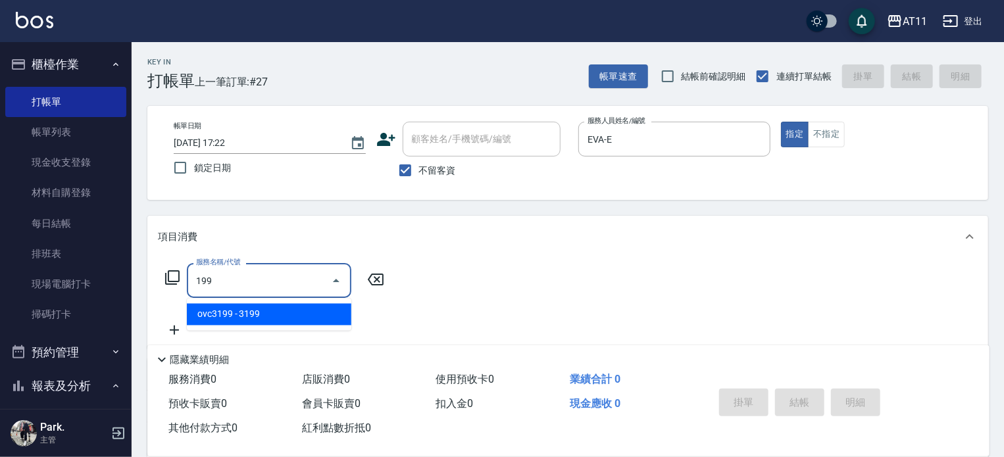
type input "1999"
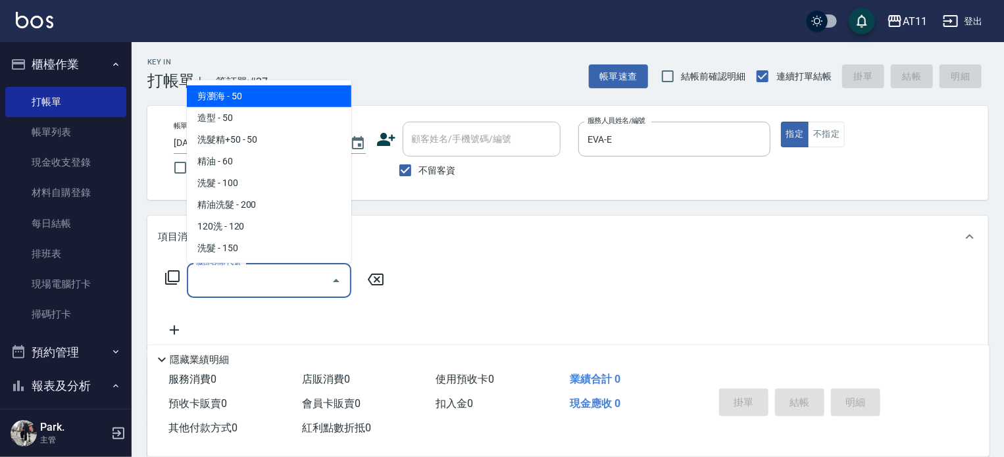
type input "0"
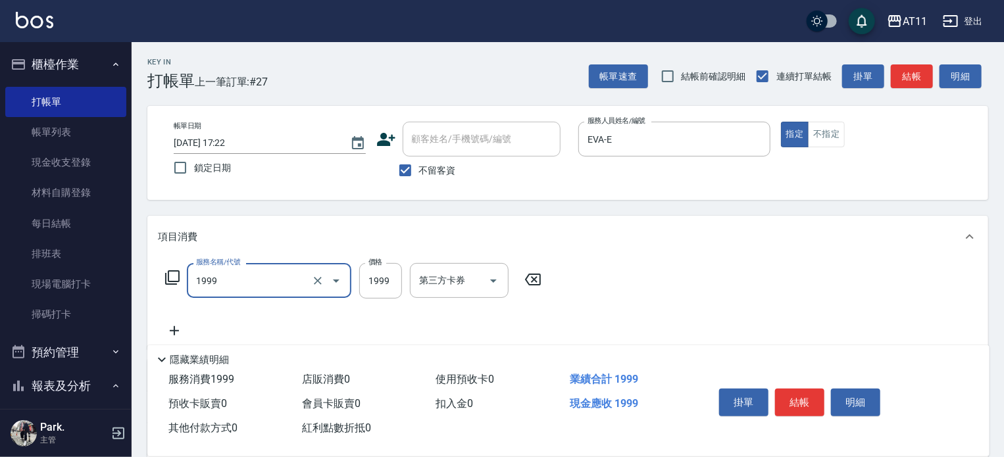
type input "染髮套餐(1999)"
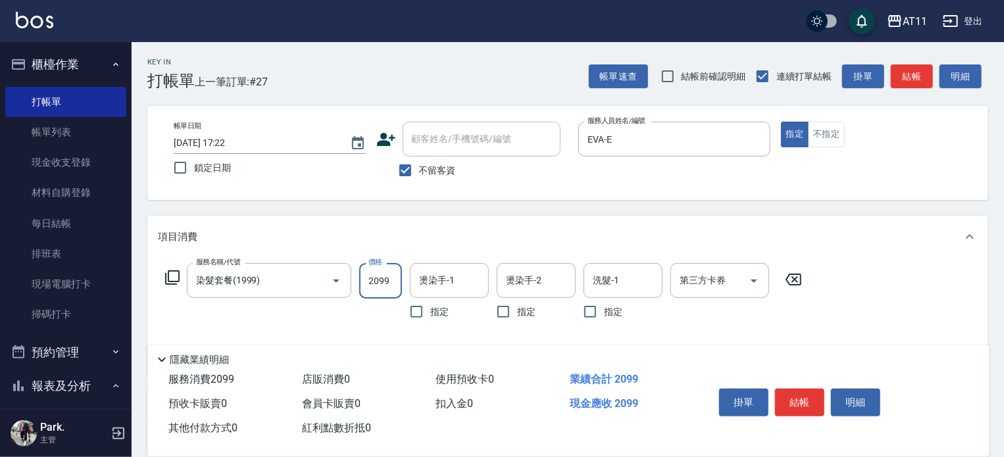
type input "2099"
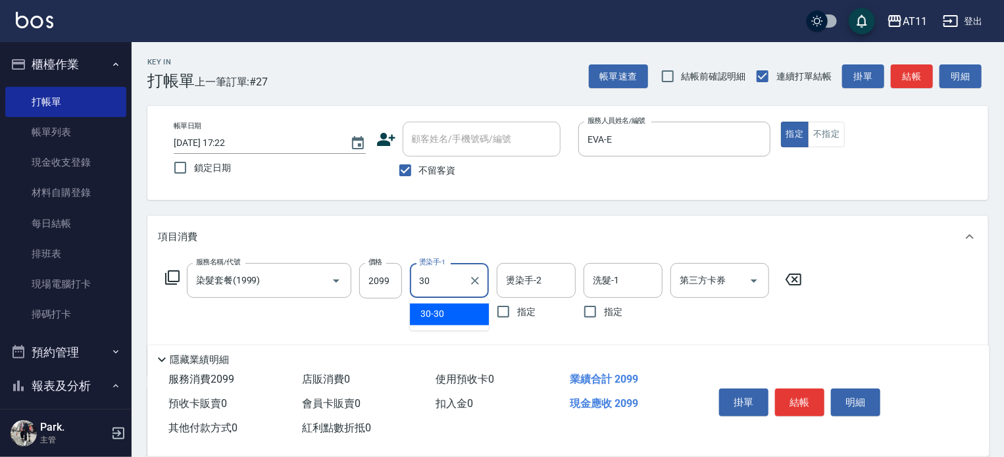
type input "30-30"
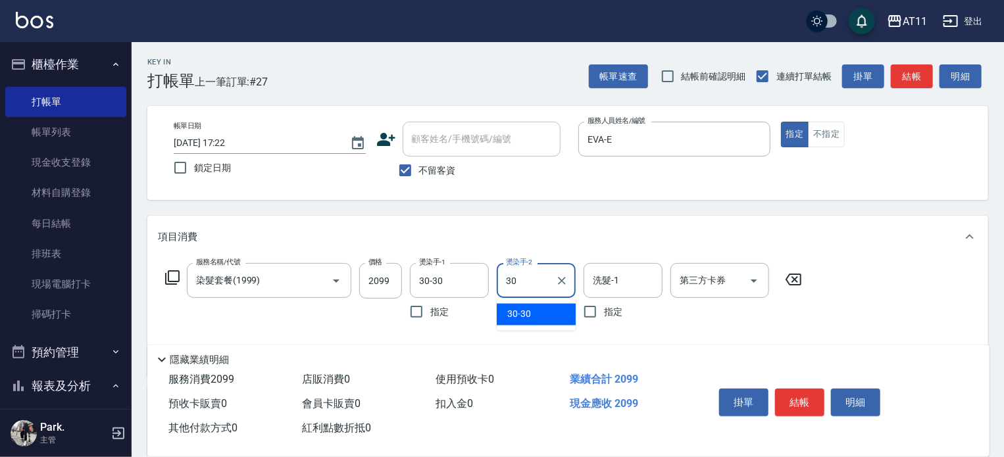
type input "30-30"
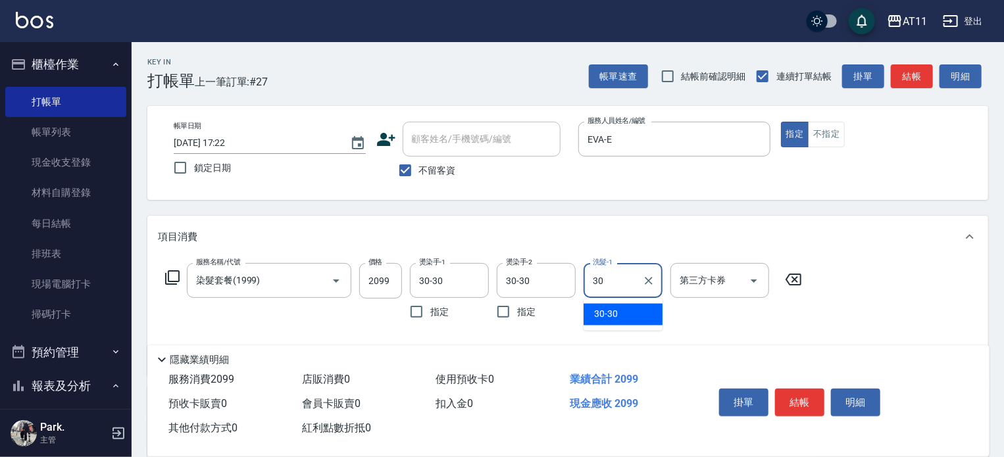
type input "30-30"
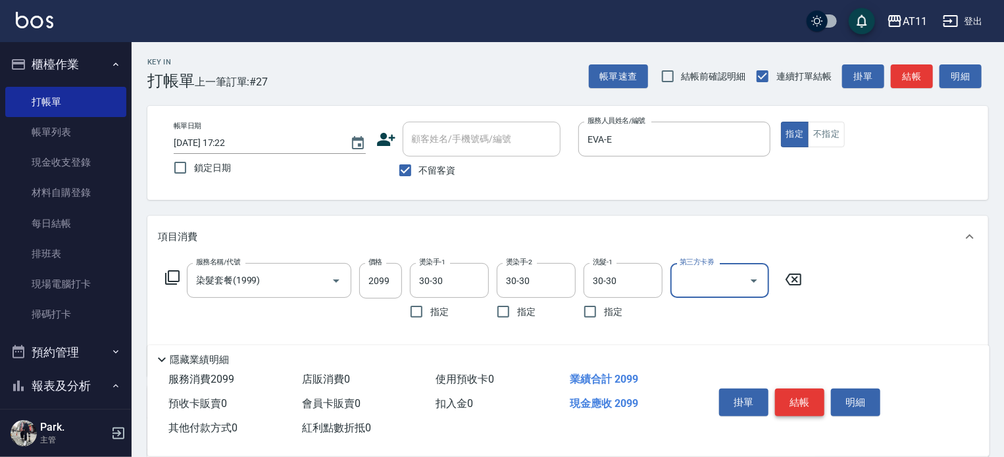
click at [800, 395] on button "結帳" at bounding box center [799, 403] width 49 height 28
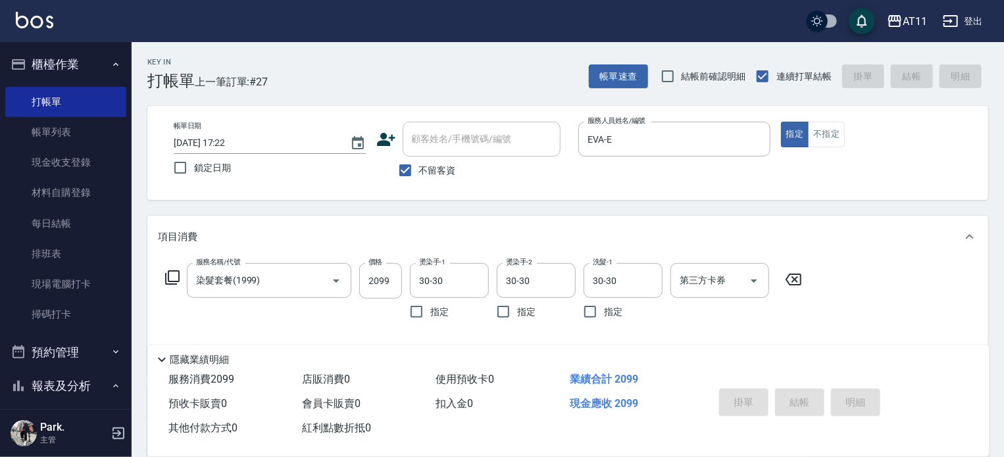
type input "[DATE] 17:47"
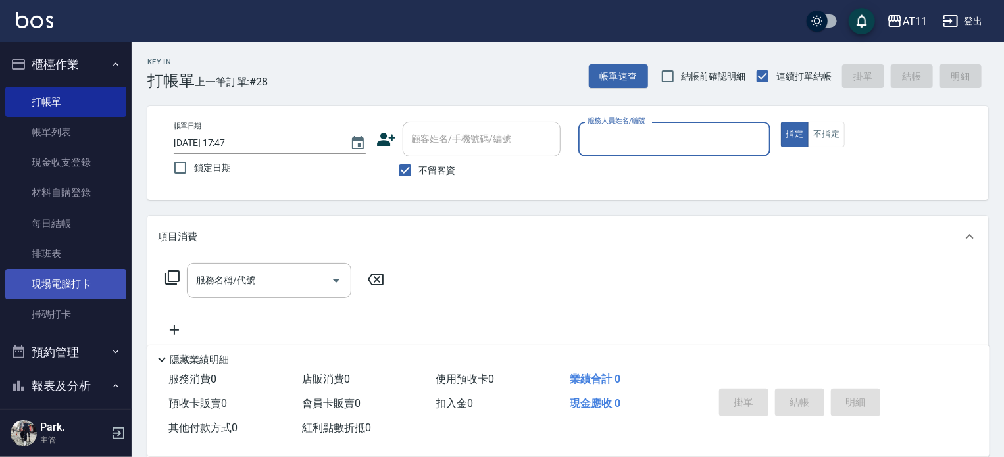
scroll to position [329, 0]
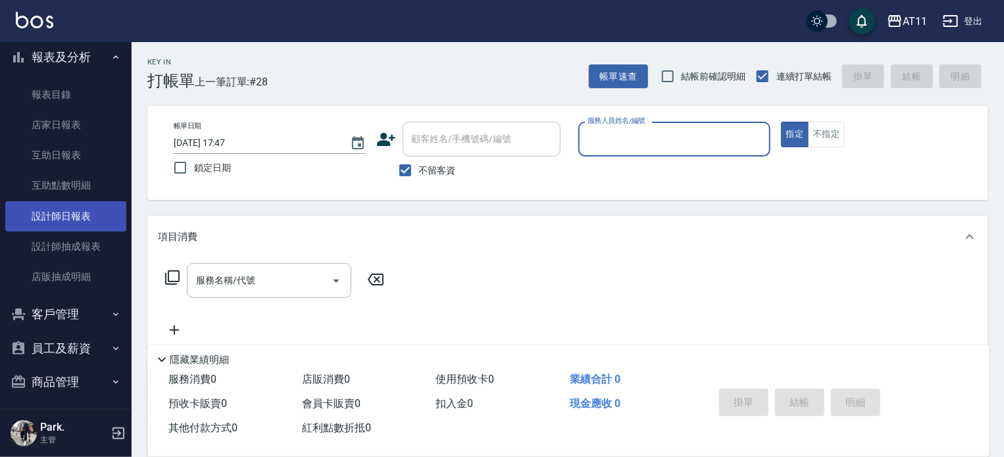
click at [80, 210] on link "設計師日報表" at bounding box center [65, 216] width 121 height 30
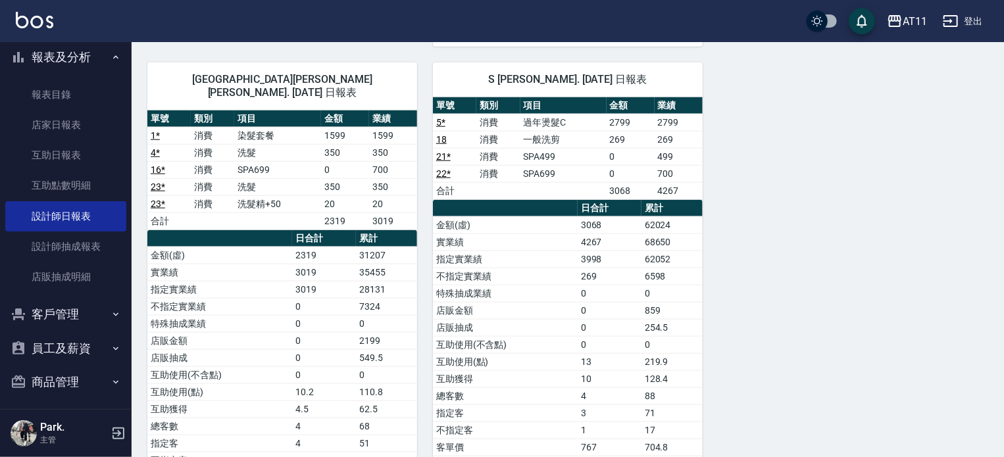
scroll to position [658, 0]
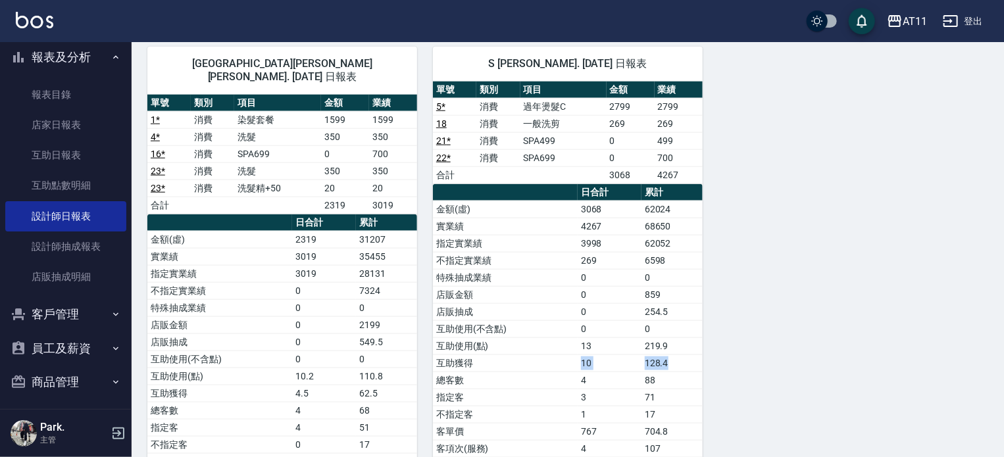
drag, startPoint x: 490, startPoint y: 339, endPoint x: 679, endPoint y: 337, distance: 188.3
click at [679, 355] on tr "互助獲得 10 128.4" at bounding box center [568, 363] width 270 height 17
click at [679, 355] on td "128.4" at bounding box center [672, 363] width 61 height 17
drag, startPoint x: 503, startPoint y: 340, endPoint x: 693, endPoint y: 344, distance: 190.3
click at [693, 355] on tr "互助獲得 10 128.4" at bounding box center [568, 363] width 270 height 17
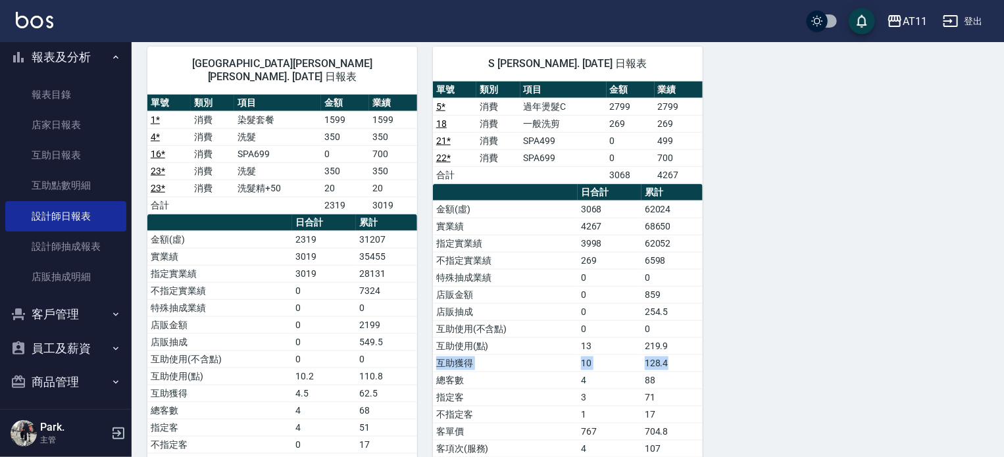
click at [693, 355] on td "128.4" at bounding box center [672, 363] width 61 height 17
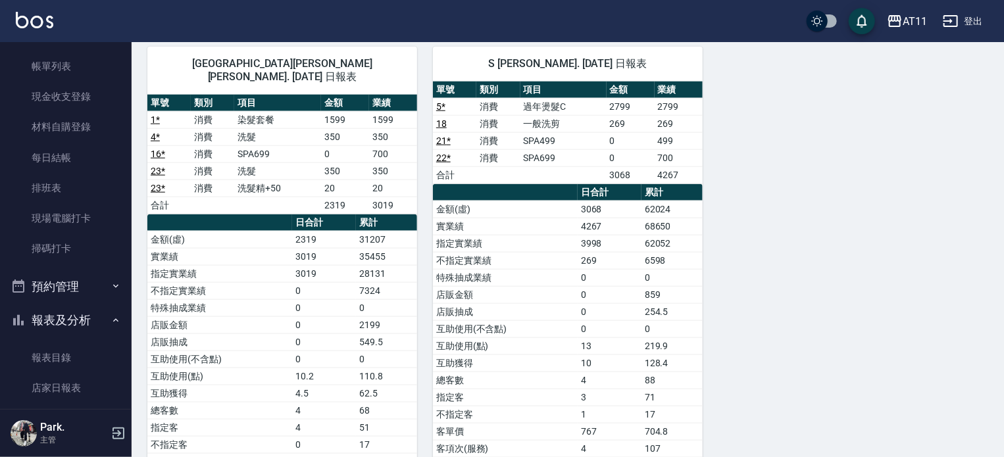
scroll to position [0, 0]
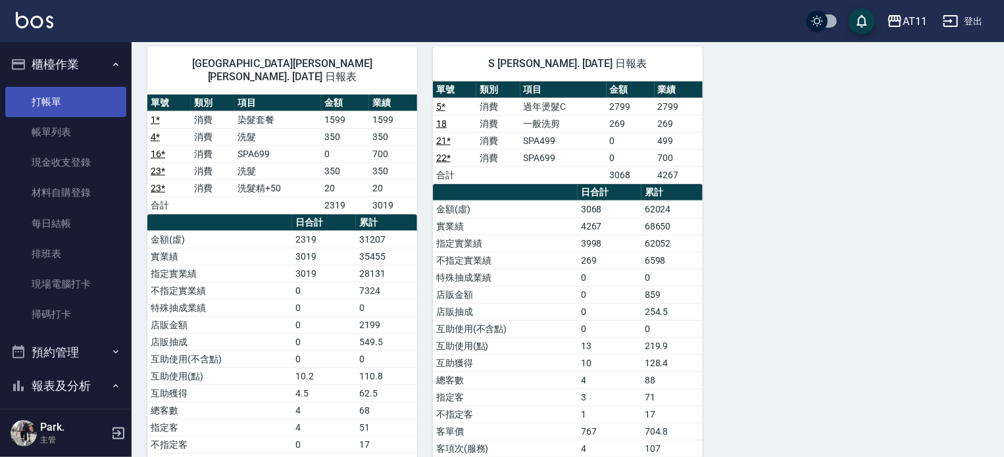
click at [46, 97] on link "打帳單" at bounding box center [65, 102] width 121 height 30
